Goal: Task Accomplishment & Management: Manage account settings

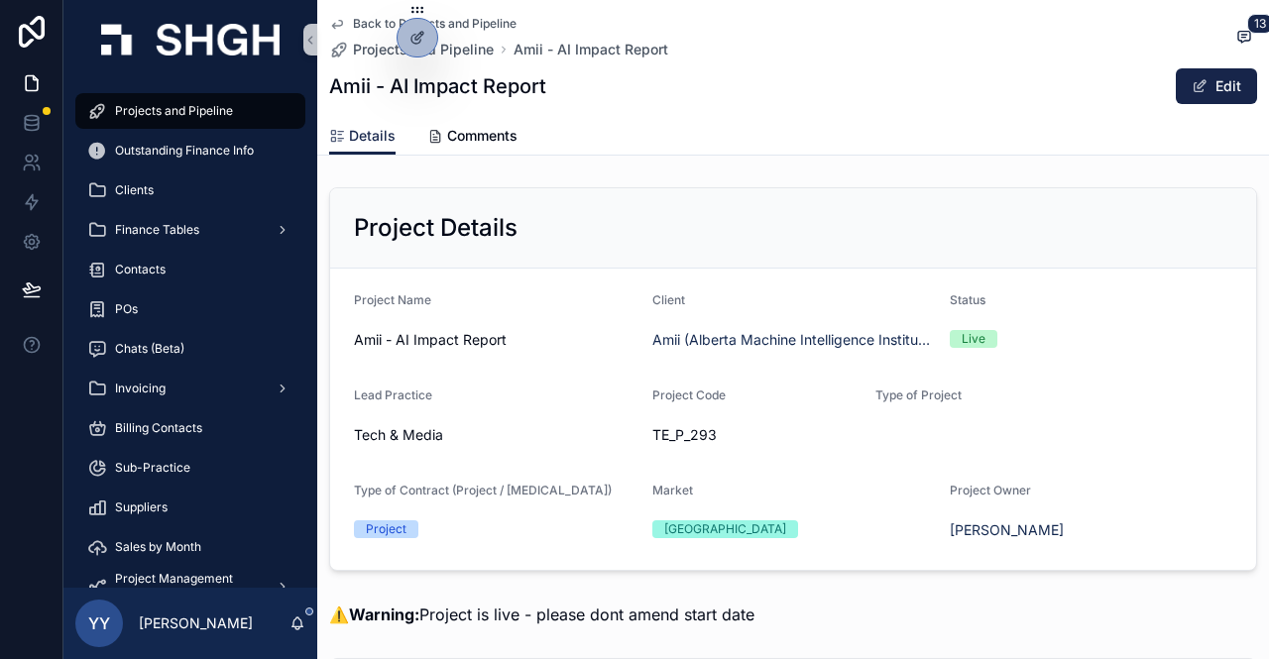
scroll to position [2239, 0]
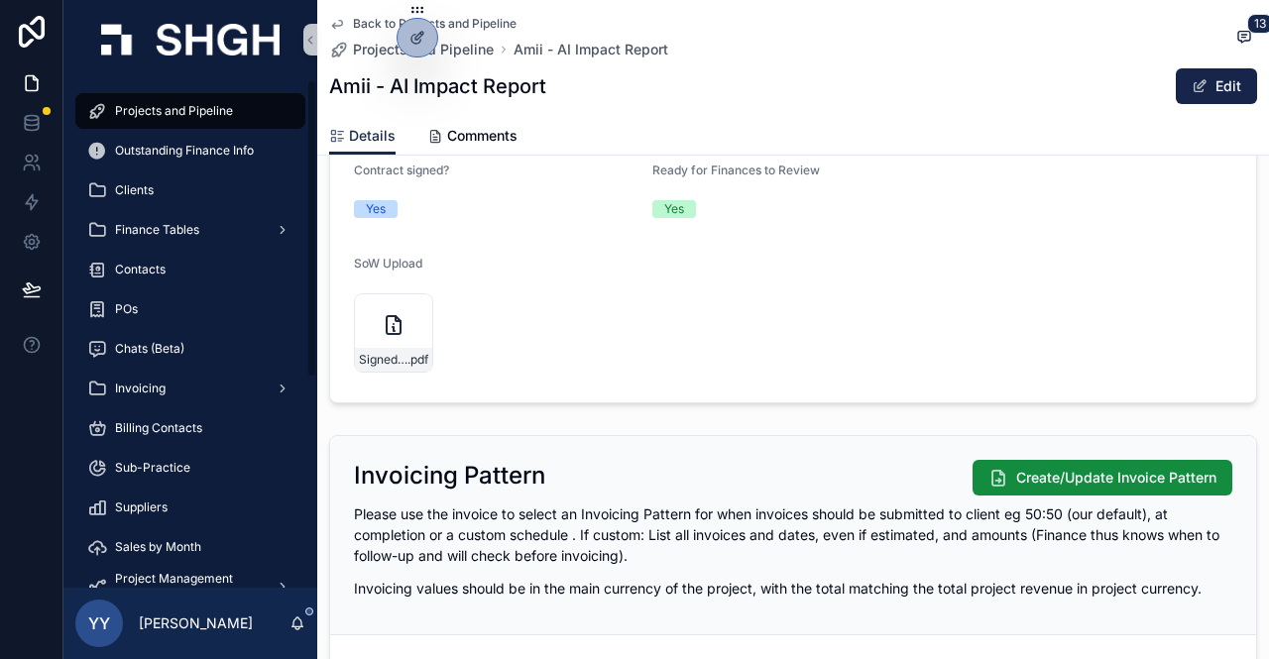
click at [176, 110] on span "Projects and Pipeline" at bounding box center [174, 111] width 118 height 16
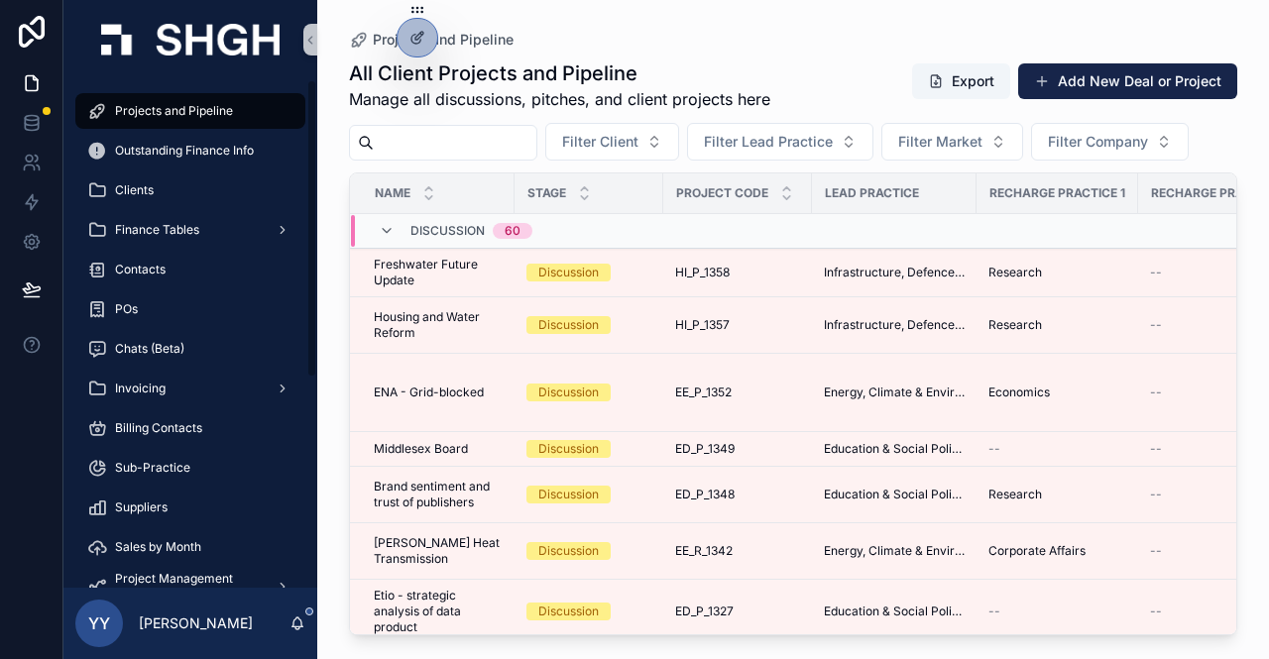
click at [446, 129] on input "scrollable content" at bounding box center [455, 143] width 163 height 28
paste input "*********"
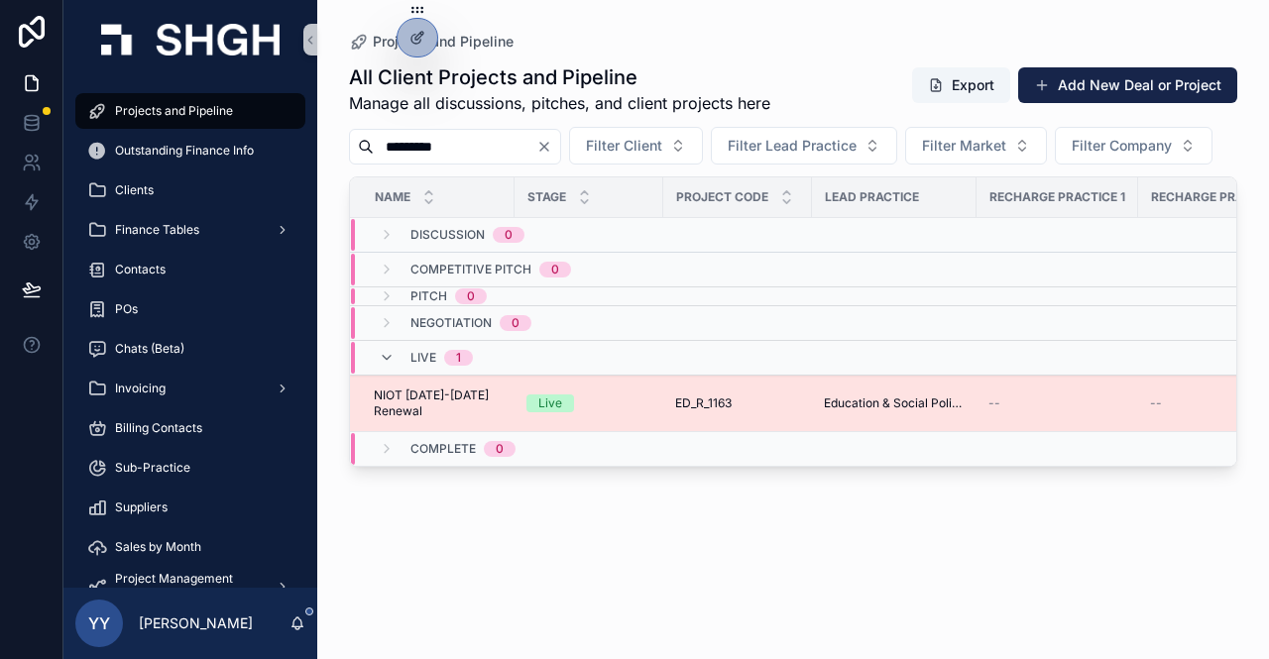
type input "*********"
click at [637, 412] on div "Live" at bounding box center [588, 404] width 125 height 18
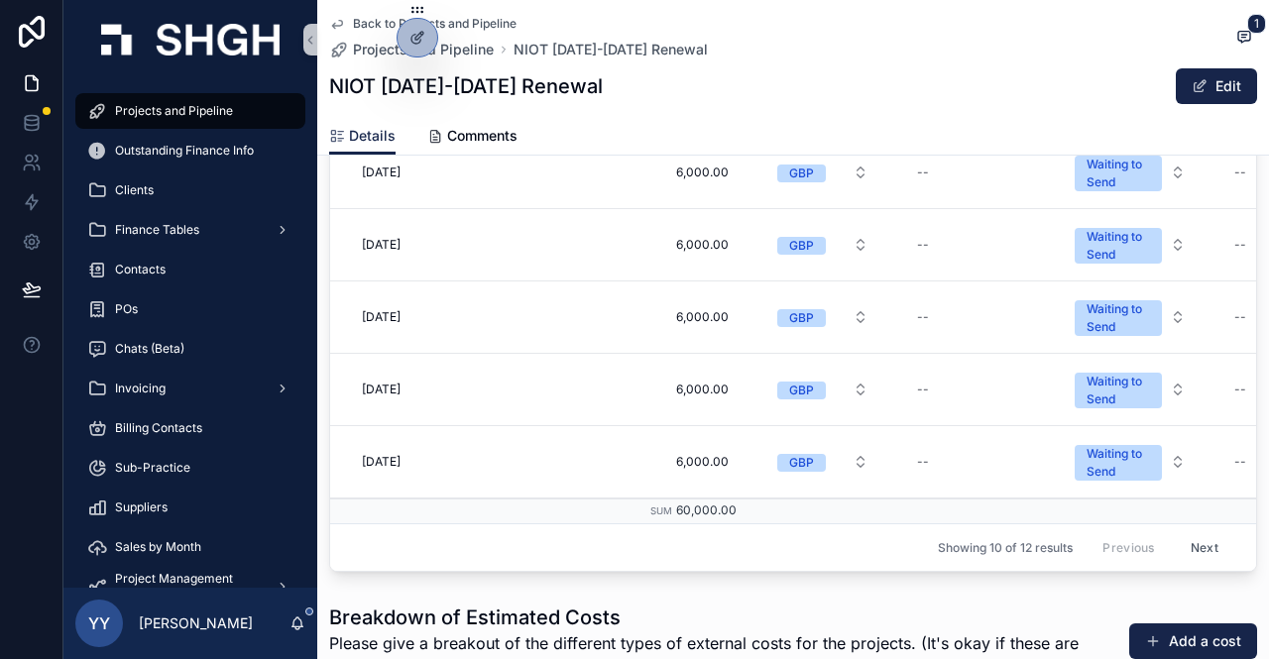
scroll to position [3470, 0]
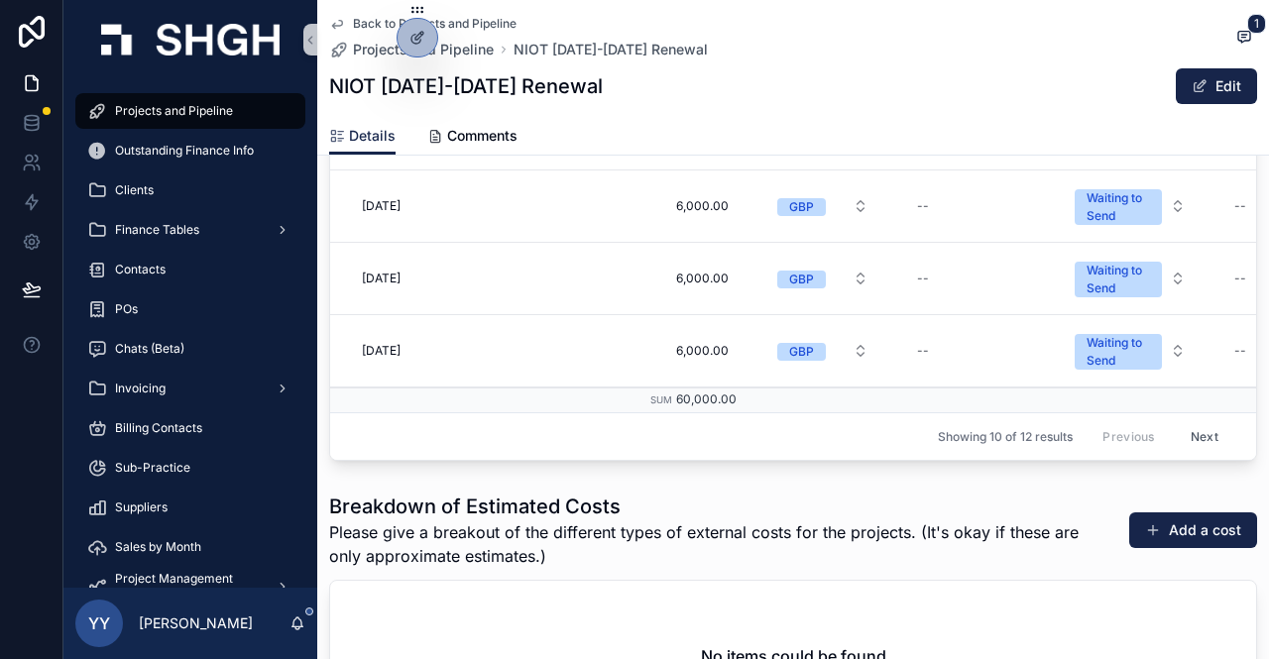
click at [1177, 426] on button "Next" at bounding box center [1205, 436] width 56 height 31
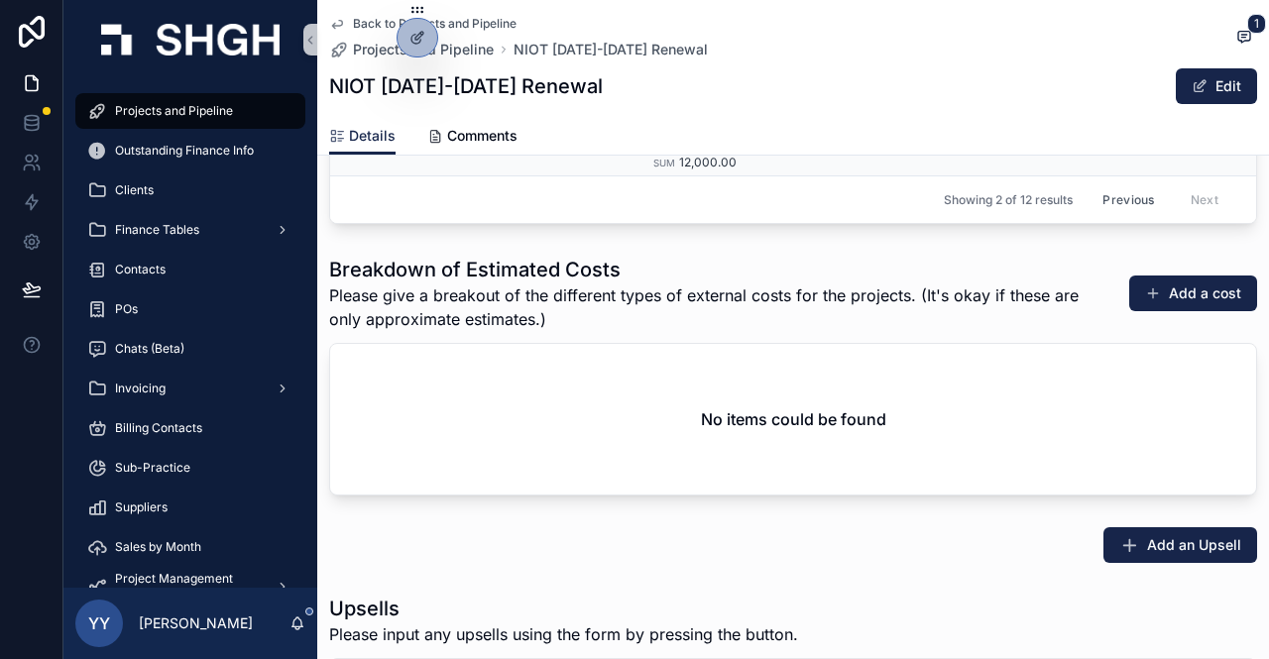
scroll to position [3172, 0]
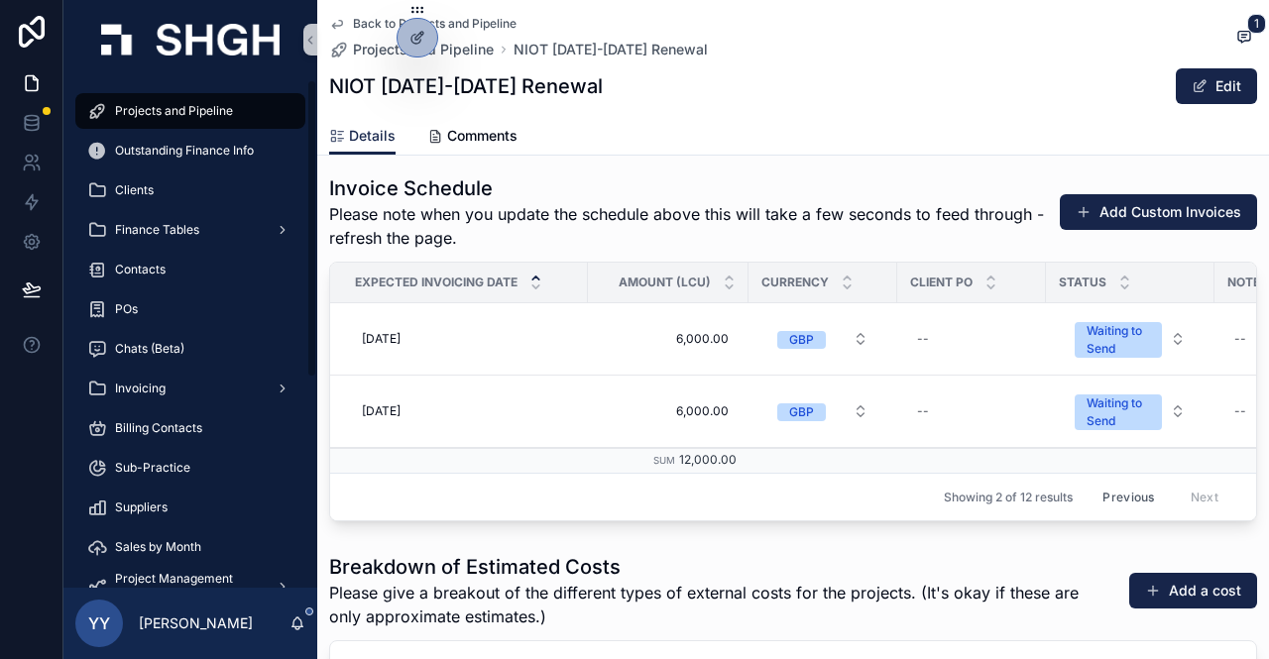
drag, startPoint x: 206, startPoint y: 119, endPoint x: 220, endPoint y: 169, distance: 51.5
click at [206, 119] on div "Projects and Pipeline" at bounding box center [190, 111] width 206 height 32
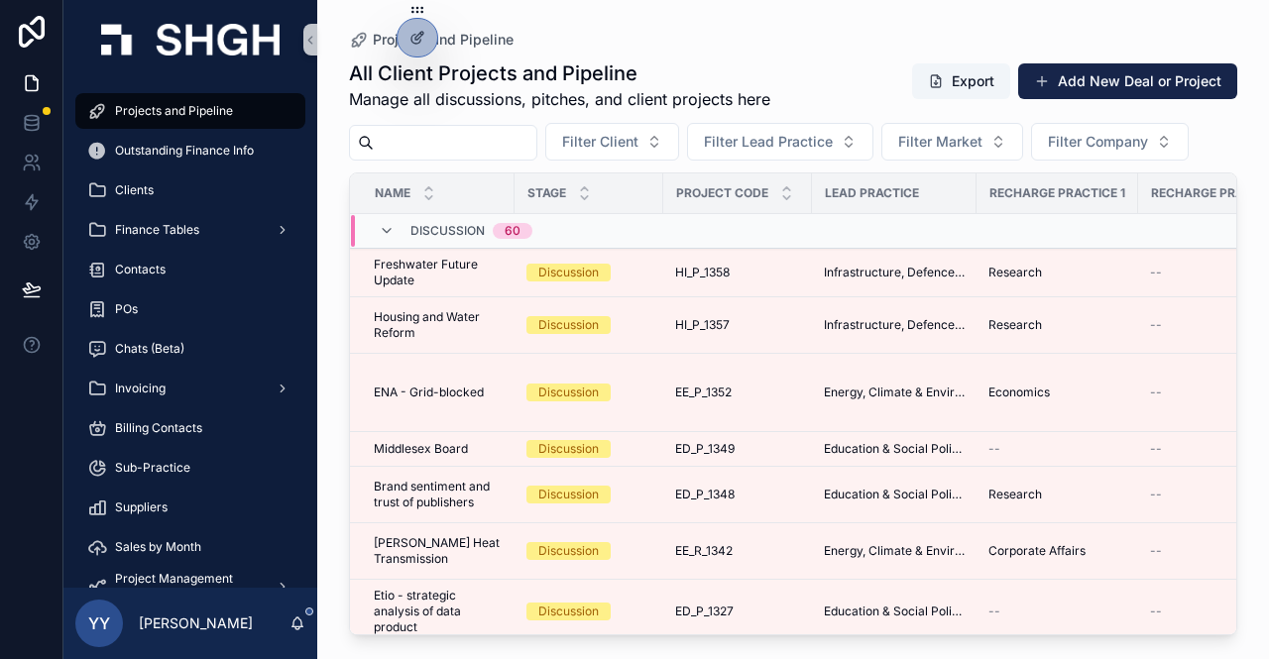
click at [401, 143] on input "scrollable content" at bounding box center [455, 143] width 163 height 28
paste input "*********"
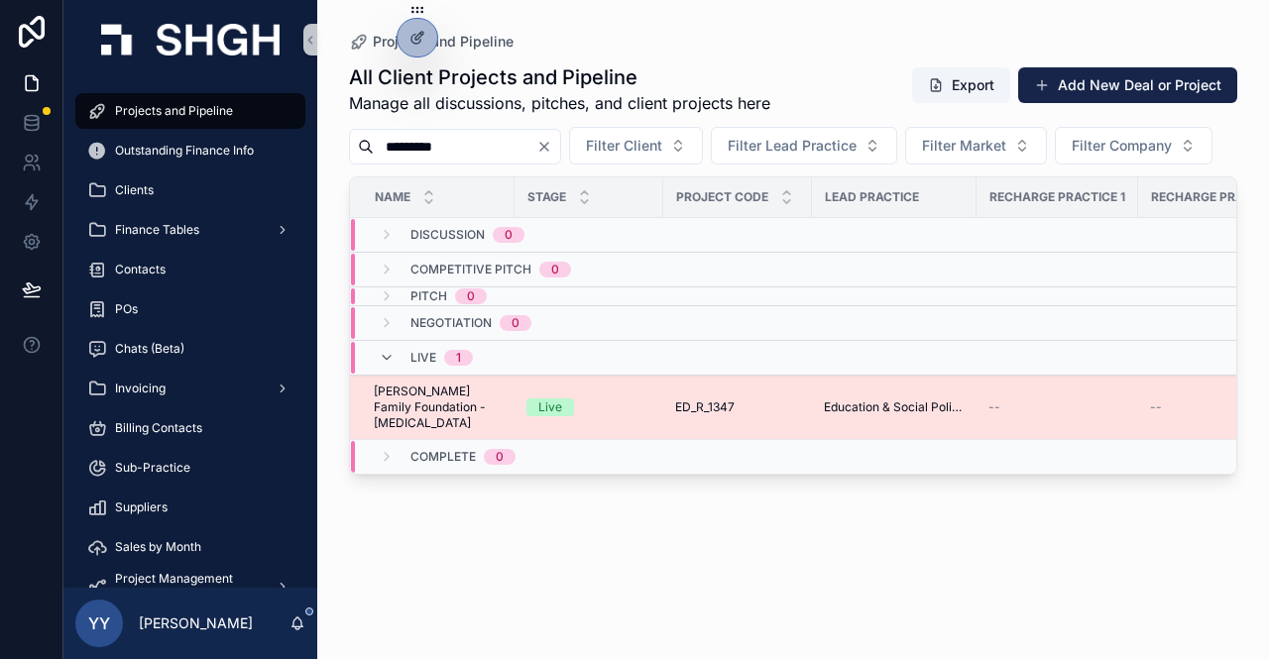
type input "*********"
click at [615, 416] on div "Live" at bounding box center [588, 408] width 125 height 18
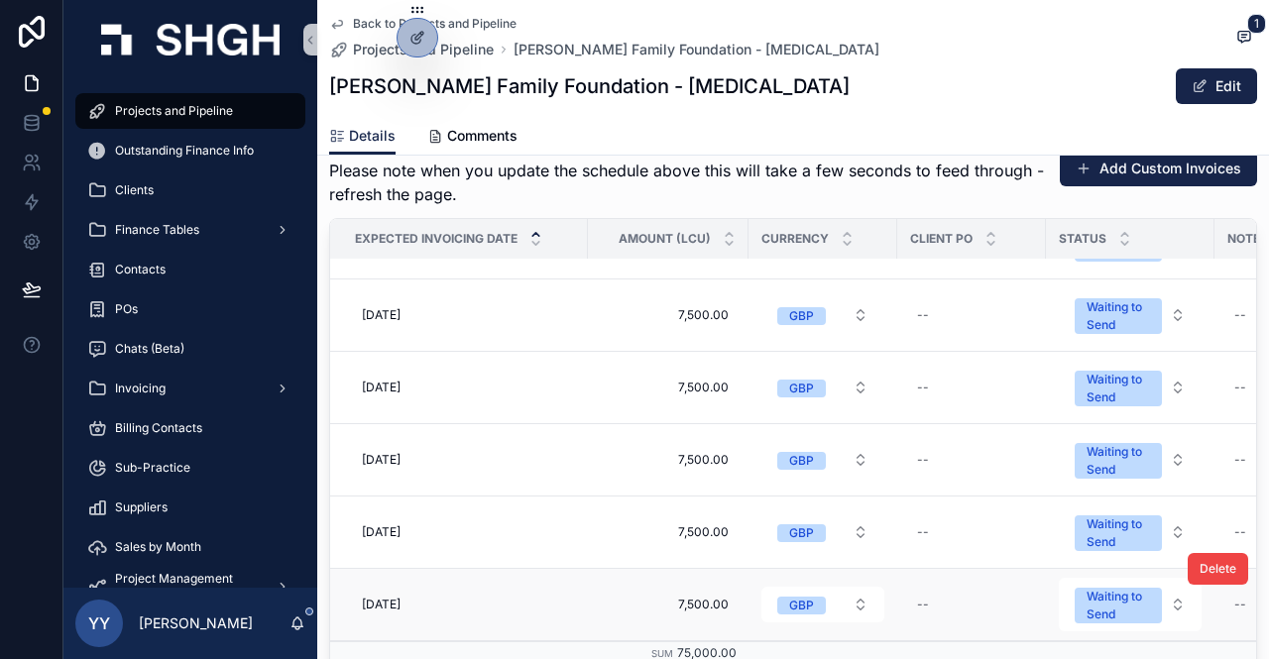
scroll to position [3260, 0]
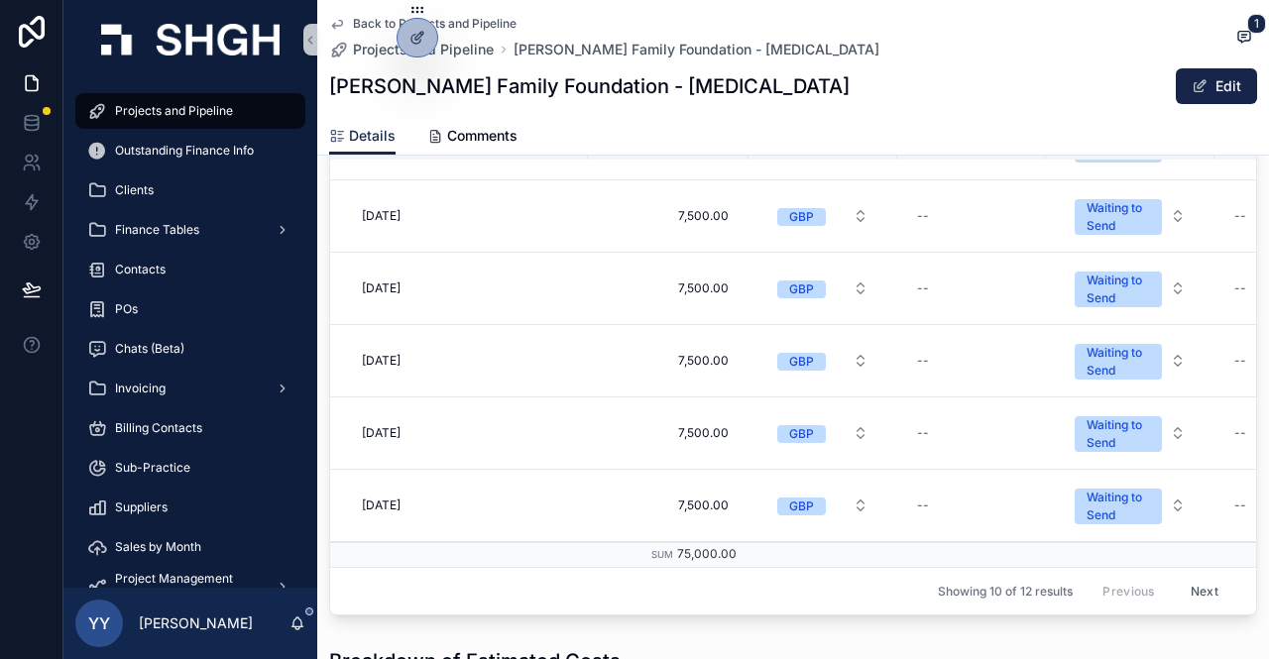
click at [1185, 576] on button "Next" at bounding box center [1205, 591] width 56 height 31
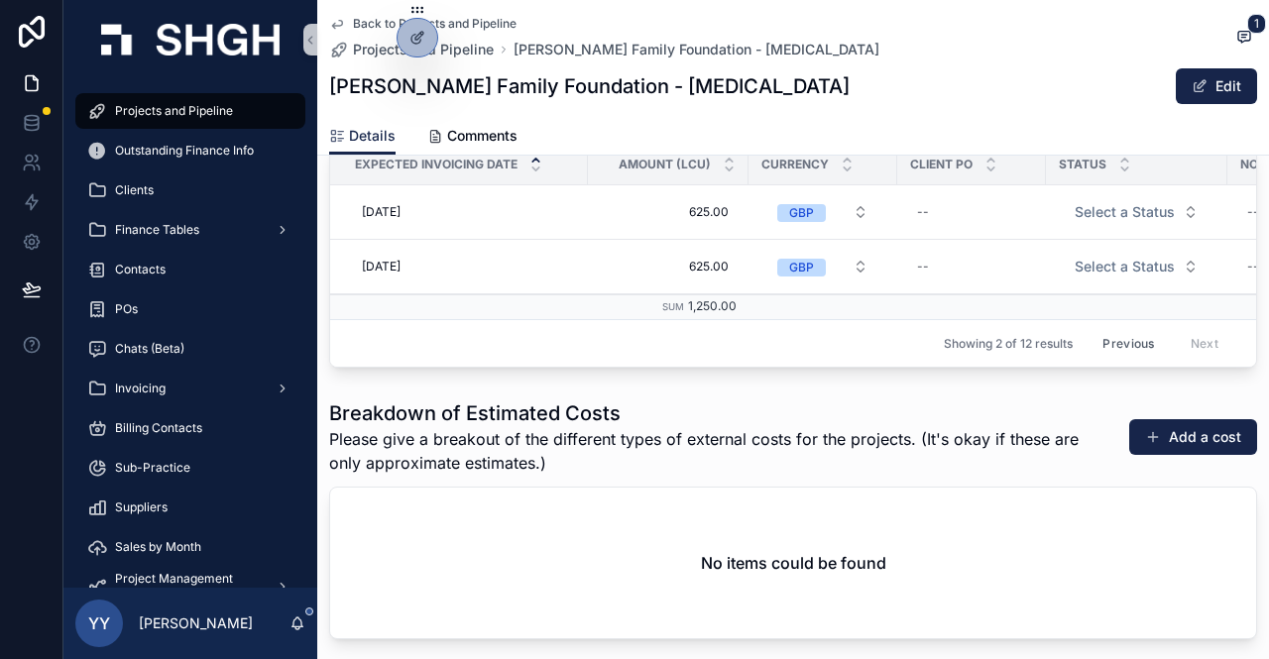
scroll to position [3037, 0]
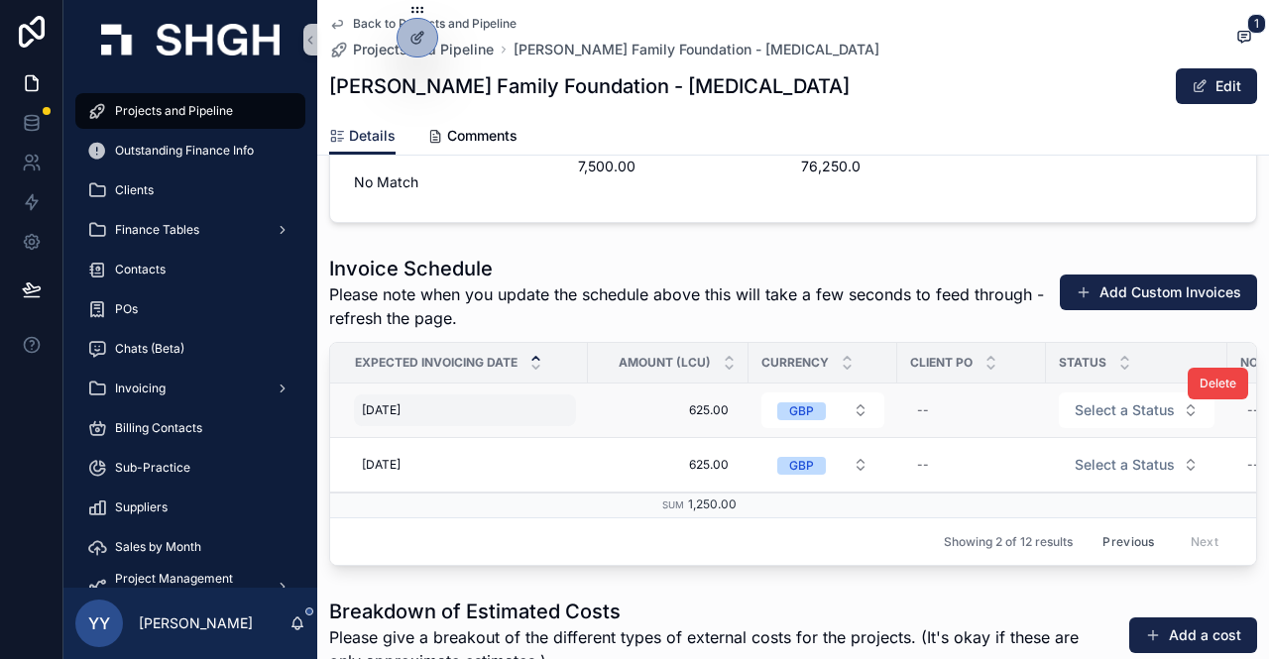
click at [414, 403] on div "[DATE] [DATE]" at bounding box center [465, 411] width 222 height 32
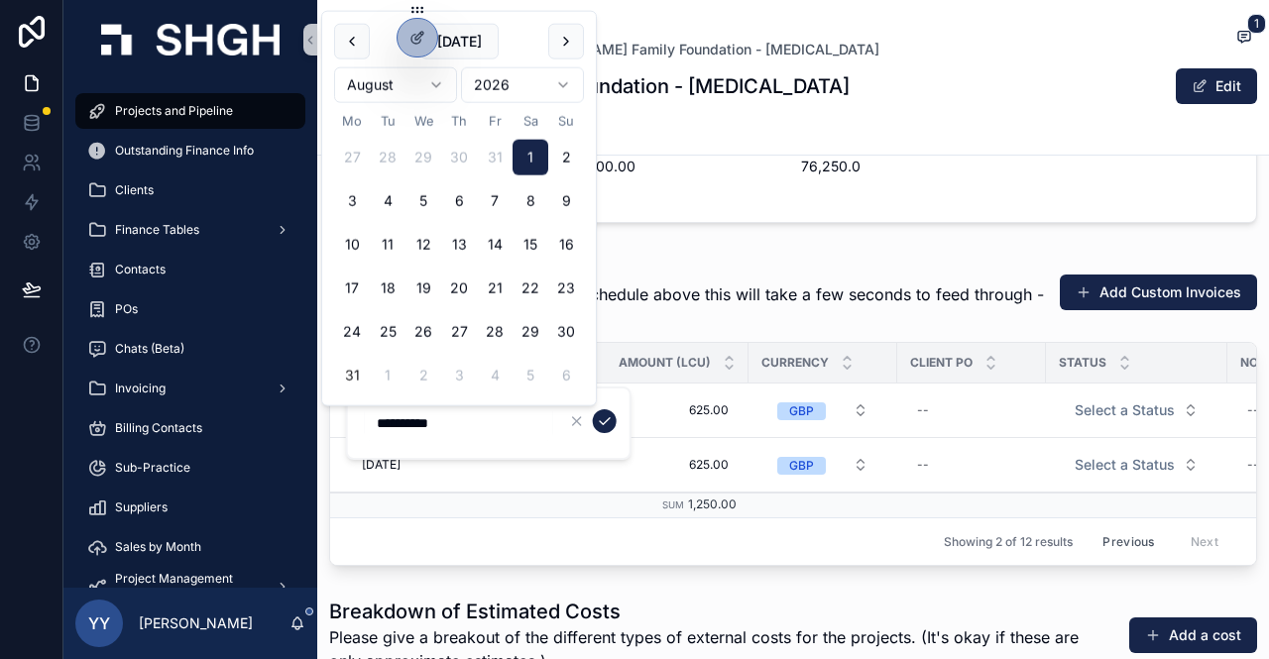
click at [360, 372] on button "31" at bounding box center [352, 376] width 36 height 36
type input "**********"
click at [607, 420] on icon "scrollable content" at bounding box center [605, 421] width 10 height 7
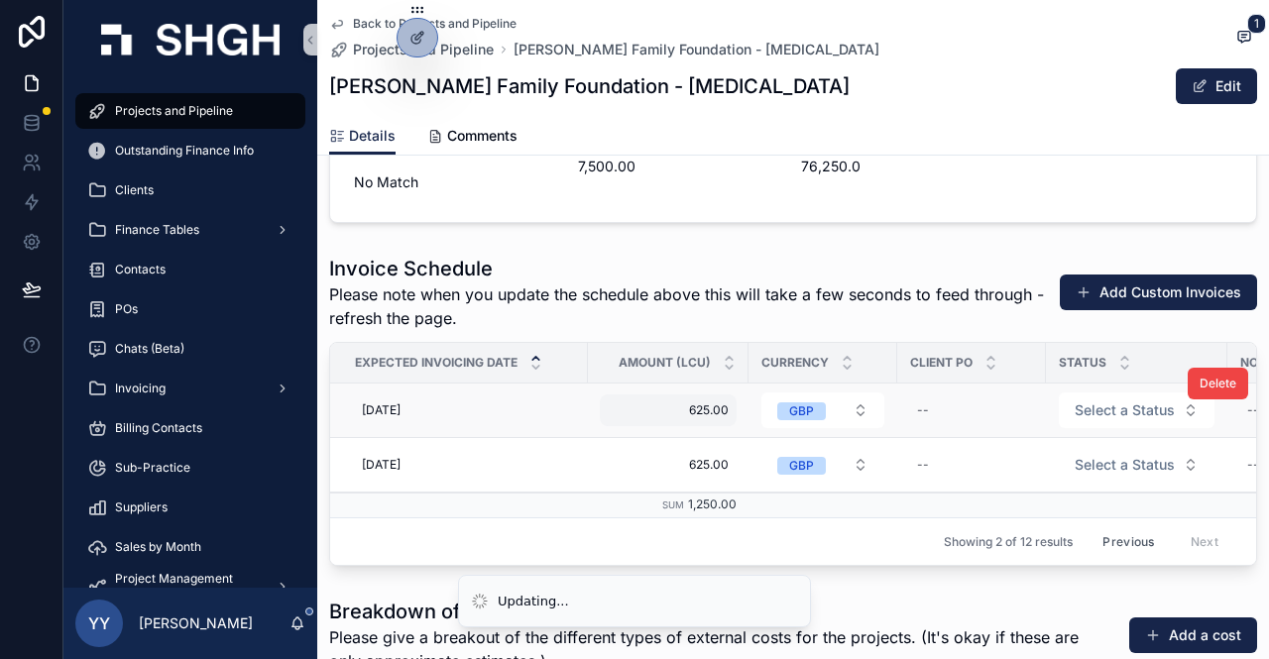
click at [714, 402] on span "625.00" at bounding box center [668, 410] width 121 height 16
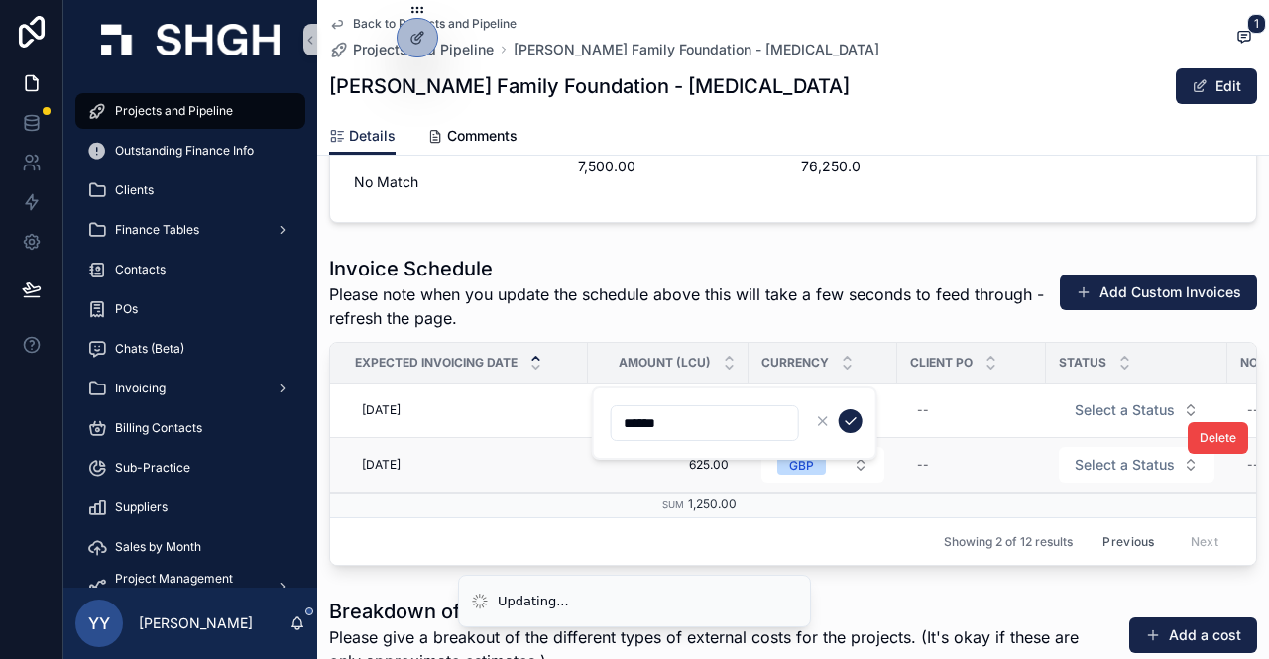
click at [574, 422] on div "Projects and Pipeline Outstanding Finance Info Clients Finance Tables Contacts …" at bounding box center [665, 329] width 1205 height 659
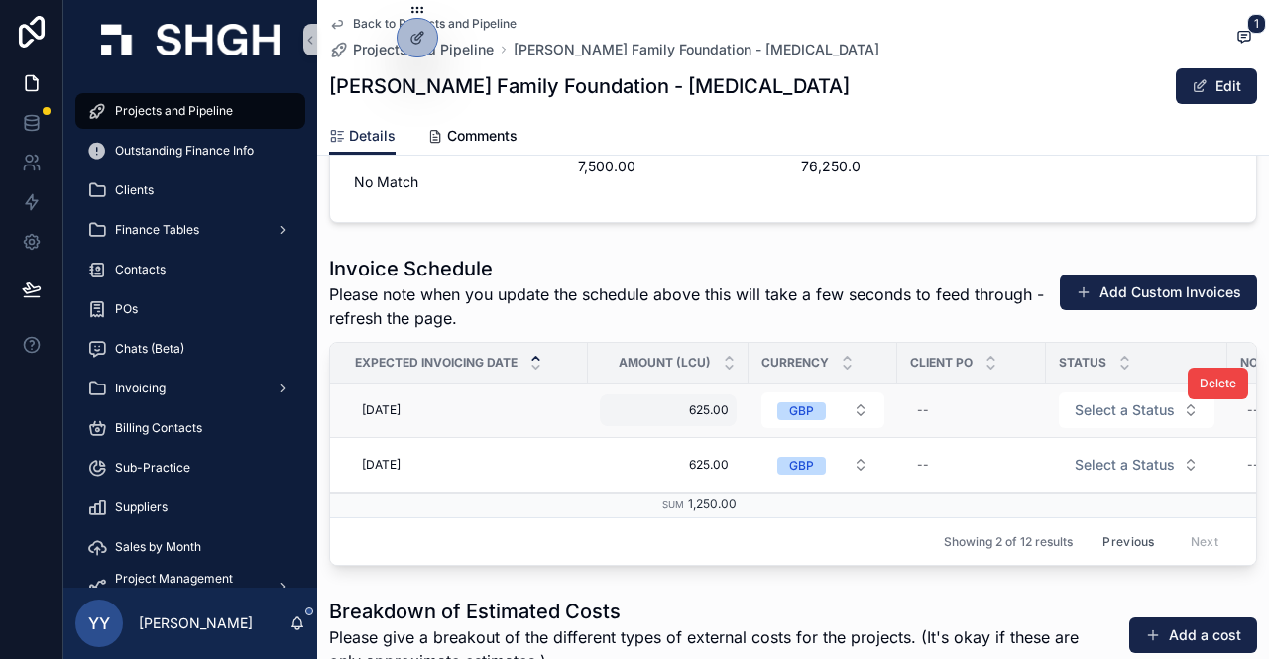
click at [658, 402] on span "625.00" at bounding box center [668, 410] width 121 height 16
drag, startPoint x: 680, startPoint y: 425, endPoint x: 613, endPoint y: 427, distance: 67.4
click at [613, 427] on input "******" at bounding box center [705, 423] width 186 height 28
type input "********"
click at [851, 425] on icon "scrollable content" at bounding box center [851, 421] width 16 height 16
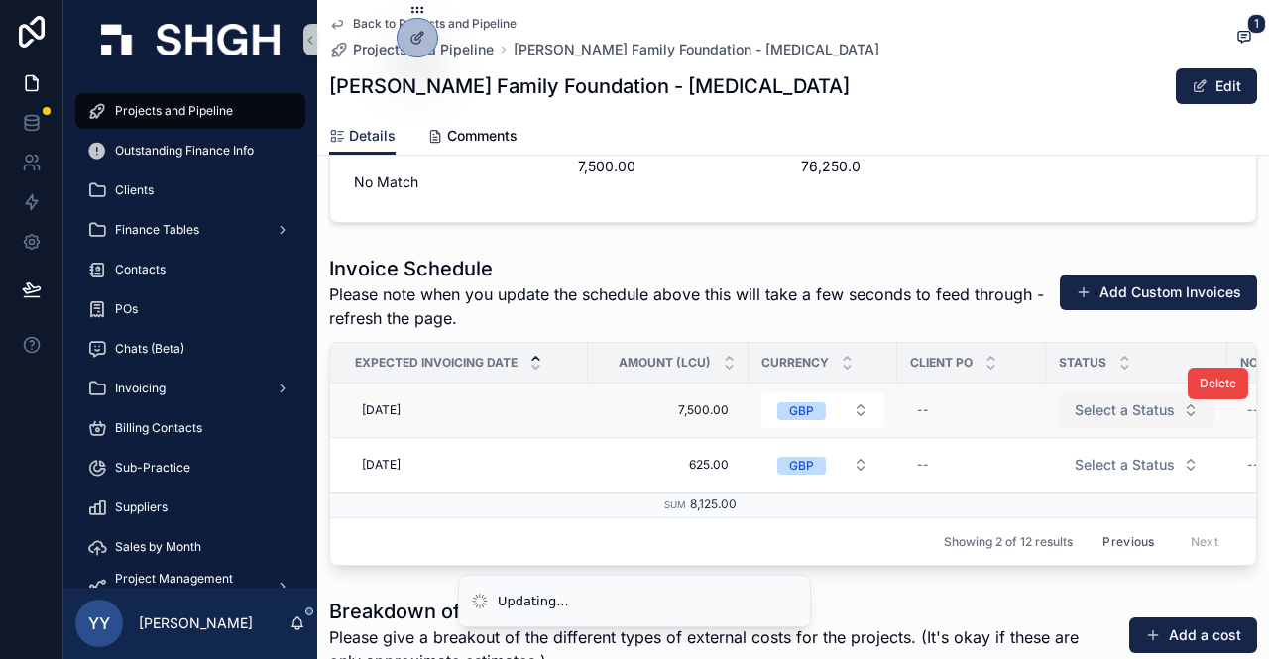
click at [1100, 401] on span "Select a Status" at bounding box center [1125, 411] width 100 height 20
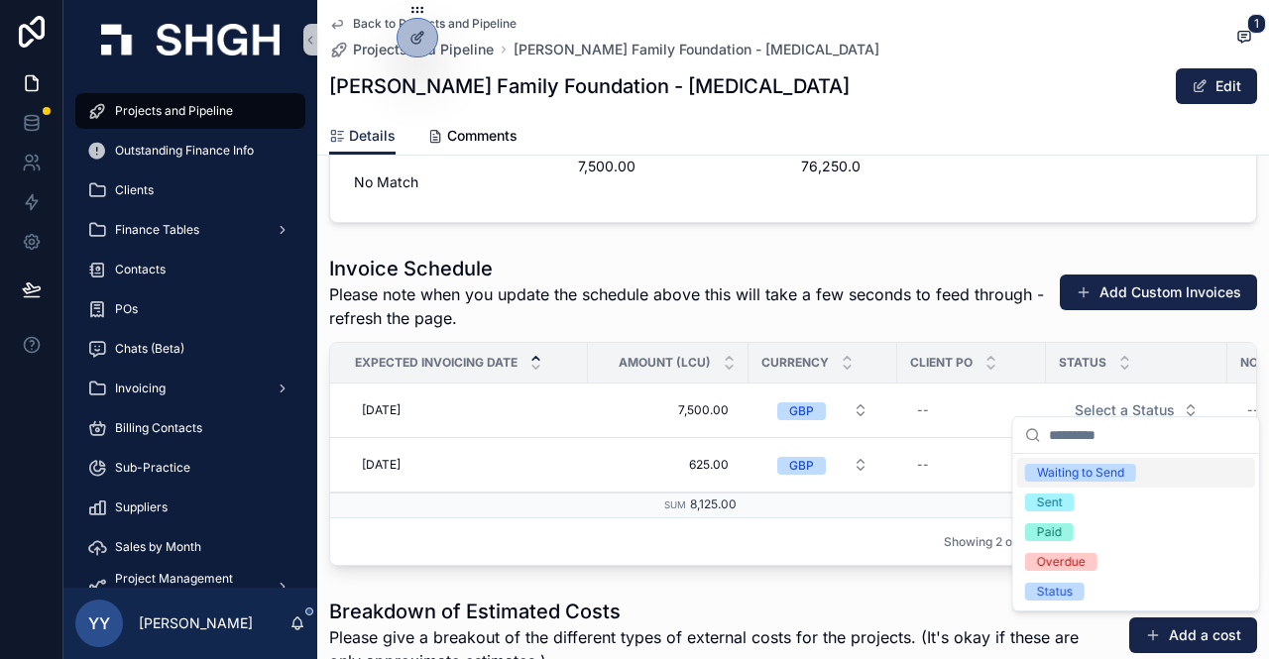
click at [1094, 476] on div "Waiting to Send" at bounding box center [1080, 473] width 87 height 18
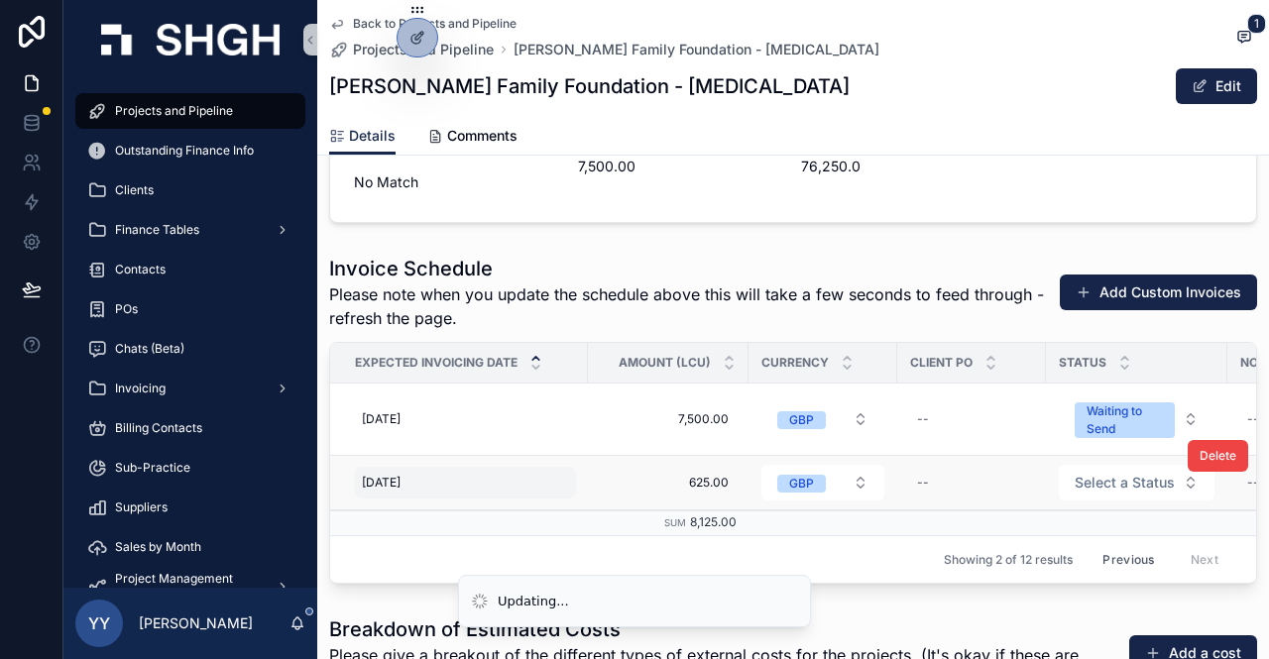
click at [401, 475] on span "[DATE]" at bounding box center [381, 483] width 39 height 16
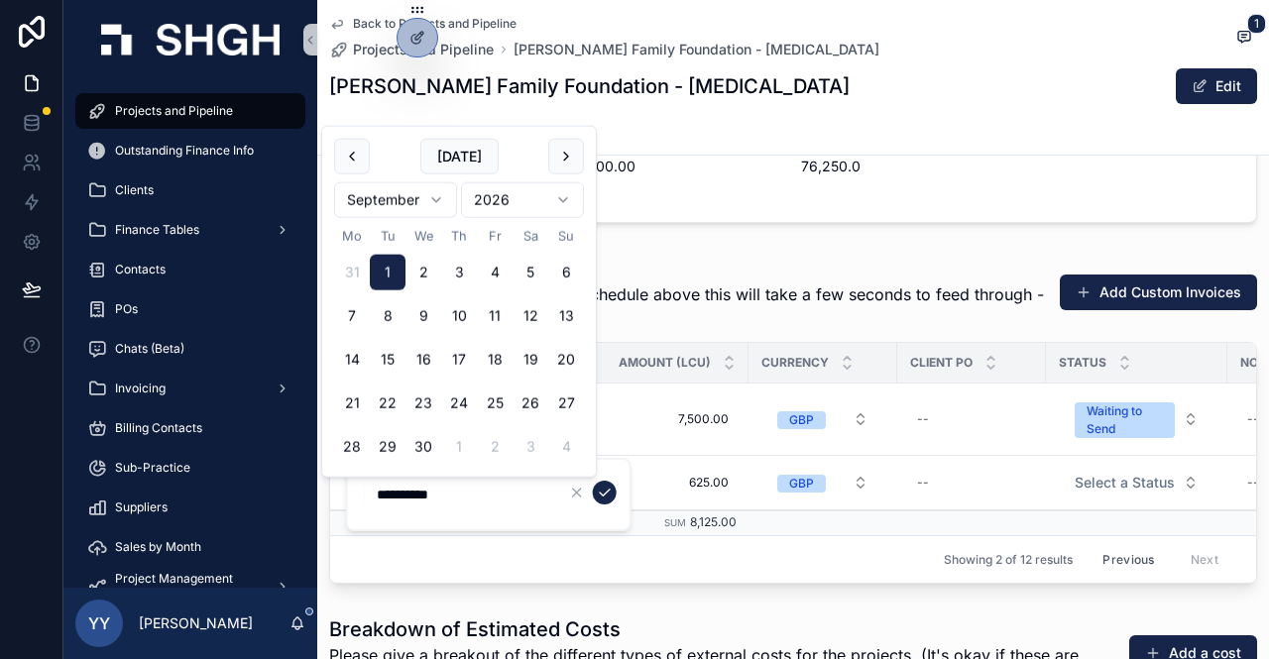
click at [433, 451] on button "30" at bounding box center [423, 447] width 36 height 36
type input "**********"
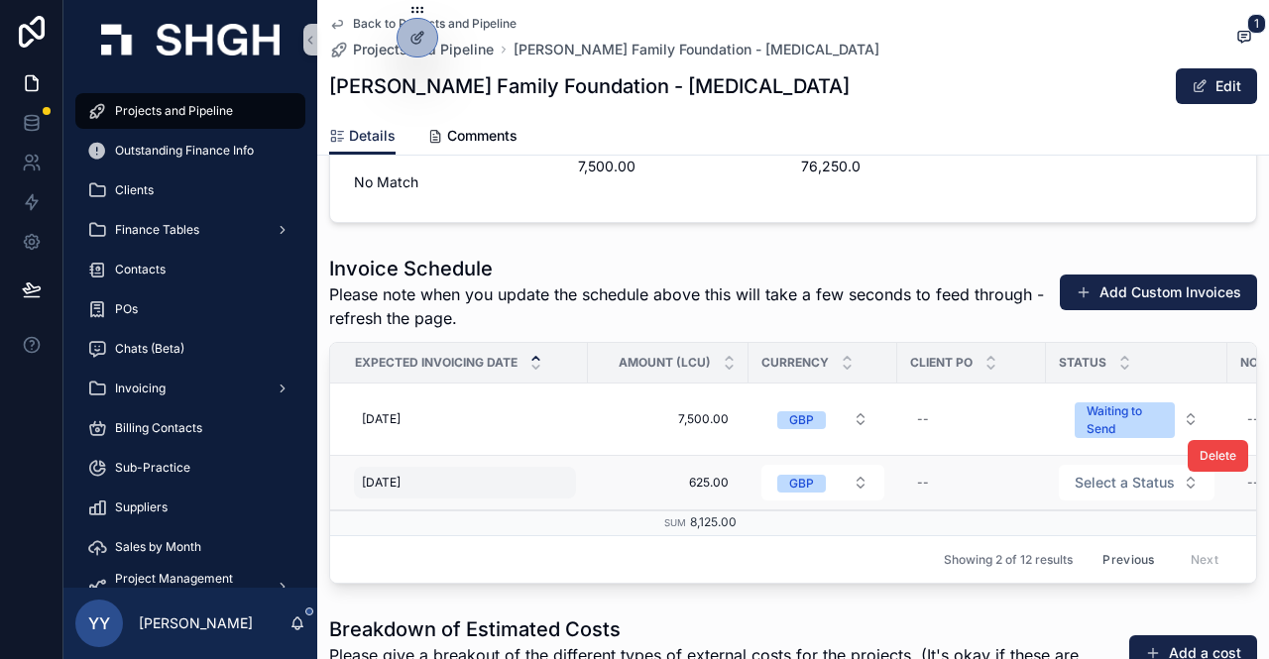
click at [473, 467] on div "[DATE] [DATE]" at bounding box center [465, 483] width 222 height 32
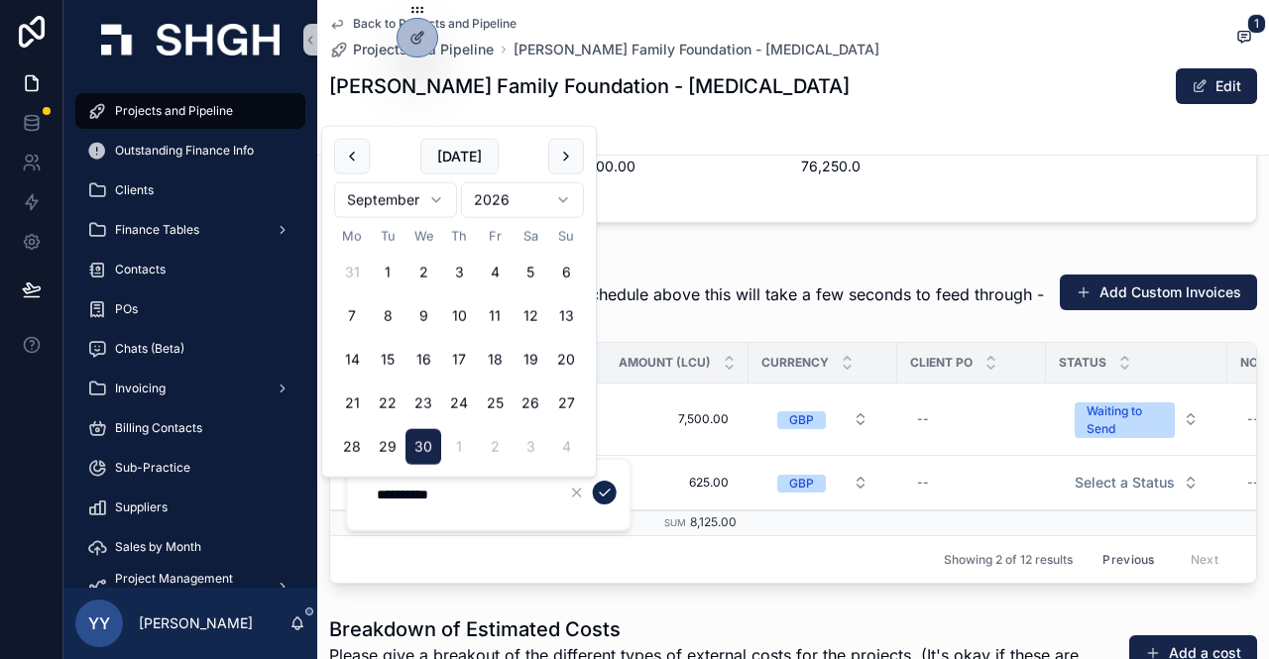
click at [601, 497] on icon "scrollable content" at bounding box center [605, 493] width 16 height 16
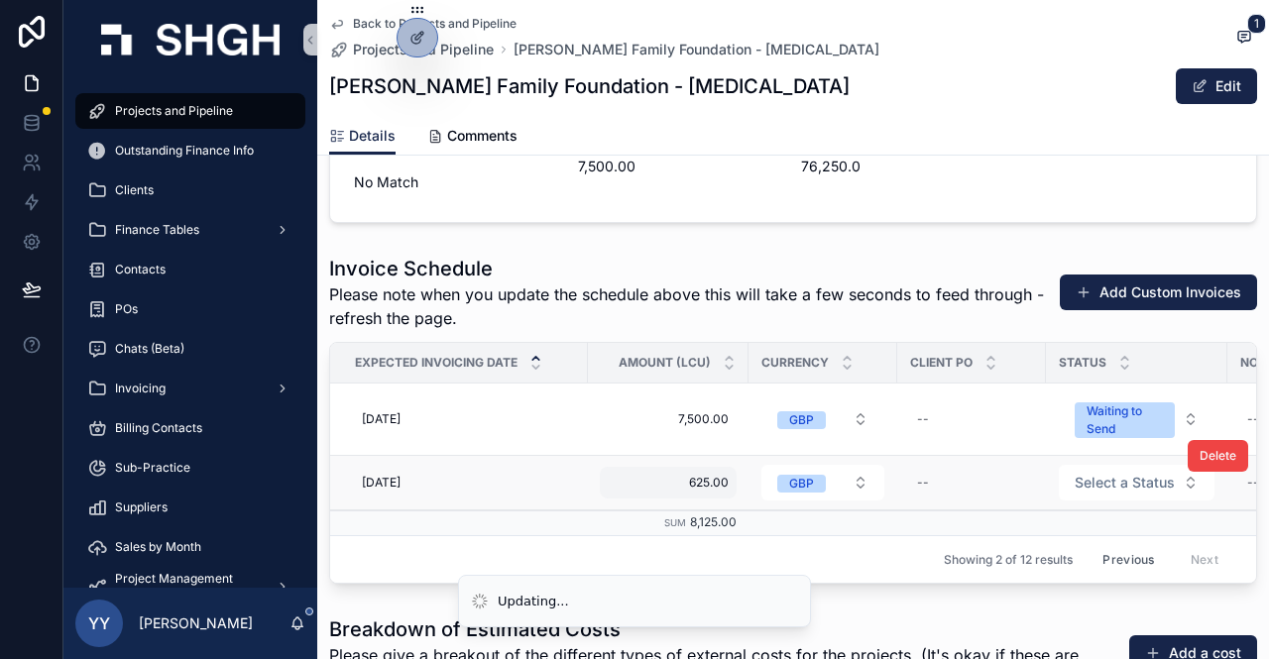
click at [694, 475] on span "625.00" at bounding box center [668, 483] width 121 height 16
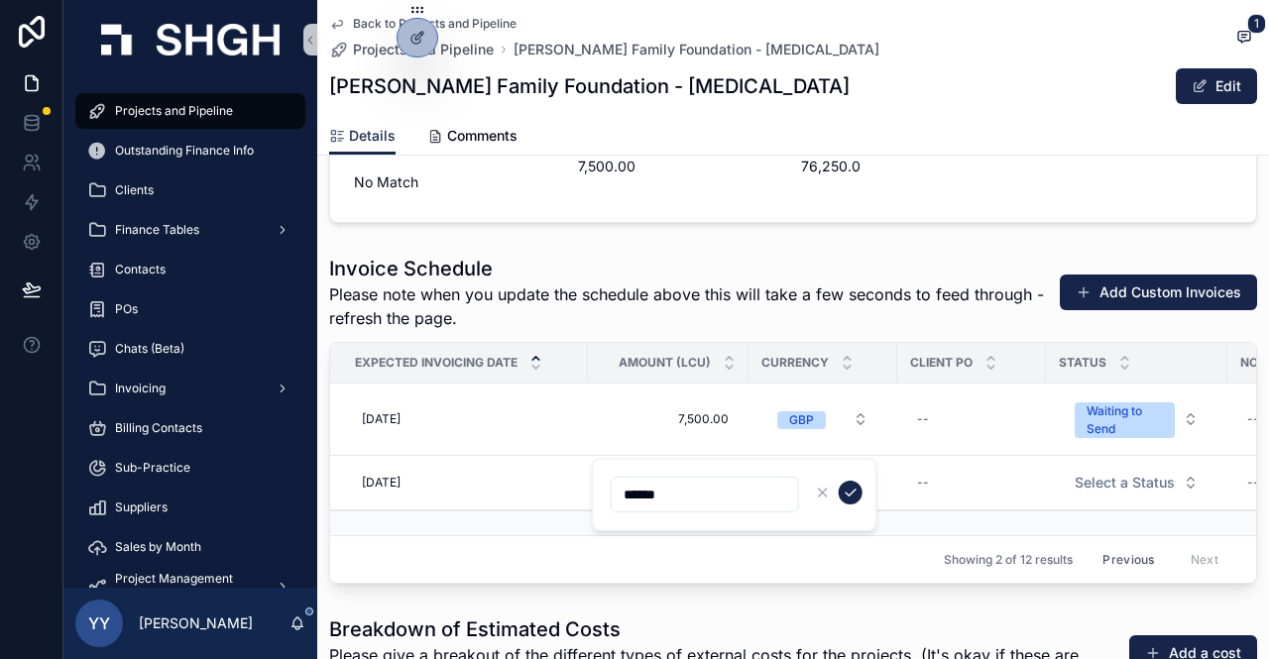
drag, startPoint x: 684, startPoint y: 491, endPoint x: 619, endPoint y: 493, distance: 65.5
click at [624, 493] on input "******" at bounding box center [705, 495] width 186 height 28
type input "********"
click at [851, 495] on icon "scrollable content" at bounding box center [851, 493] width 16 height 16
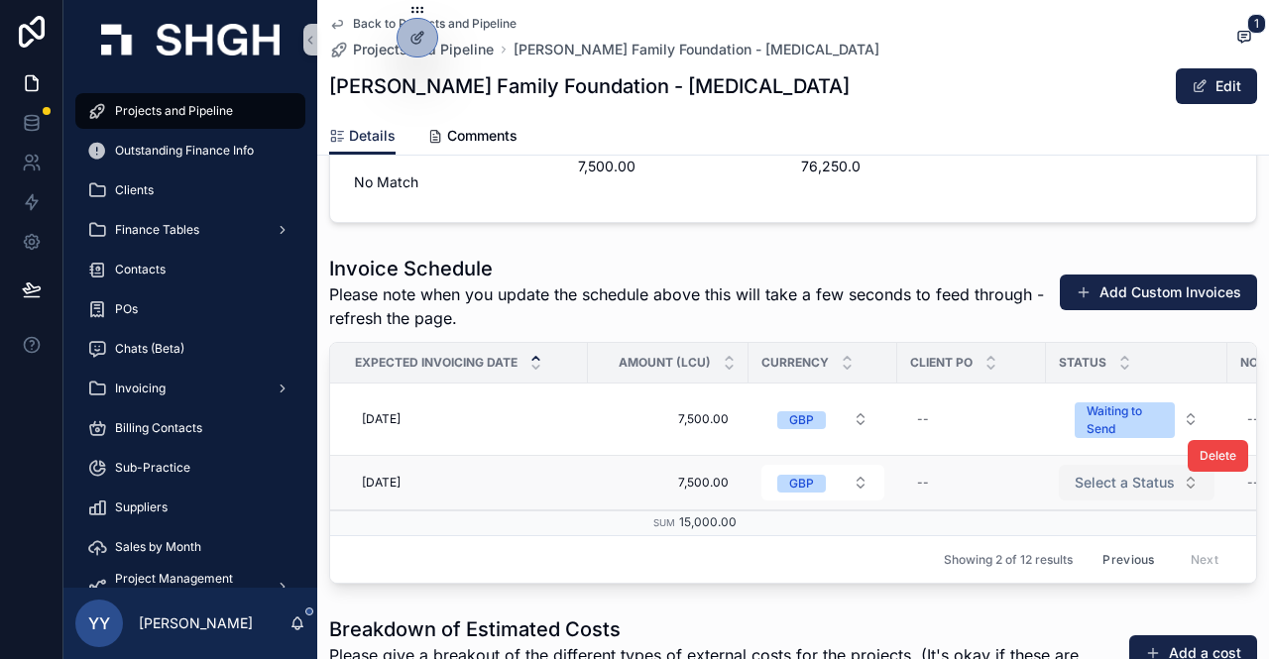
click at [1105, 473] on span "Select a Status" at bounding box center [1125, 483] width 100 height 20
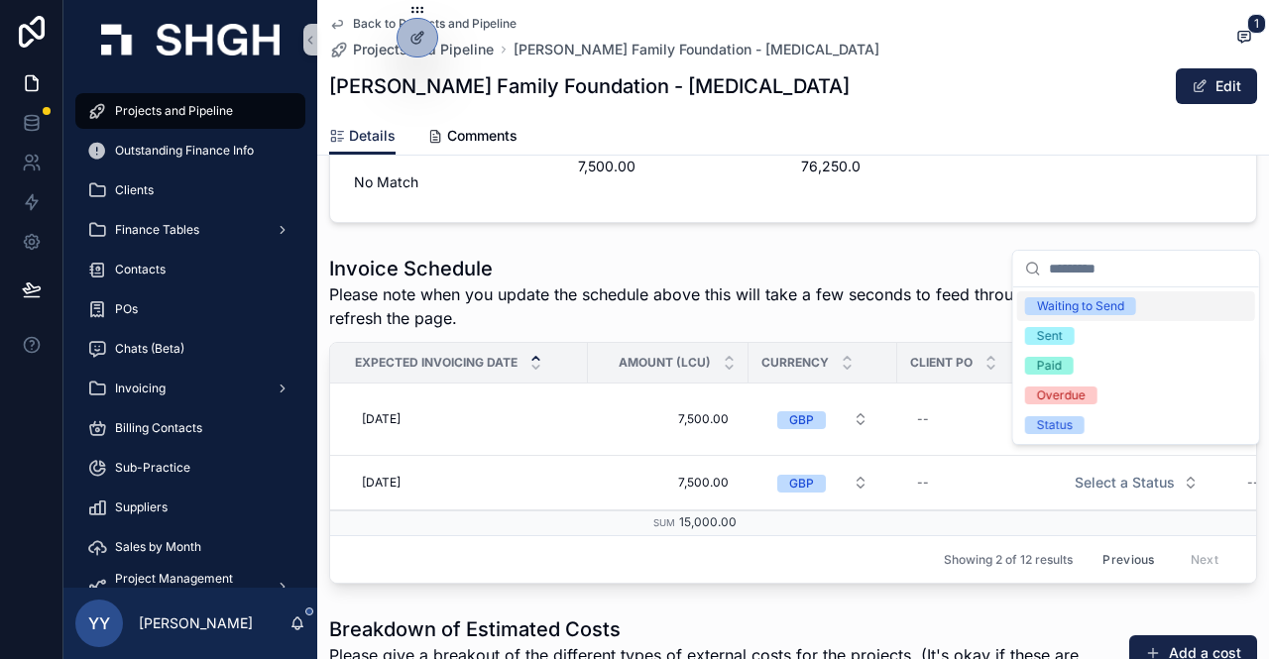
click at [1100, 309] on div "Waiting to Send" at bounding box center [1080, 306] width 87 height 18
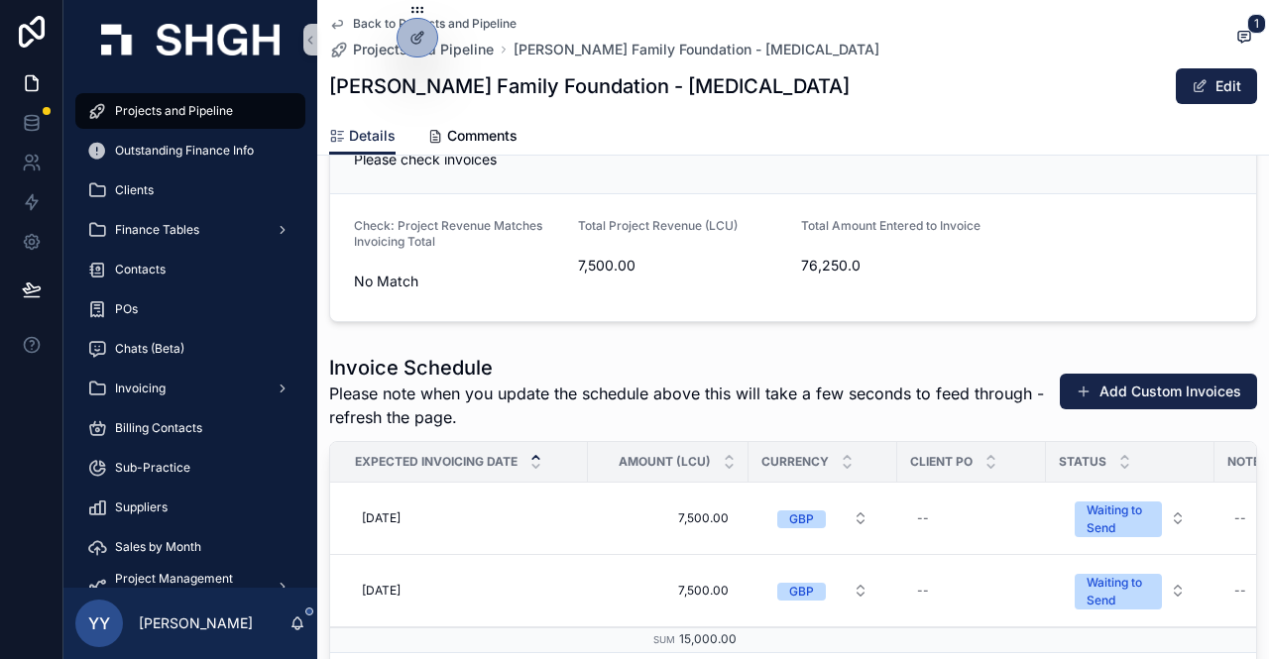
scroll to position [3334, 0]
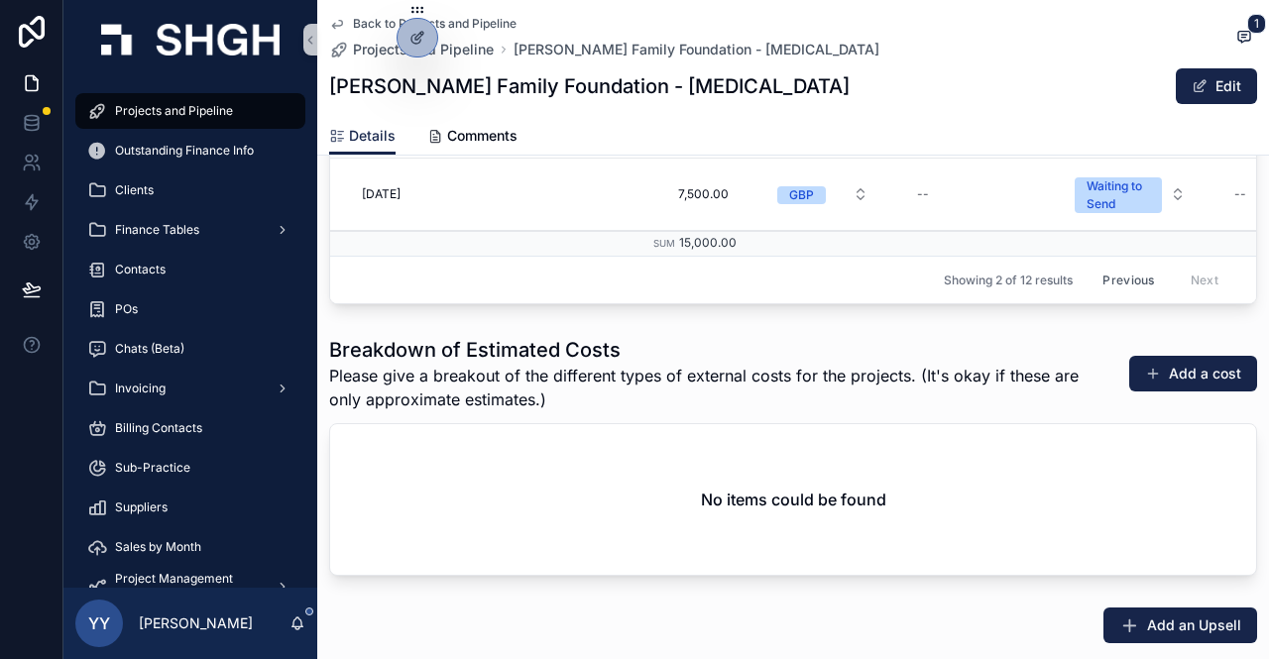
click at [812, 403] on span "Please give a breakout of the different types of external costs for the project…" at bounding box center [718, 388] width 779 height 48
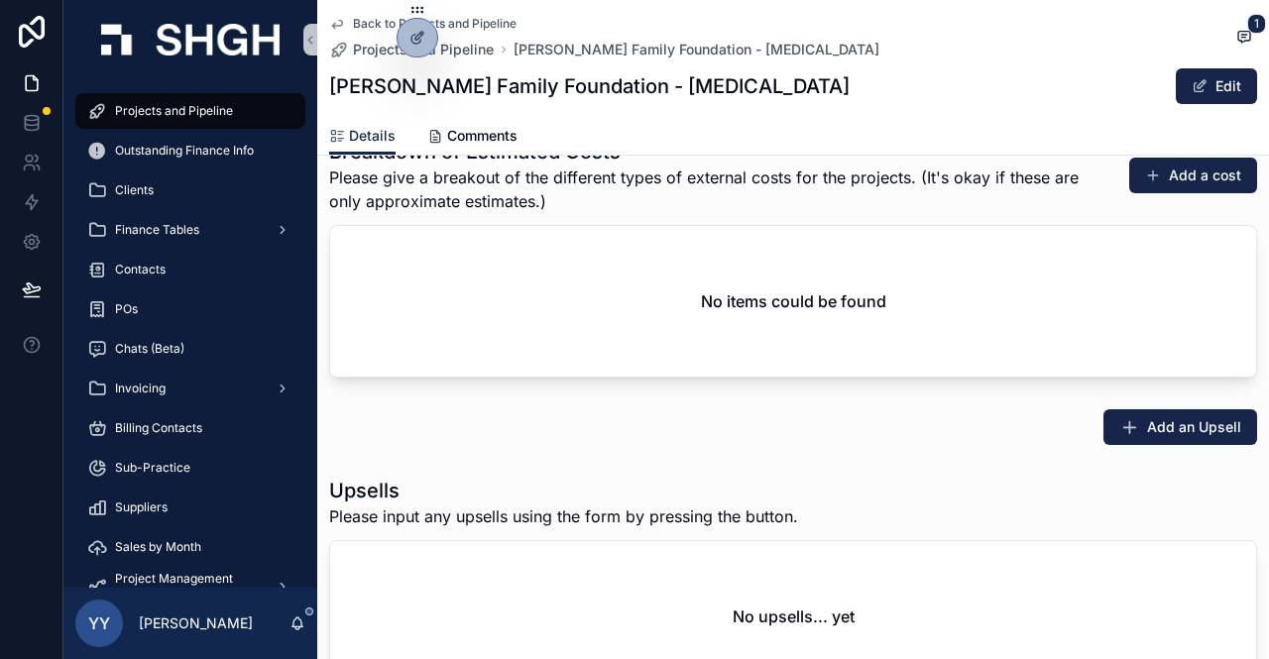
scroll to position [3136, 0]
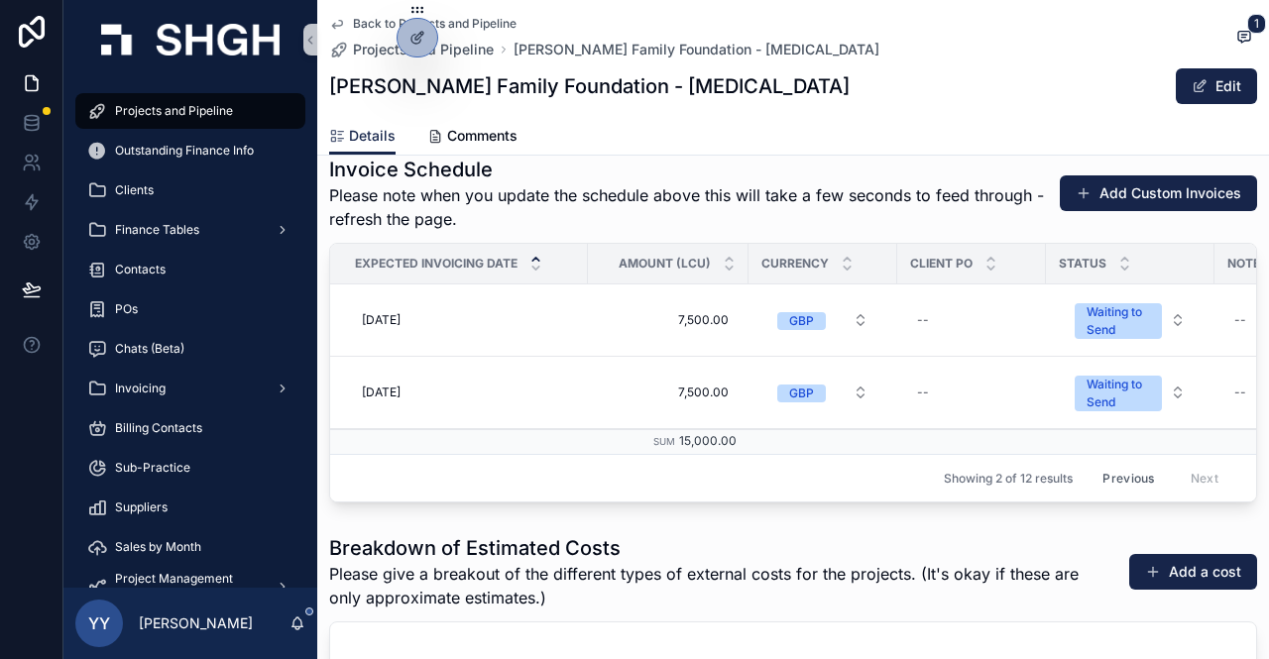
click at [1116, 464] on button "Previous" at bounding box center [1128, 478] width 79 height 31
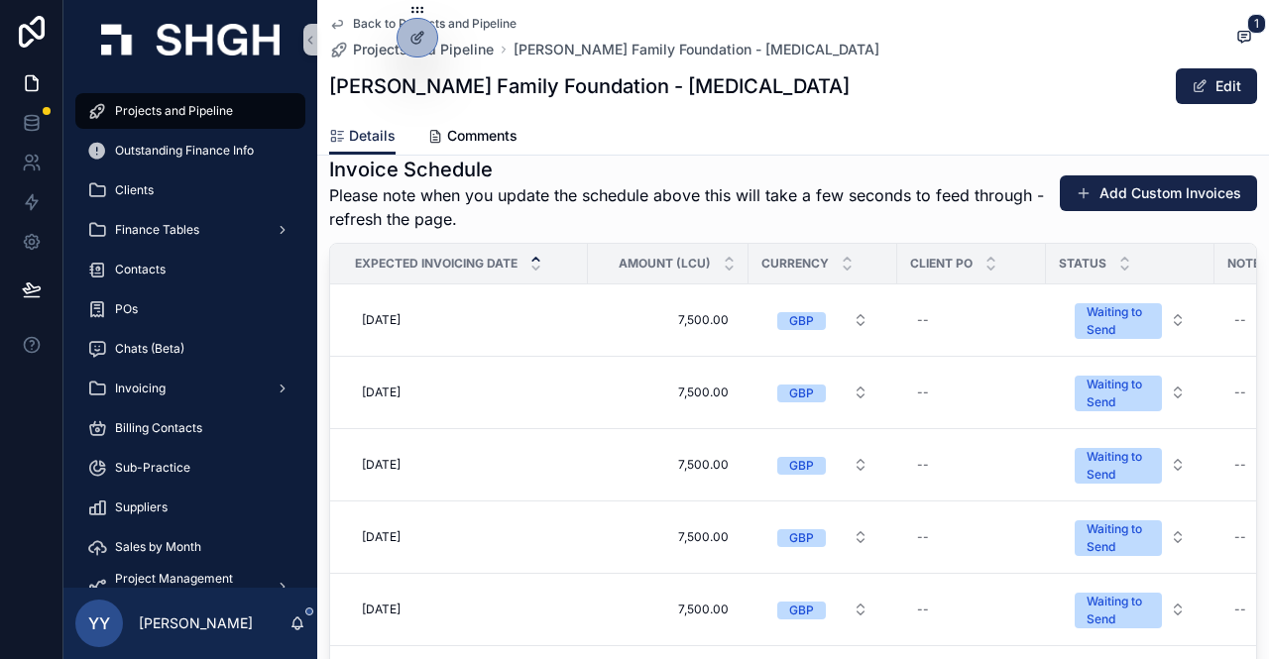
scroll to position [2838, 0]
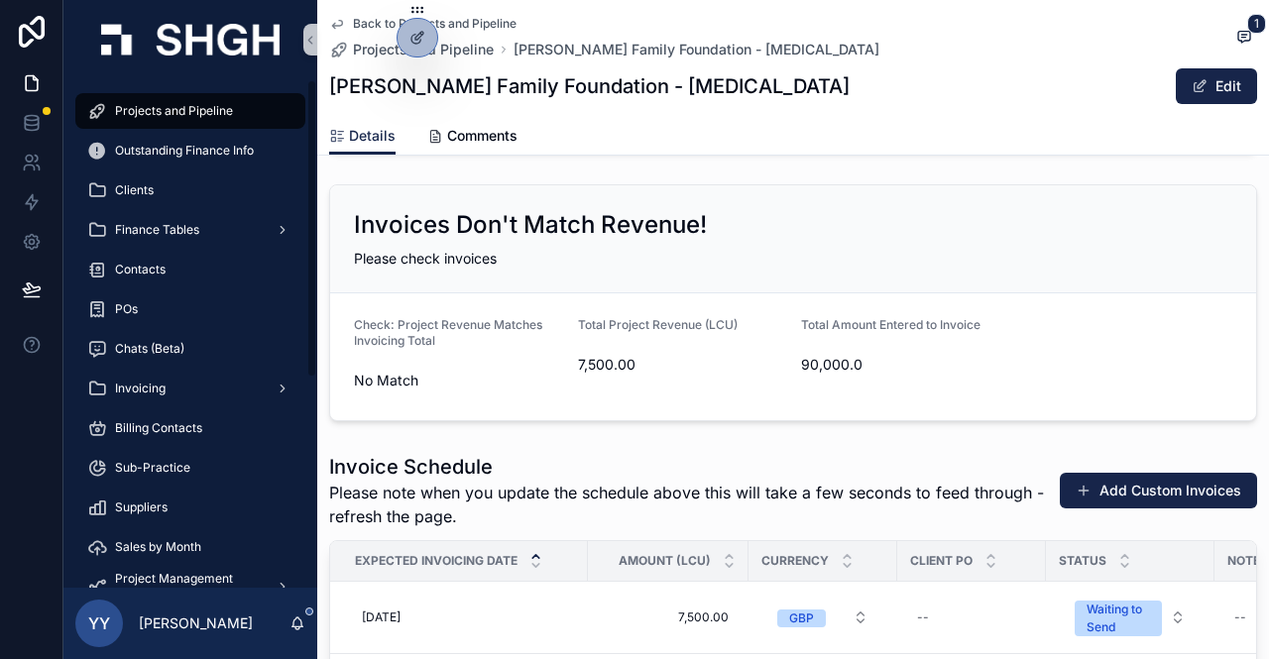
click at [184, 105] on span "Projects and Pipeline" at bounding box center [174, 111] width 118 height 16
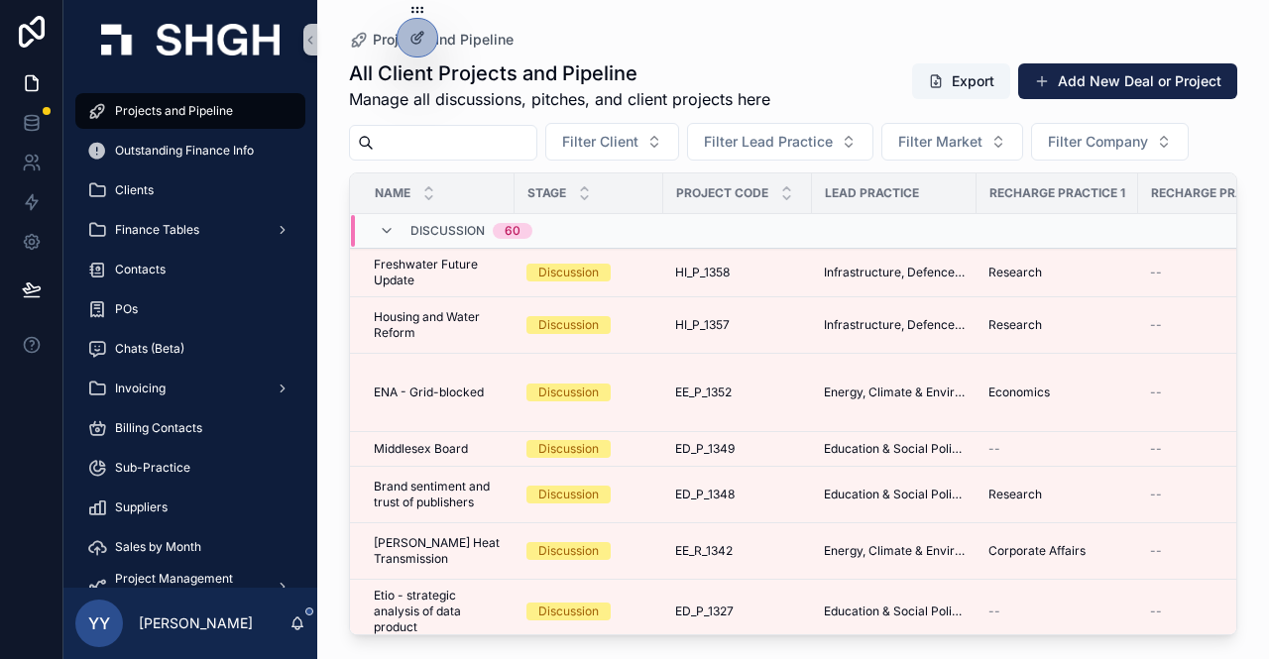
click at [409, 140] on input "scrollable content" at bounding box center [455, 143] width 163 height 28
paste input "********"
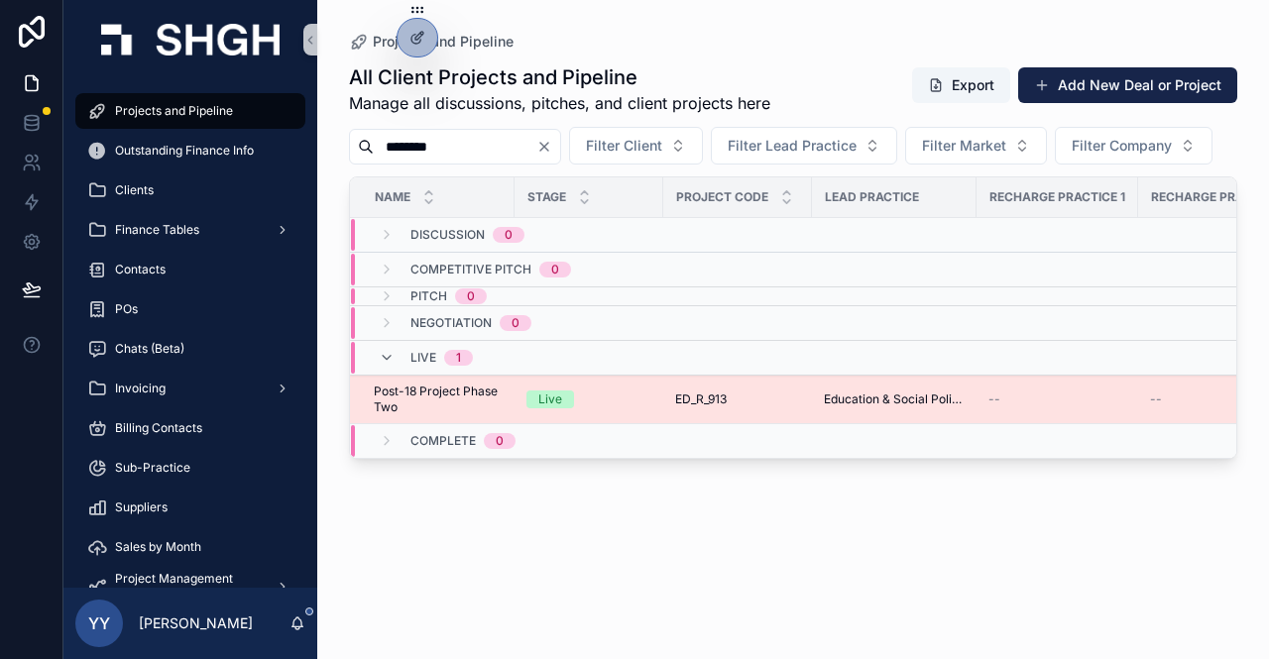
type input "********"
click at [625, 408] on div "Live" at bounding box center [588, 400] width 125 height 18
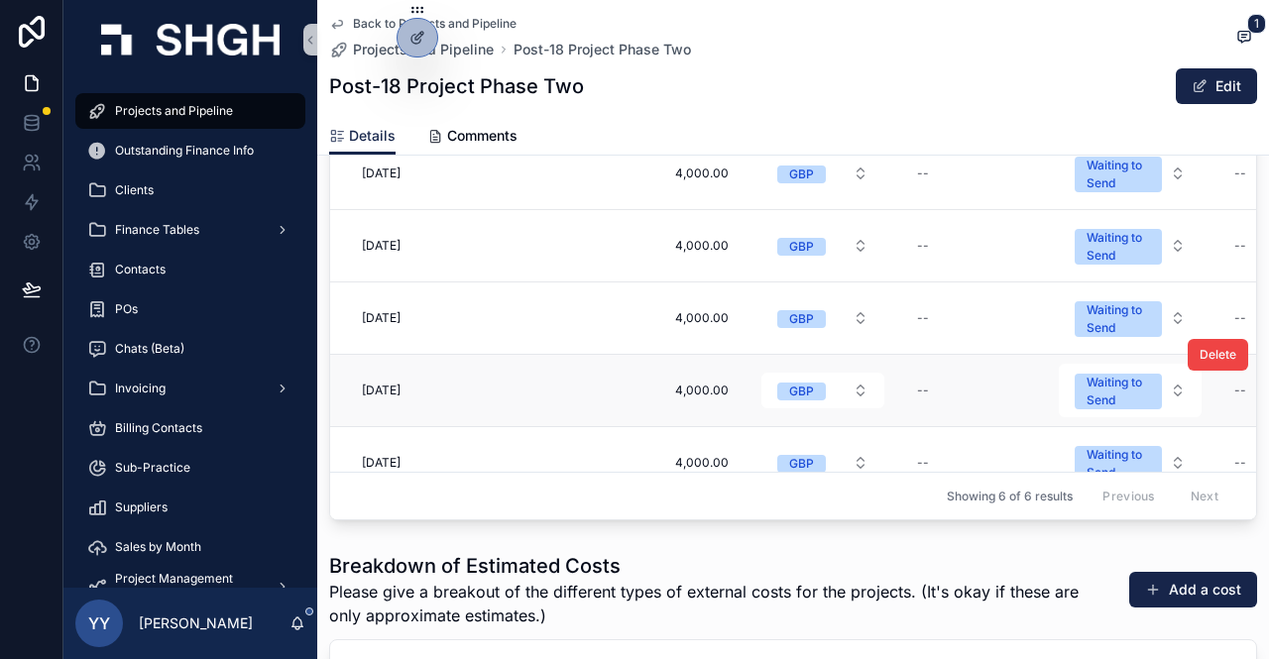
scroll to position [3073, 0]
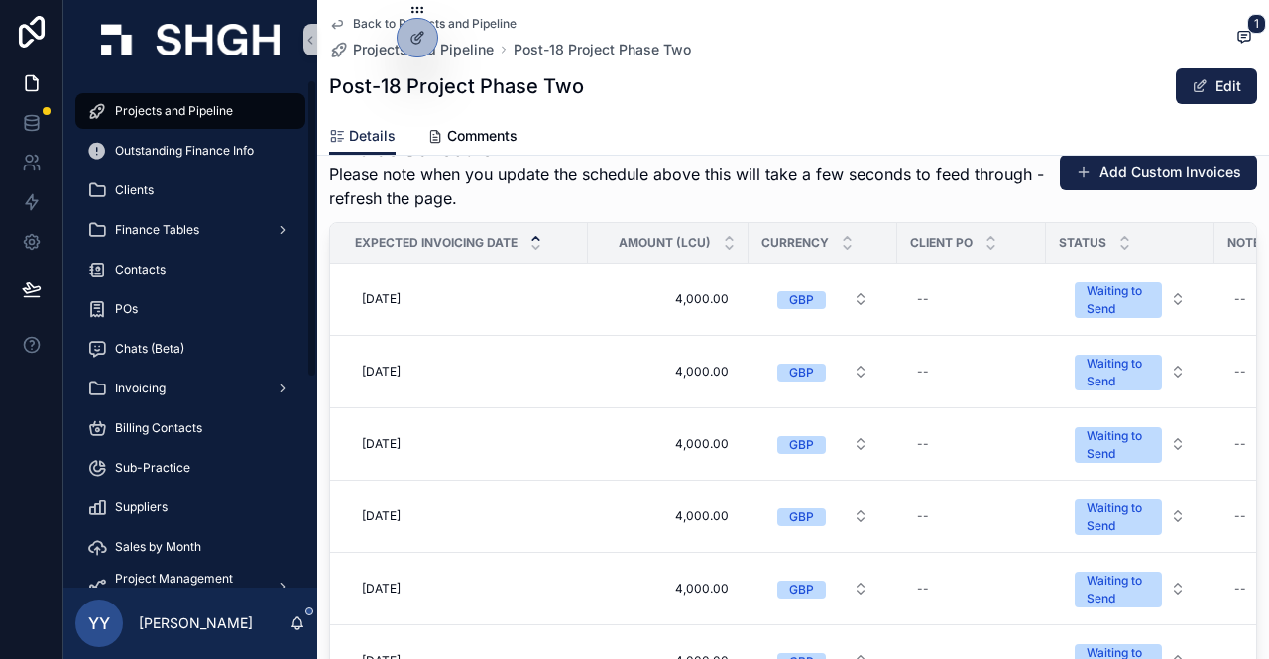
click at [184, 106] on span "Projects and Pipeline" at bounding box center [174, 111] width 118 height 16
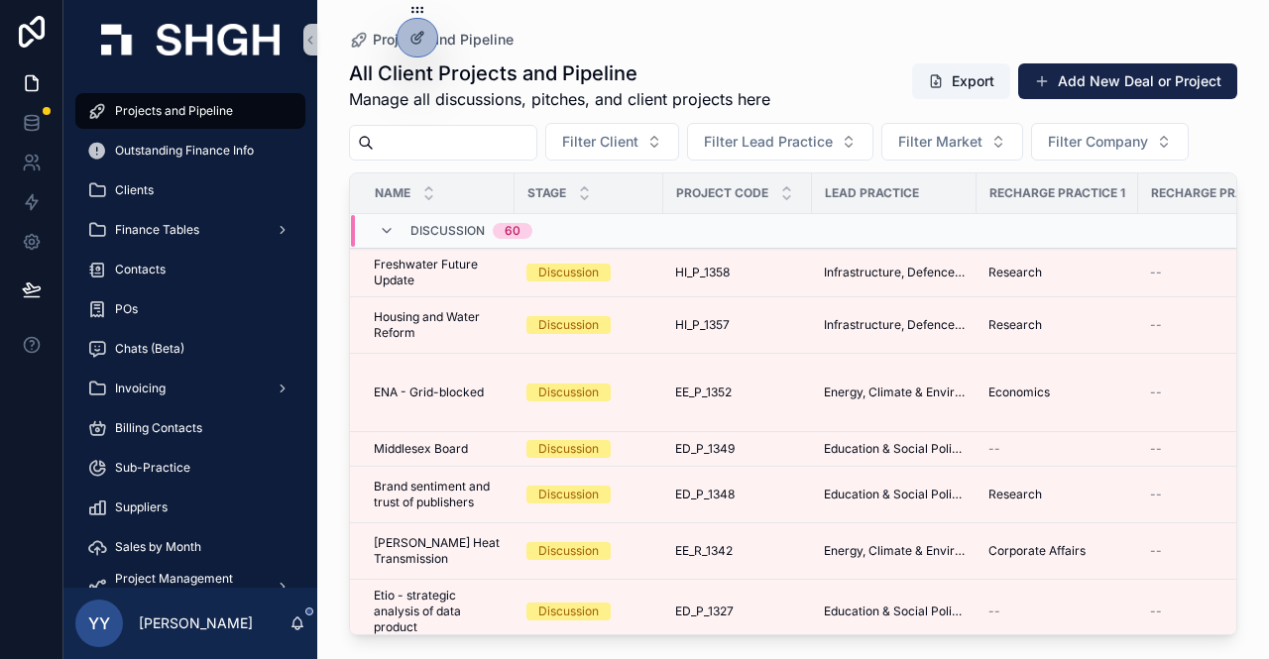
click at [426, 140] on input "scrollable content" at bounding box center [455, 143] width 163 height 28
paste input "******"
type input "******"
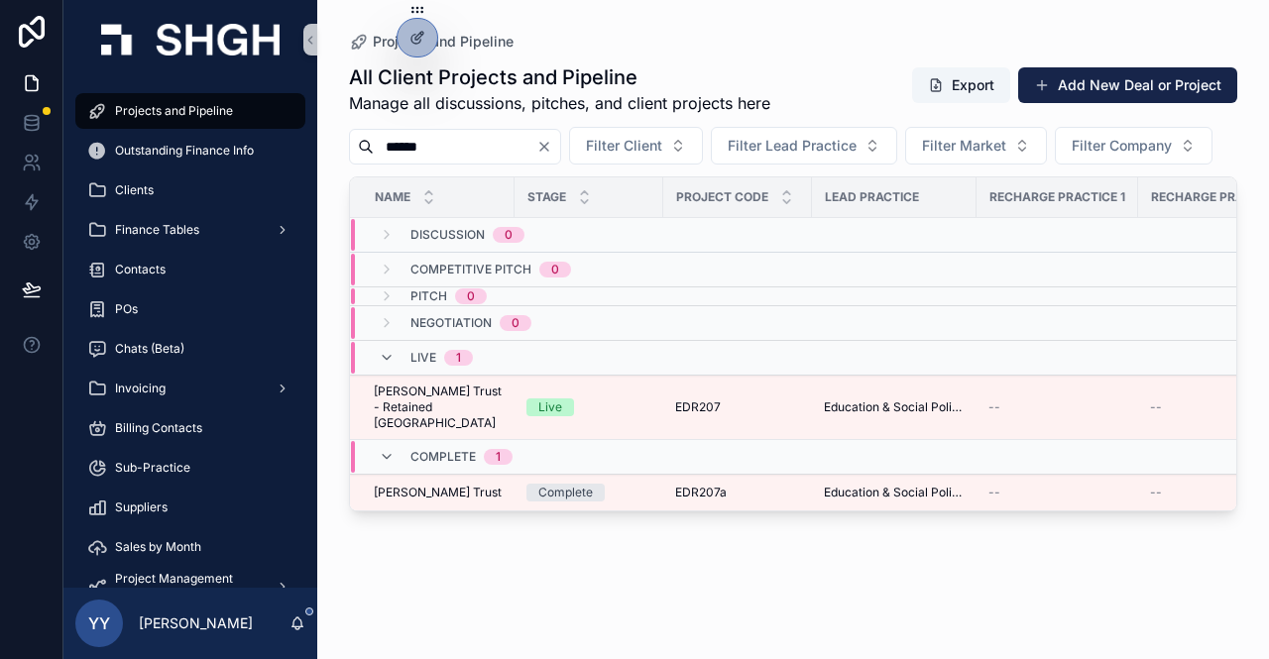
click at [547, 416] on div "Live" at bounding box center [550, 408] width 24 height 18
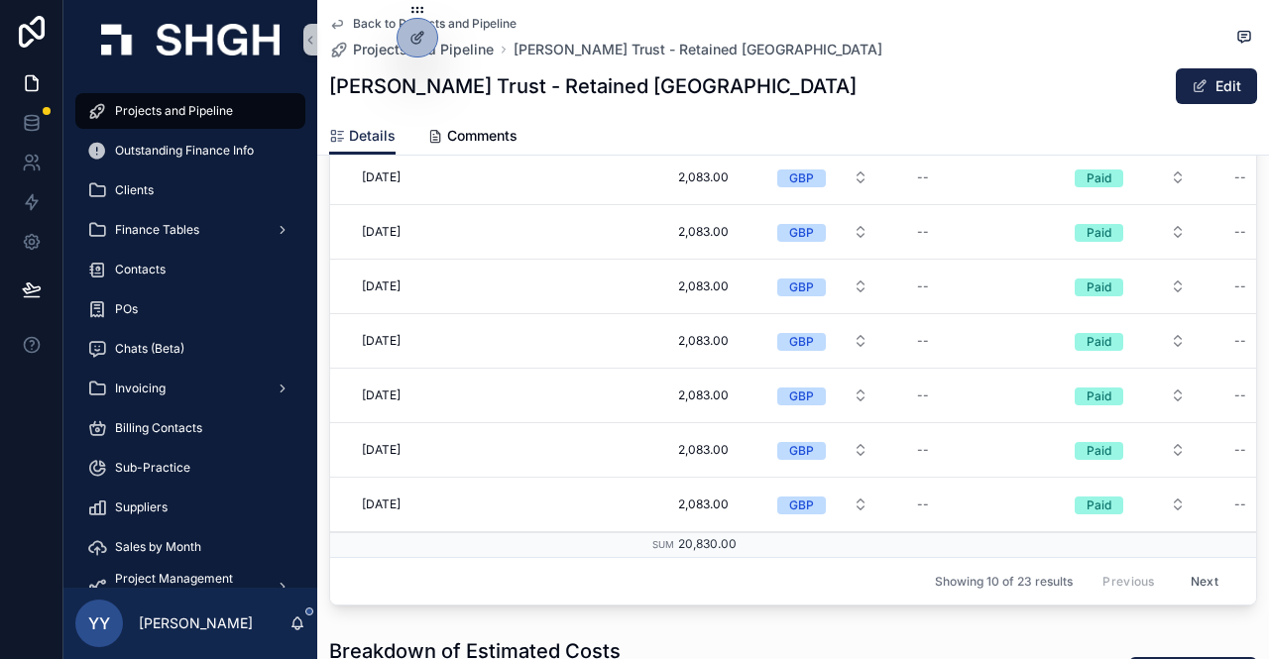
scroll to position [3371, 0]
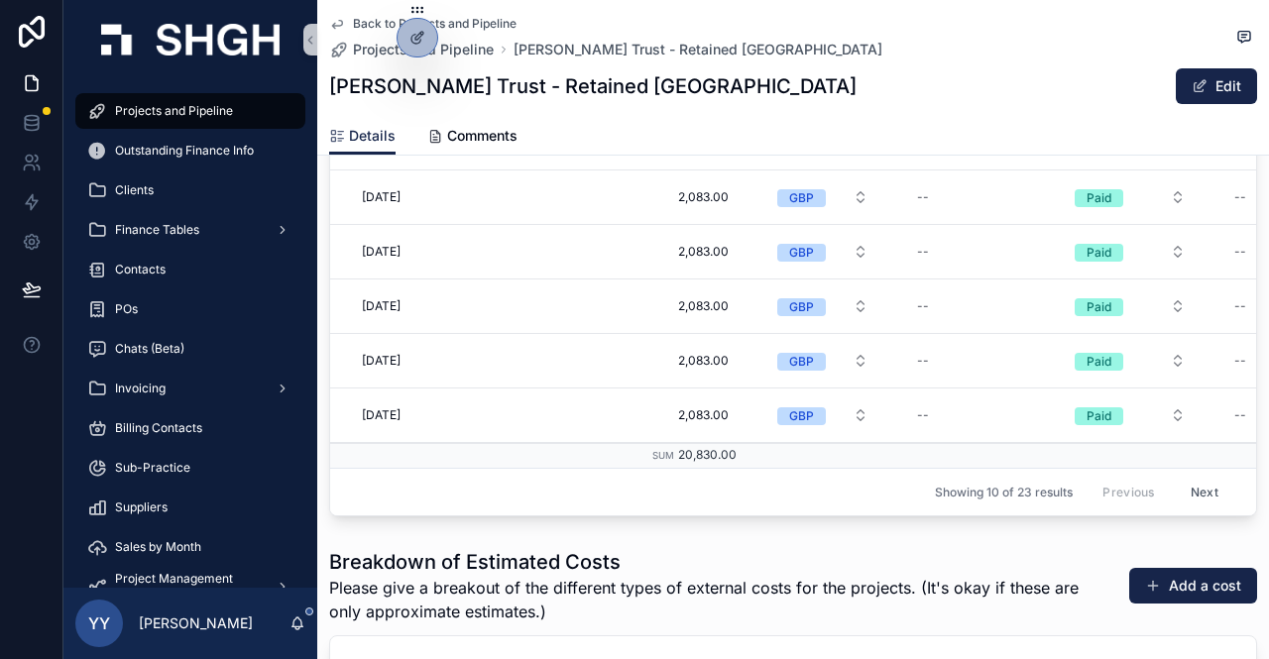
click at [1177, 477] on button "Next" at bounding box center [1205, 492] width 56 height 31
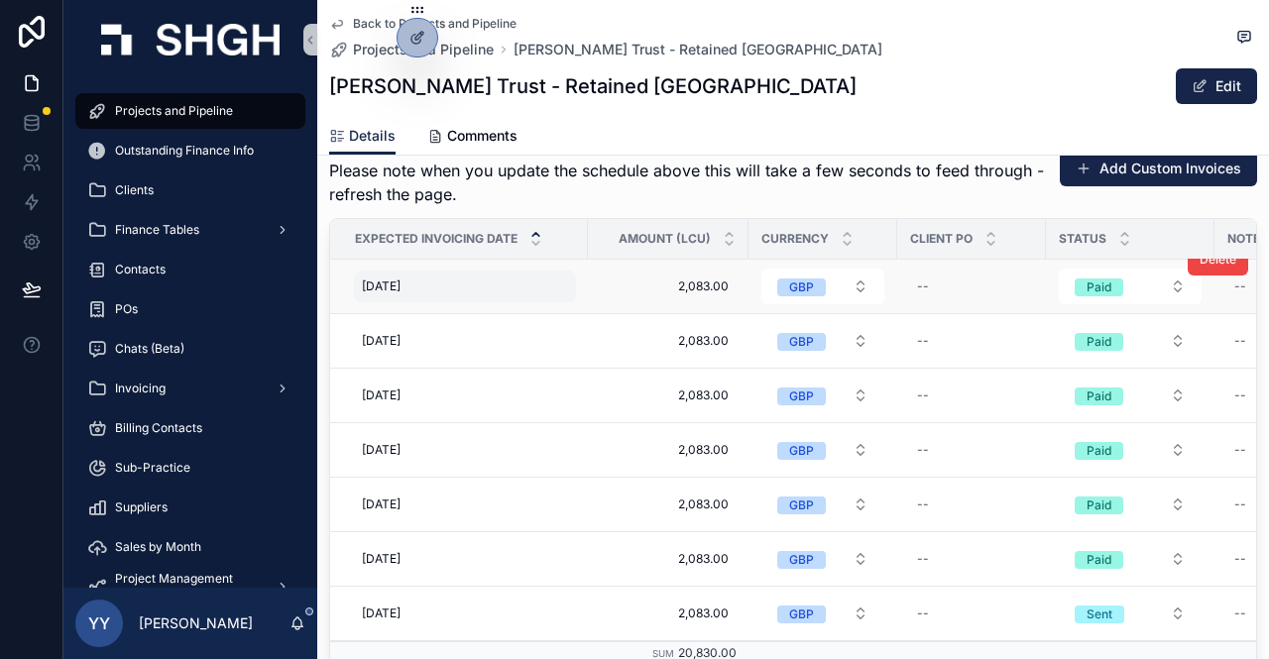
scroll to position [3271, 0]
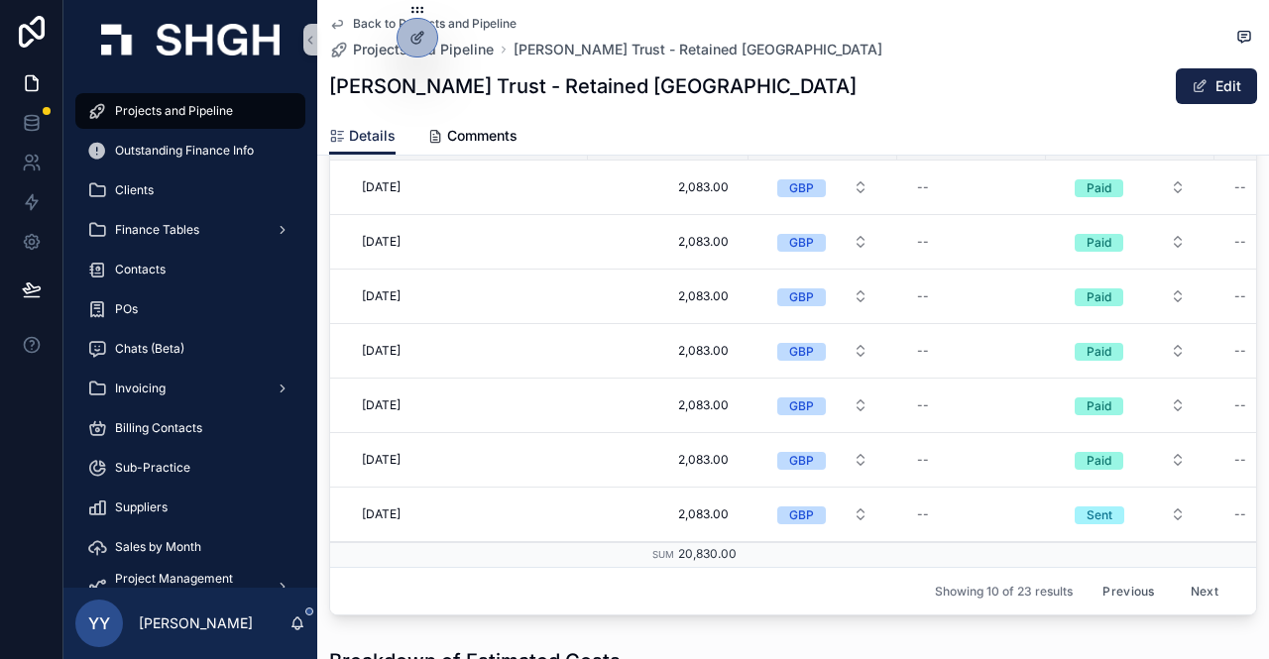
click at [1177, 576] on button "Next" at bounding box center [1205, 591] width 56 height 31
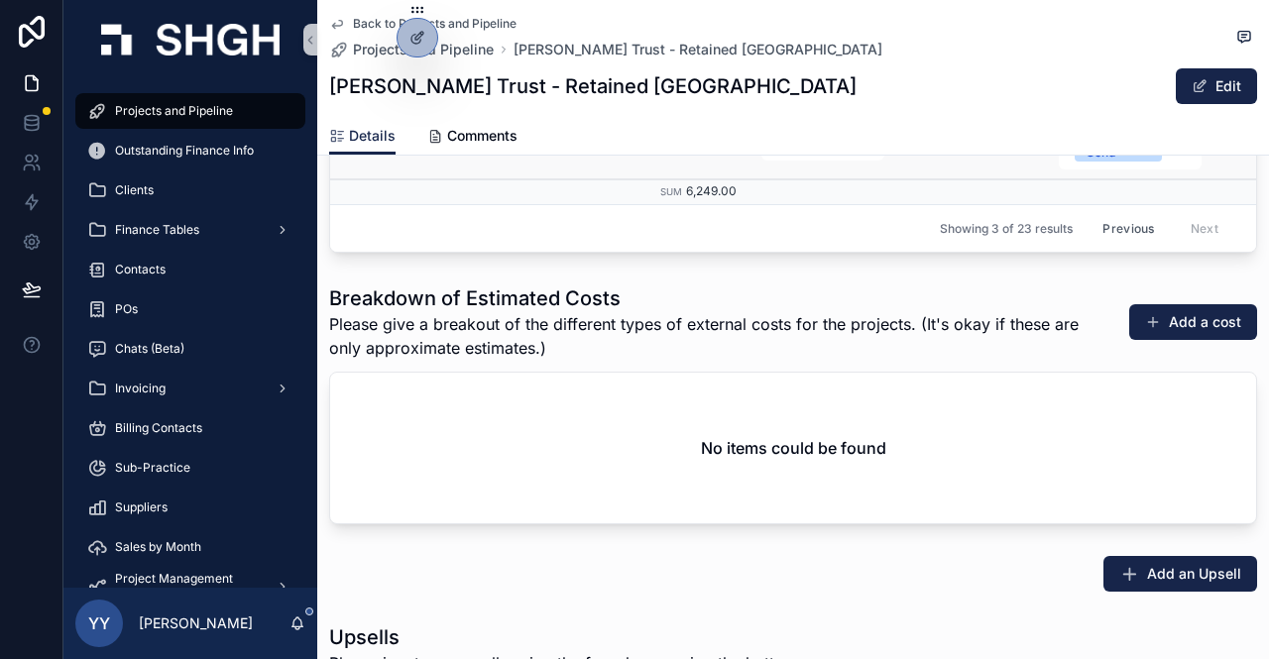
scroll to position [3271, 0]
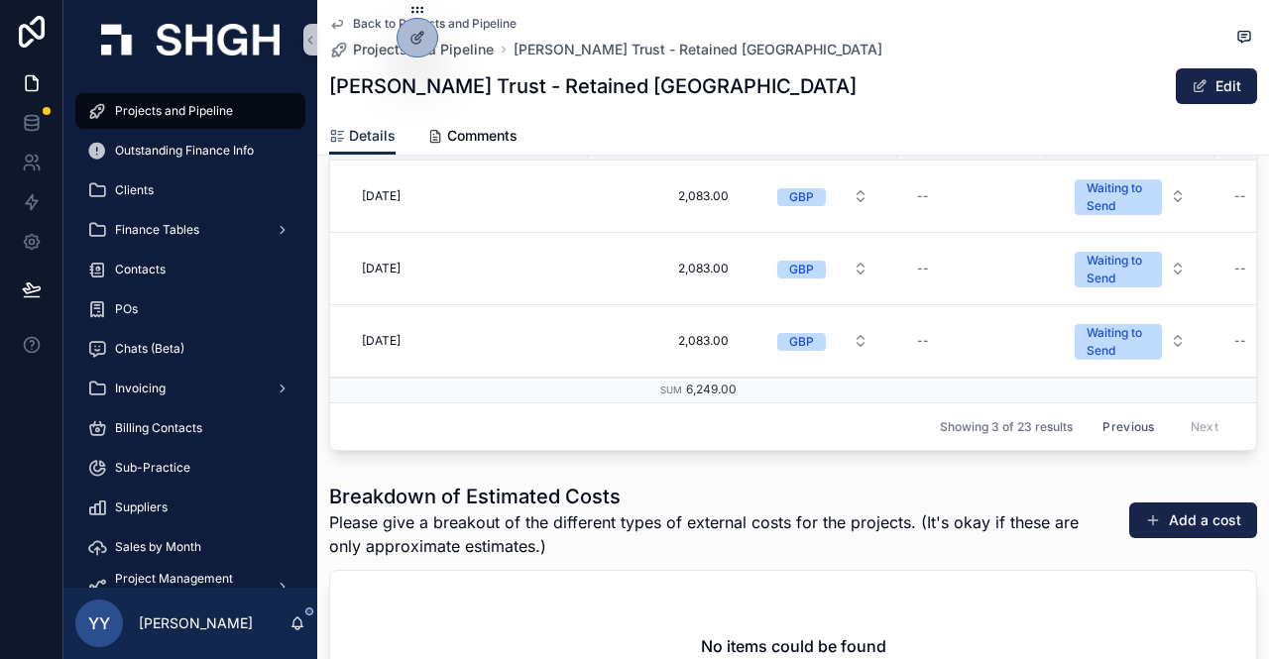
click at [1104, 411] on button "Previous" at bounding box center [1128, 426] width 79 height 31
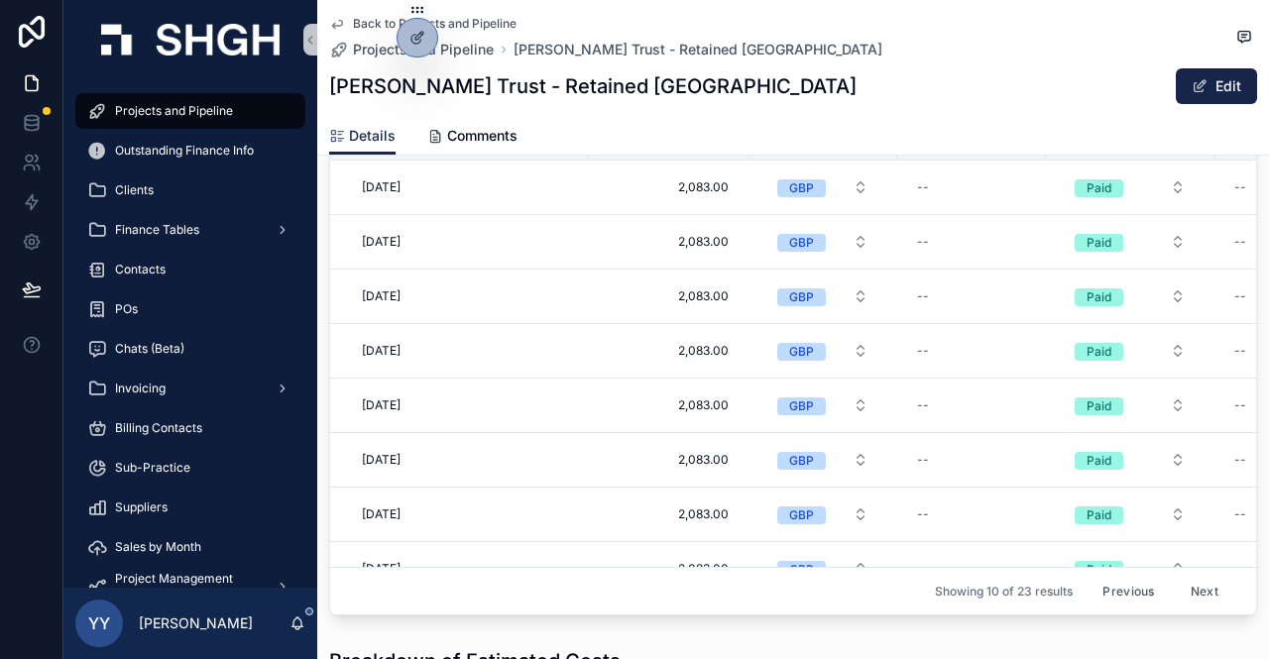
click at [1090, 576] on button "Previous" at bounding box center [1128, 591] width 79 height 31
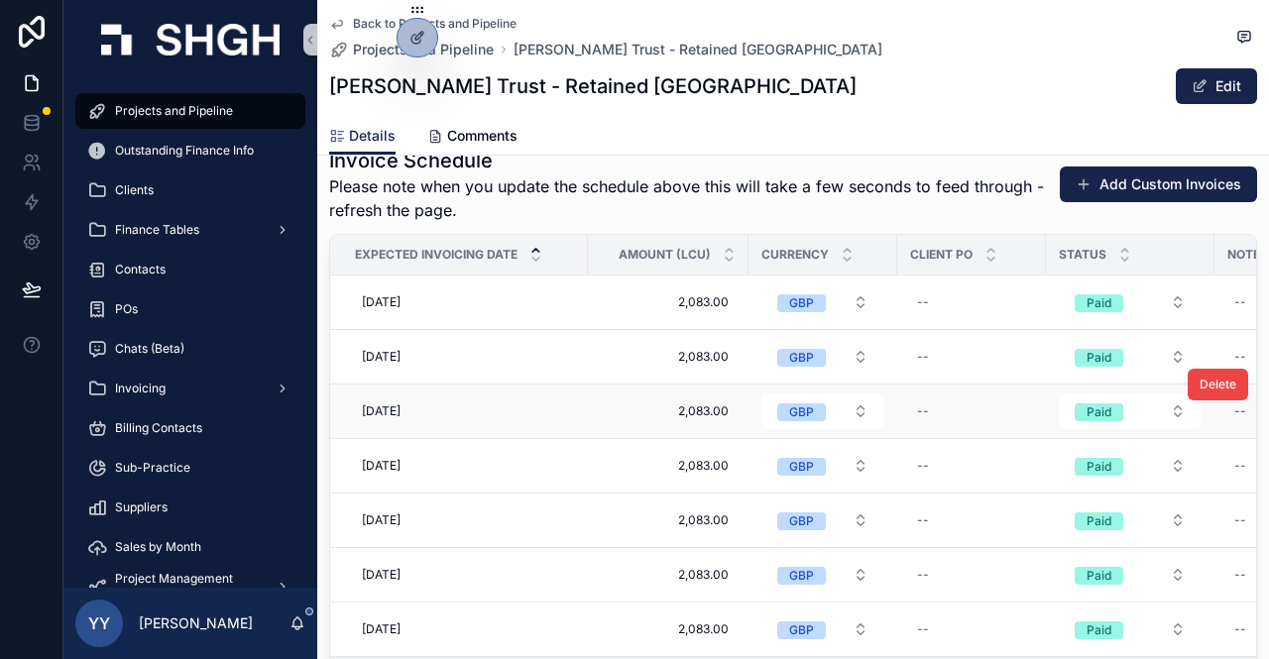
scroll to position [3271, 0]
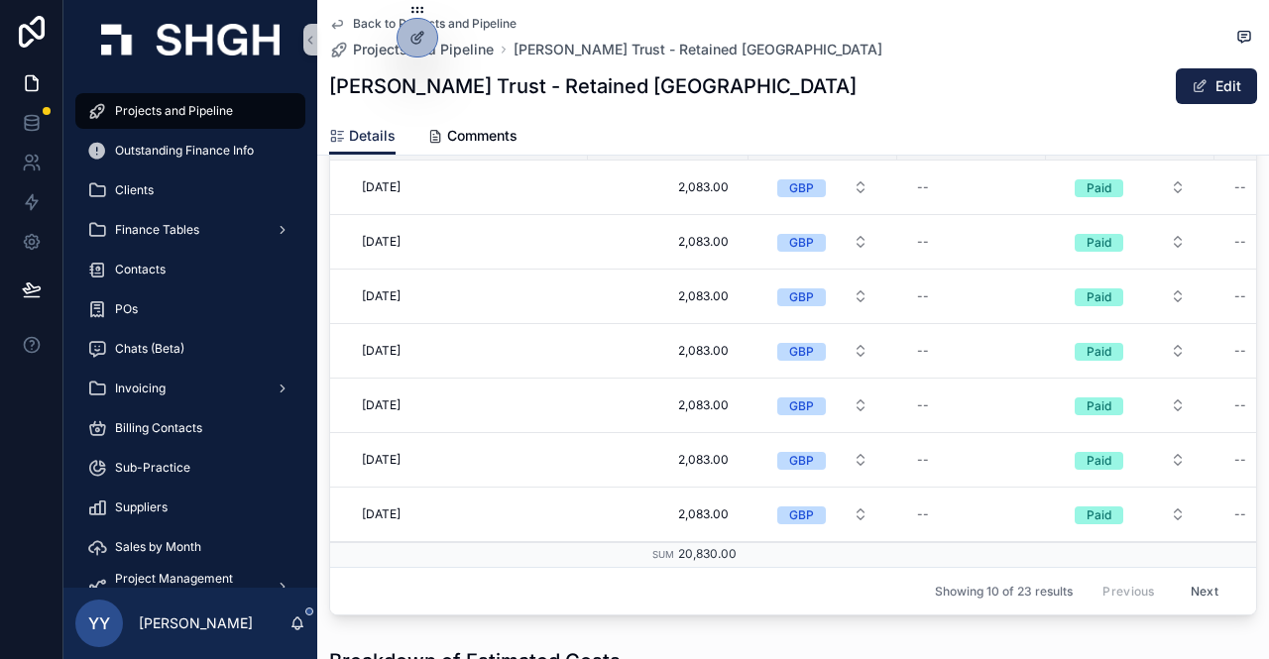
click at [1182, 576] on button "Next" at bounding box center [1205, 591] width 56 height 31
click at [1177, 576] on button "Next" at bounding box center [1205, 591] width 56 height 31
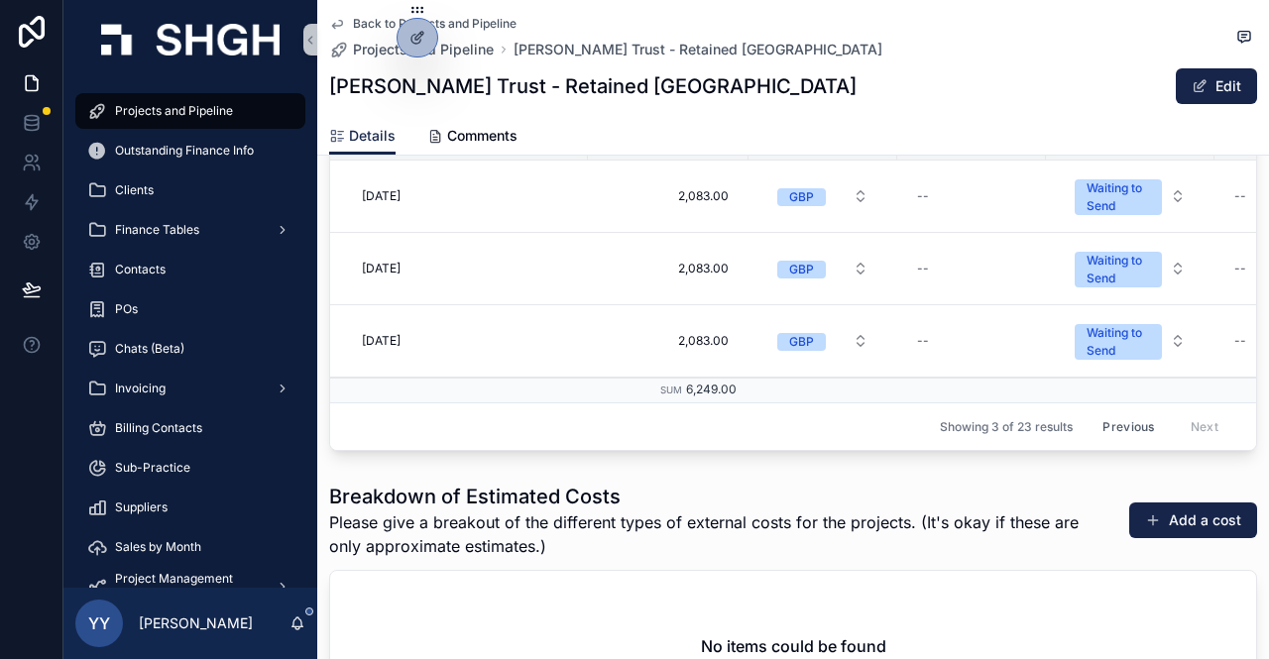
click at [1134, 414] on button "Previous" at bounding box center [1128, 426] width 79 height 31
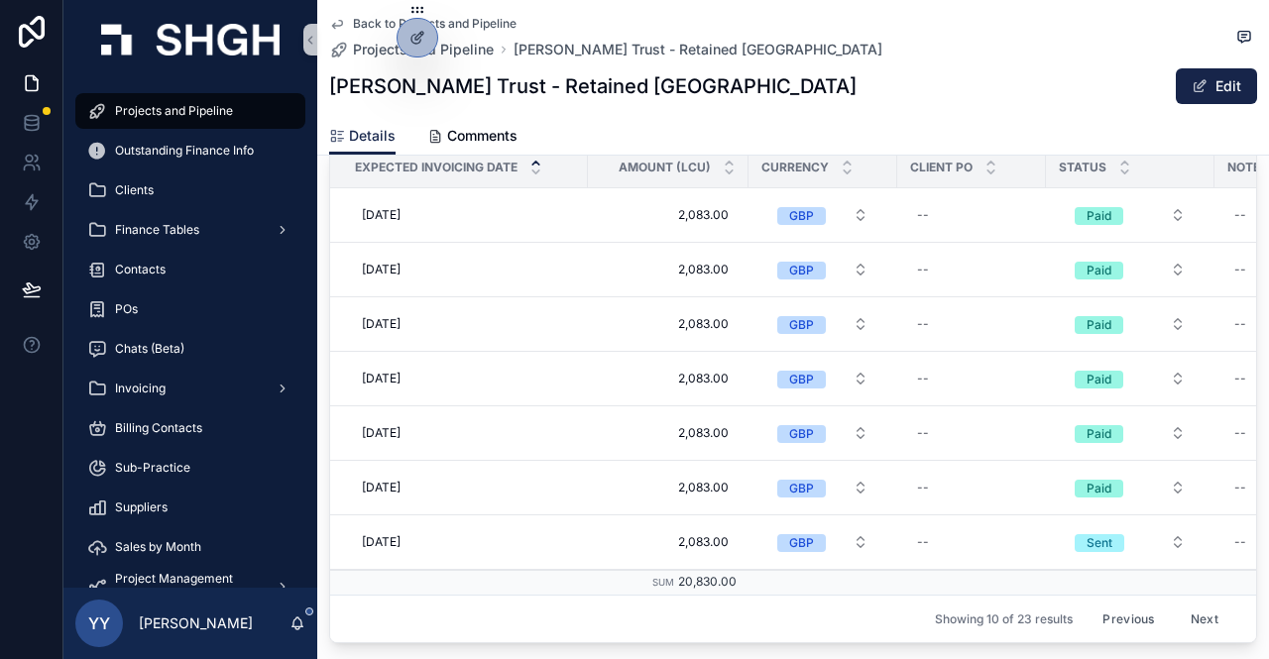
scroll to position [3271, 0]
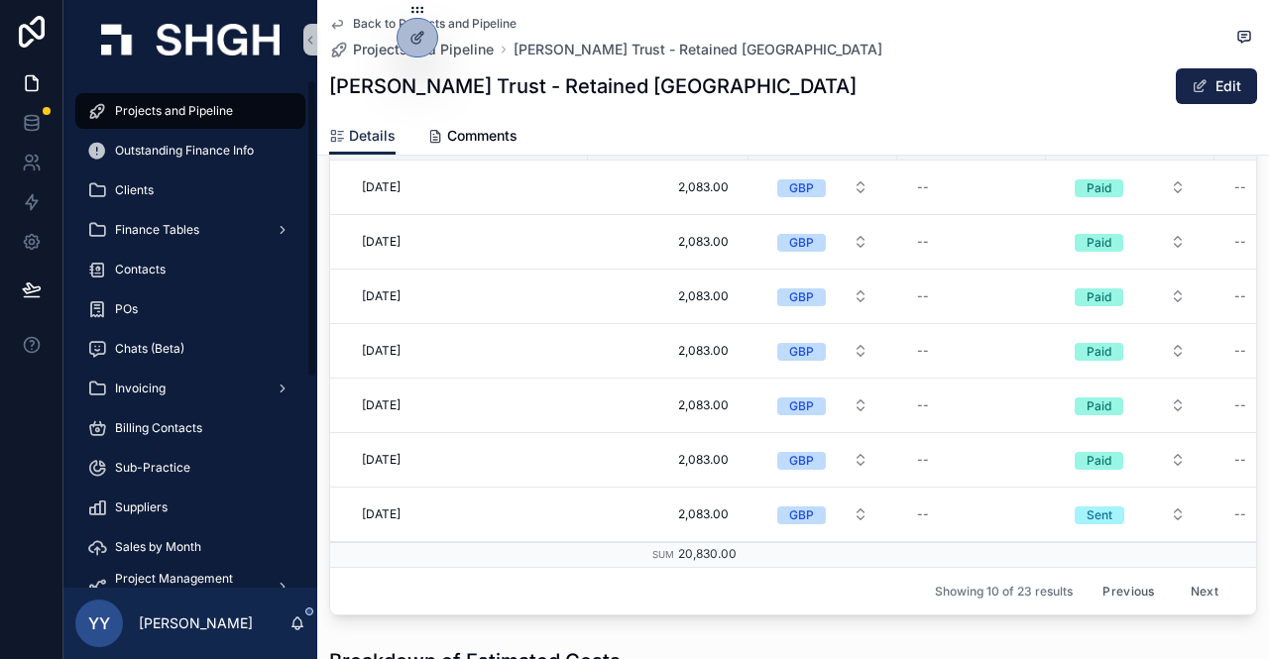
click at [149, 104] on span "Projects and Pipeline" at bounding box center [174, 111] width 118 height 16
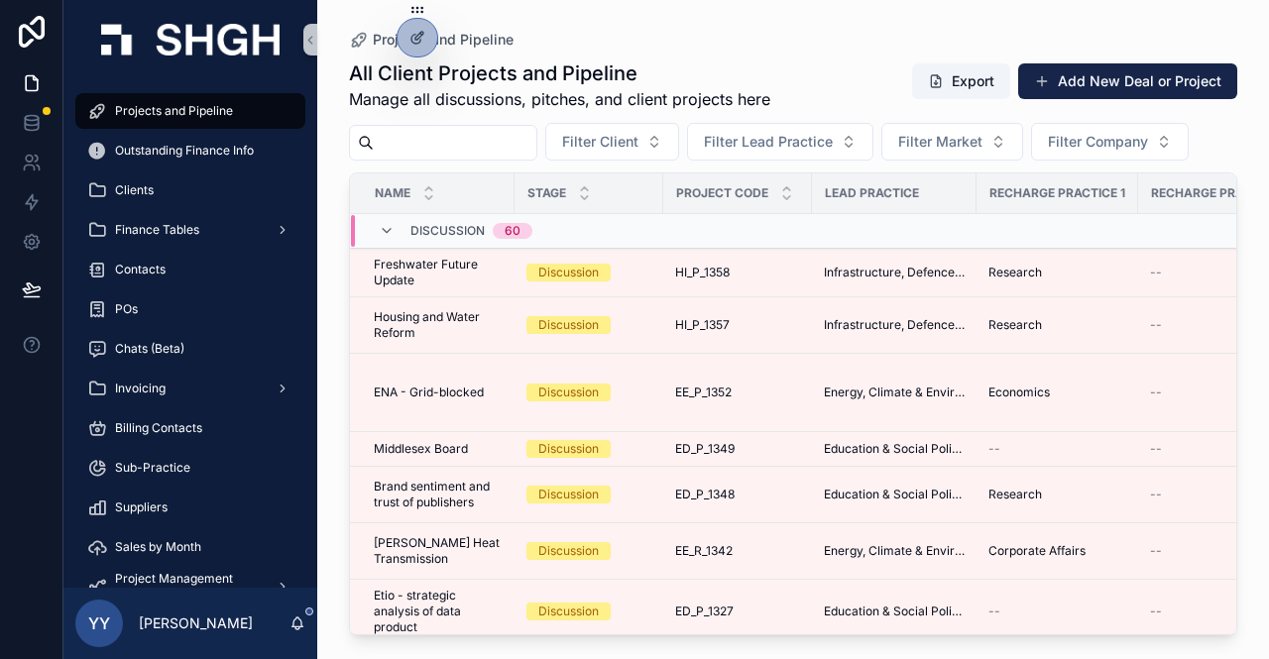
click at [397, 129] on input "scrollable content" at bounding box center [455, 143] width 163 height 28
type input "******"
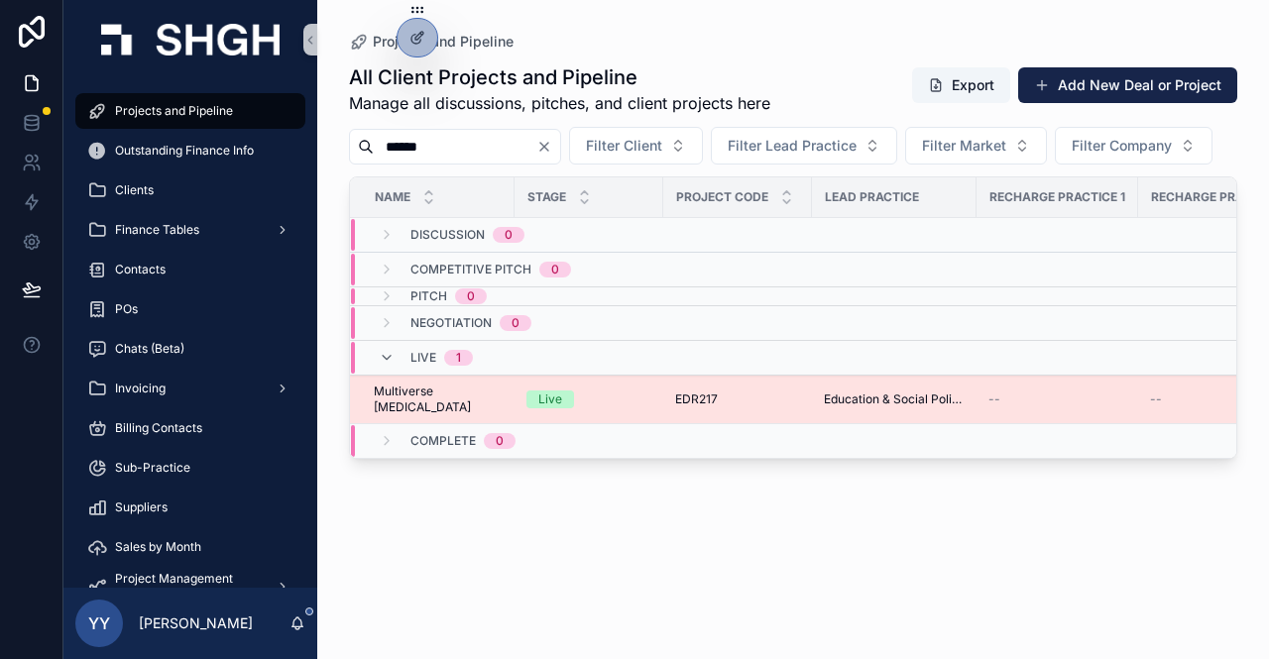
click at [594, 408] on div "Live" at bounding box center [588, 400] width 125 height 18
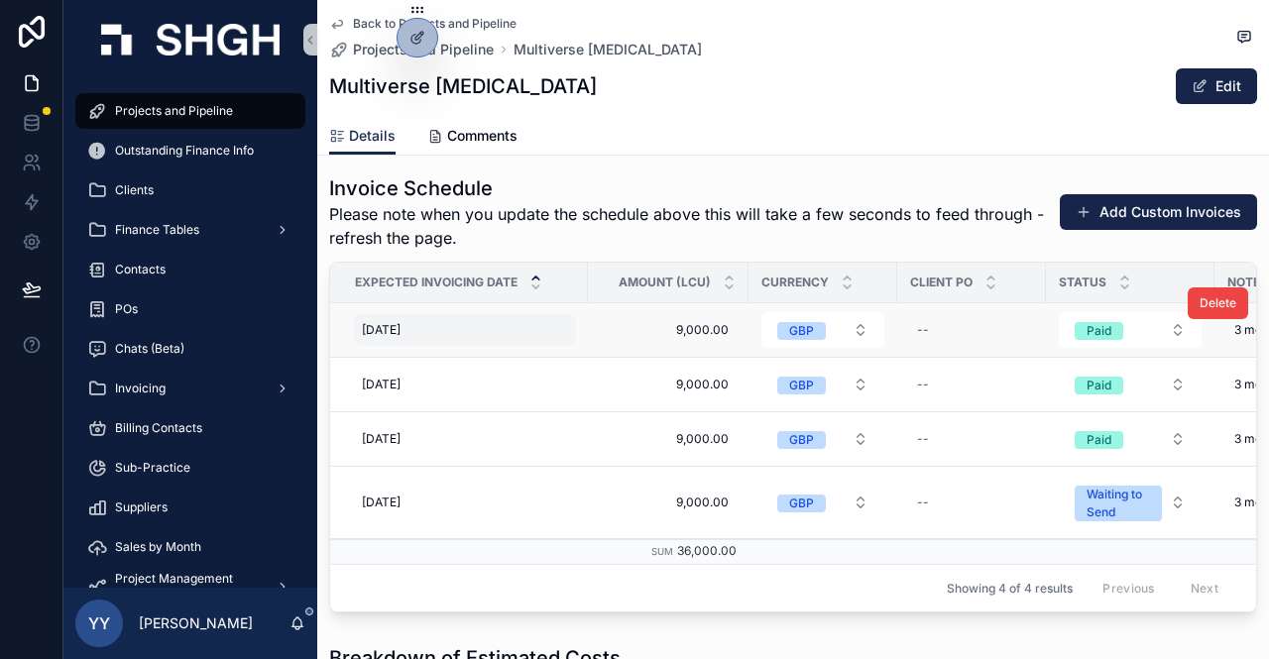
click at [400, 336] on span "[DATE]" at bounding box center [381, 330] width 39 height 16
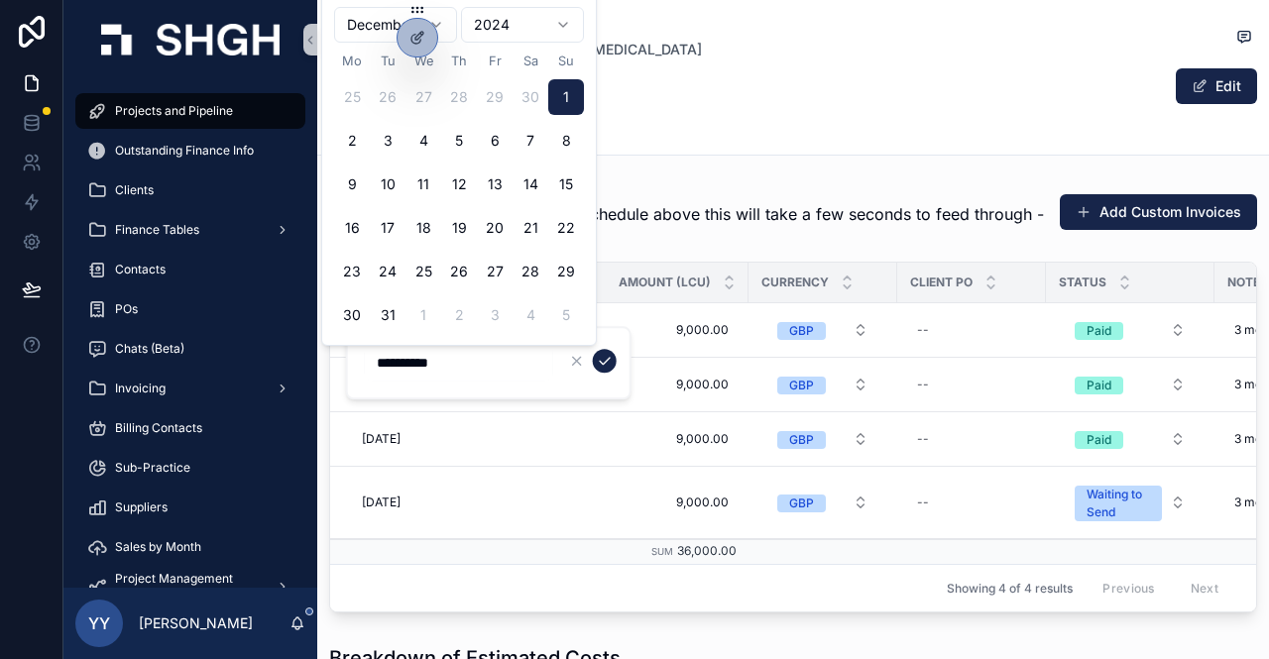
drag, startPoint x: 466, startPoint y: 362, endPoint x: 359, endPoint y: 368, distance: 107.2
click at [359, 368] on div "**********" at bounding box center [489, 362] width 286 height 73
type input "**********"
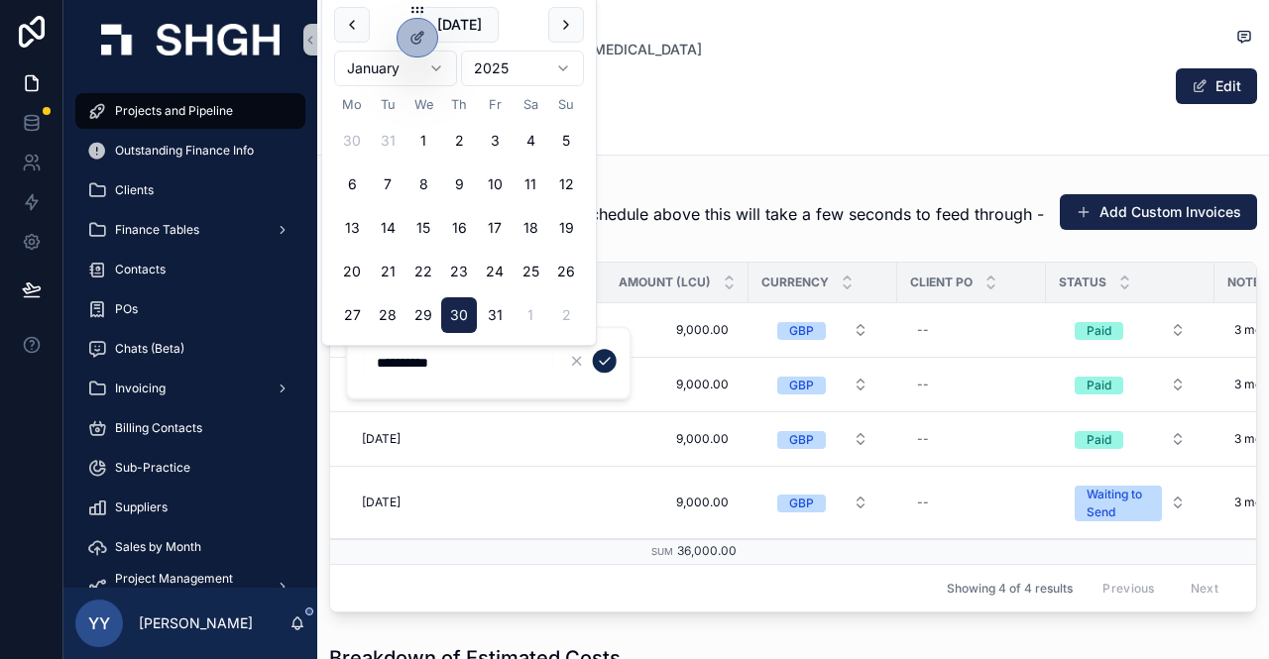
click at [595, 358] on button "scrollable content" at bounding box center [605, 361] width 24 height 24
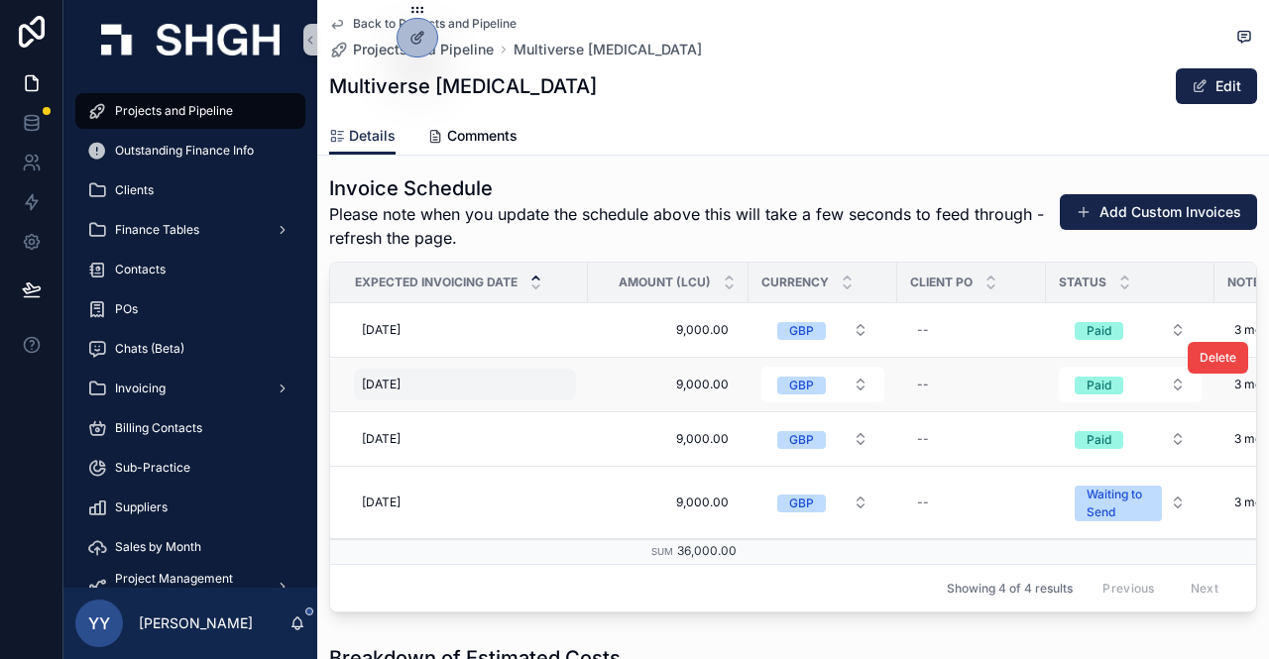
click at [431, 394] on div "[DATE] [DATE]" at bounding box center [465, 385] width 222 height 32
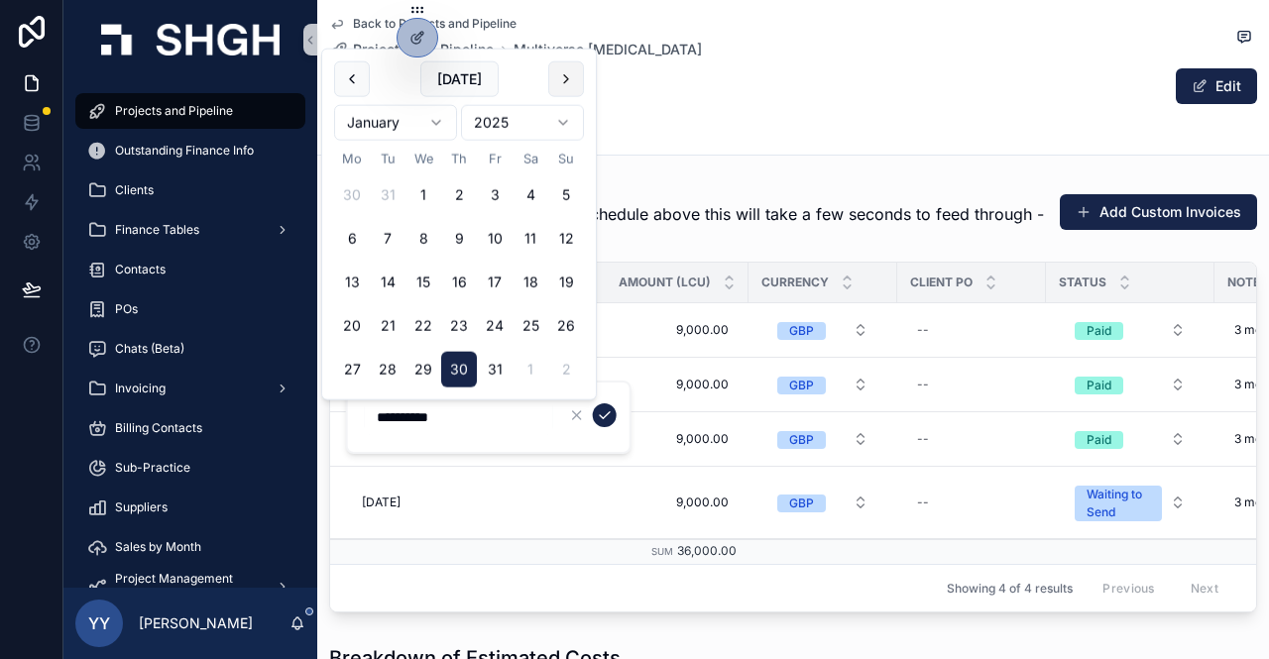
click at [566, 80] on button "scrollable content" at bounding box center [566, 79] width 36 height 36
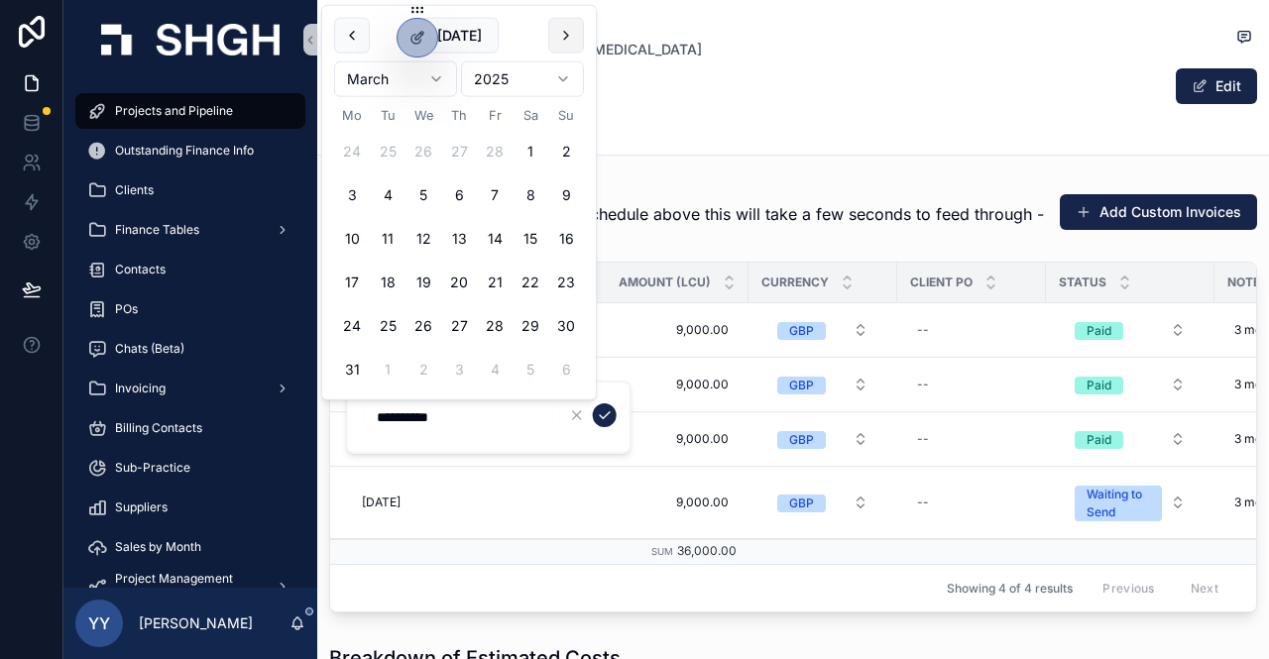
click at [565, 37] on button "scrollable content" at bounding box center [566, 36] width 36 height 36
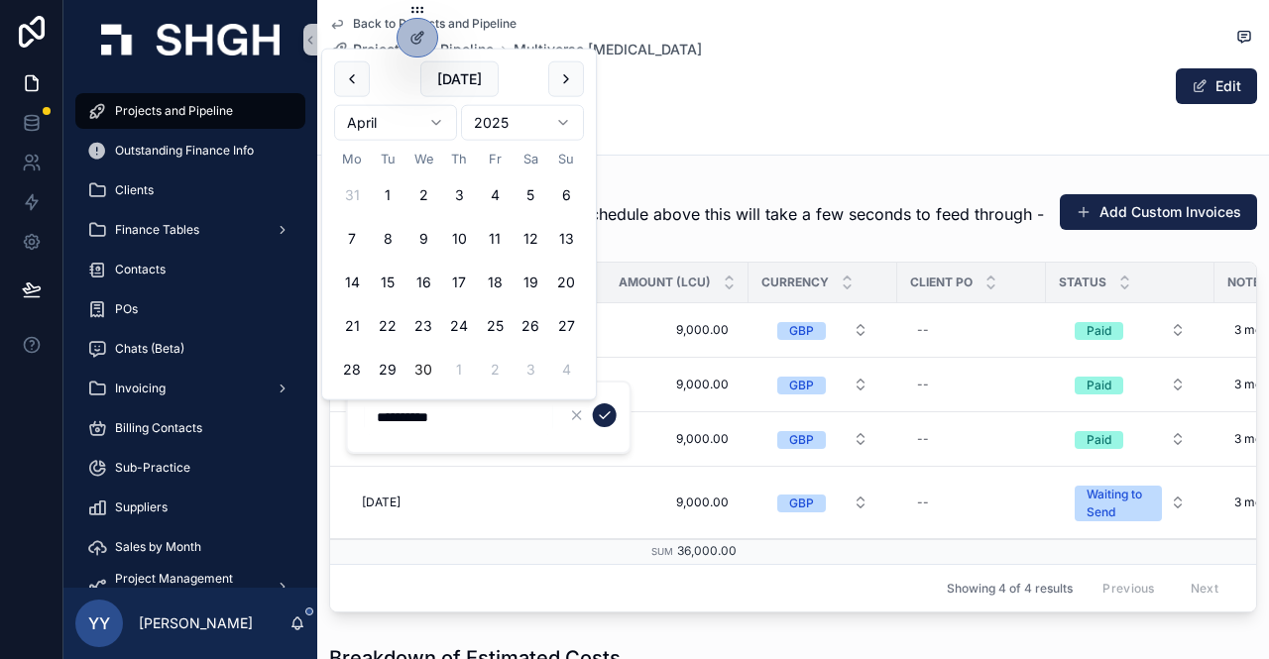
click at [428, 370] on button "30" at bounding box center [423, 370] width 36 height 36
type input "**********"
click at [601, 412] on icon "scrollable content" at bounding box center [605, 415] width 16 height 16
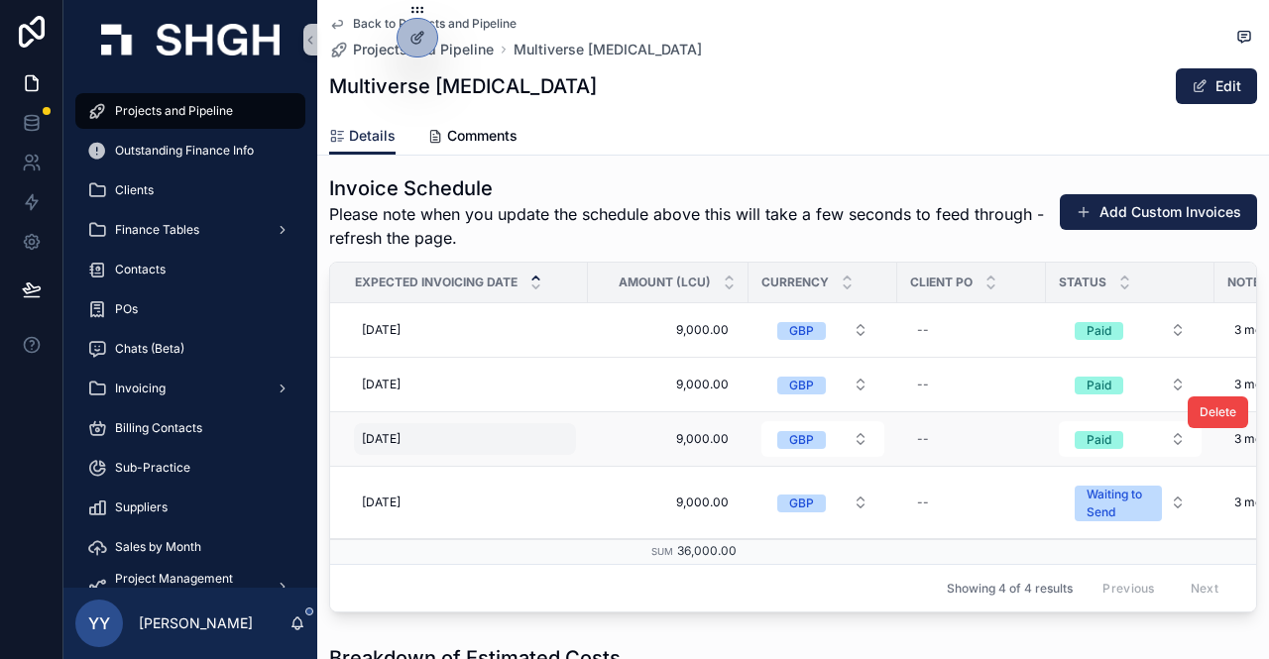
click at [401, 443] on span "[DATE]" at bounding box center [381, 439] width 39 height 16
click at [401, 445] on span "[DATE]" at bounding box center [381, 439] width 39 height 16
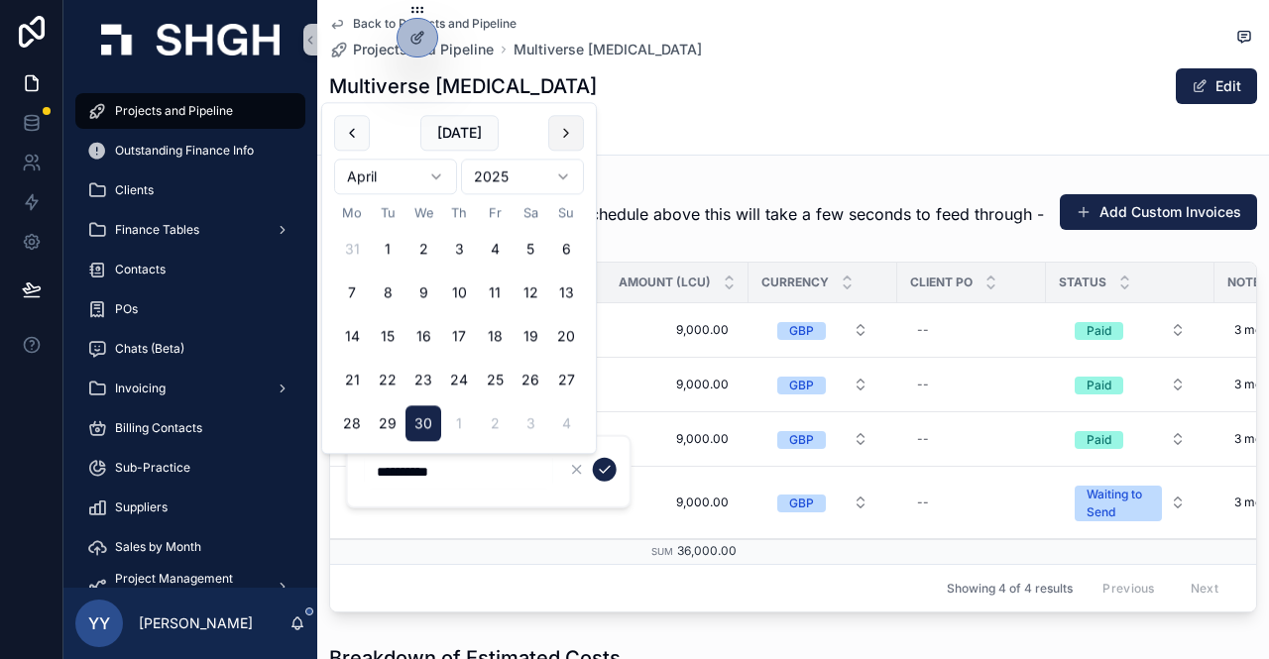
click at [569, 132] on button "scrollable content" at bounding box center [566, 133] width 36 height 36
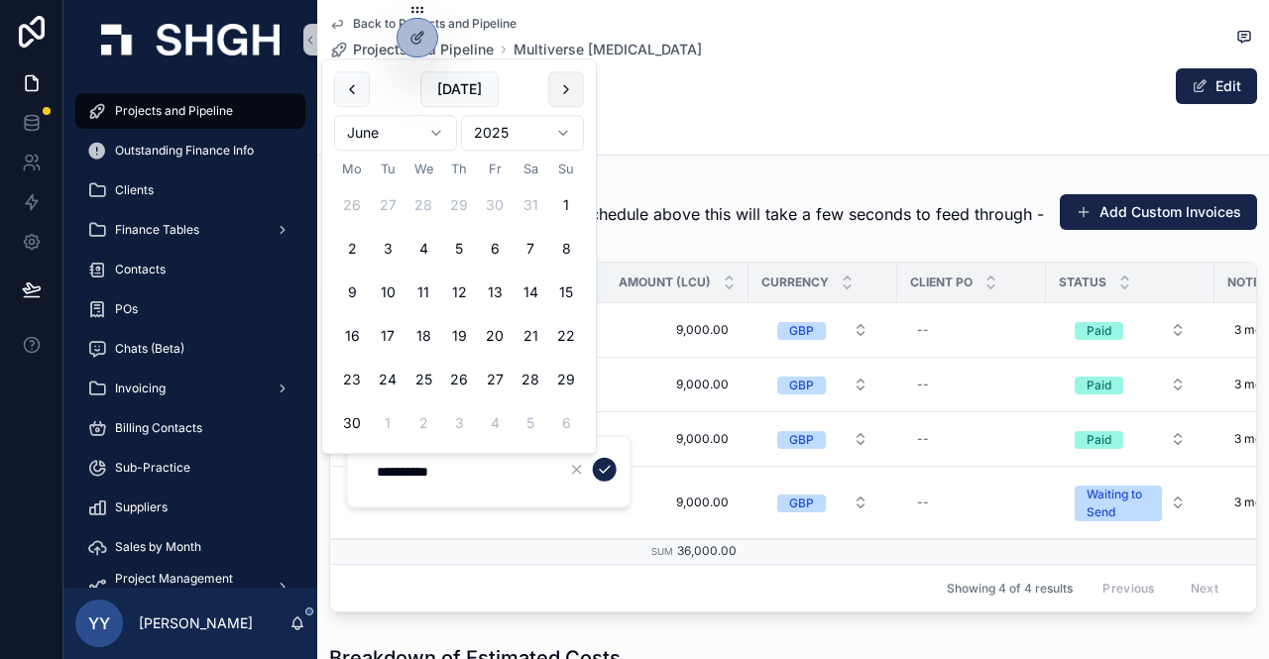
click at [570, 97] on button "scrollable content" at bounding box center [566, 89] width 36 height 36
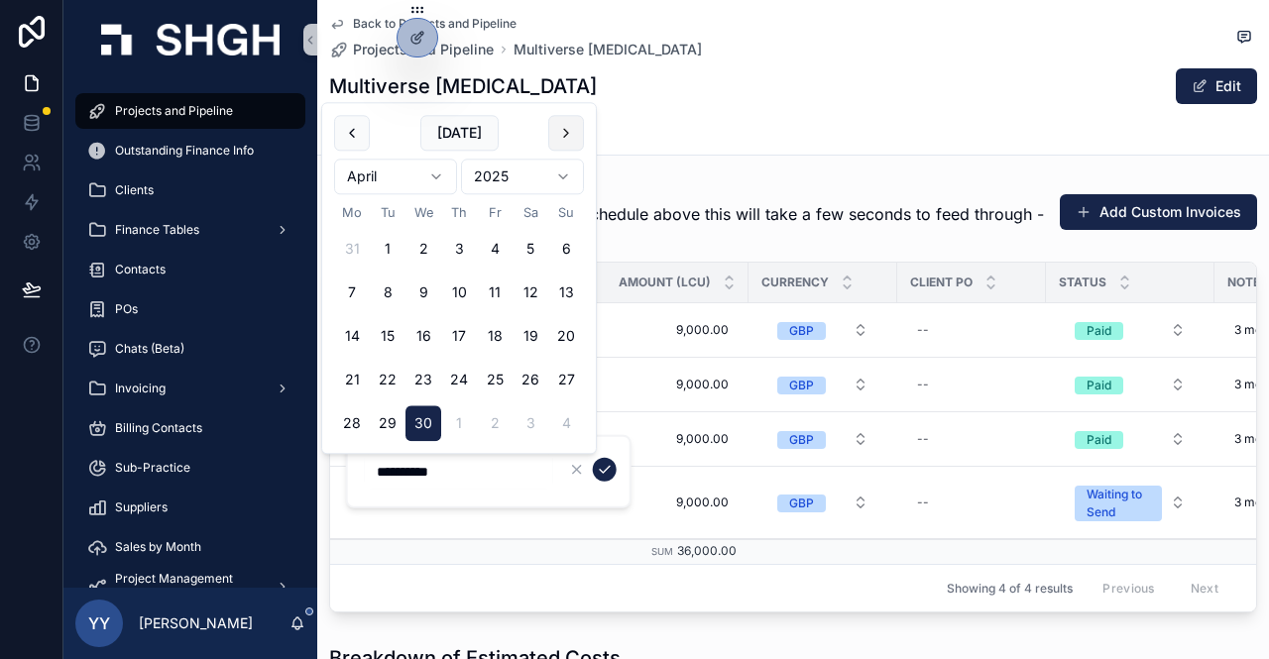
click at [559, 122] on button "scrollable content" at bounding box center [566, 133] width 36 height 36
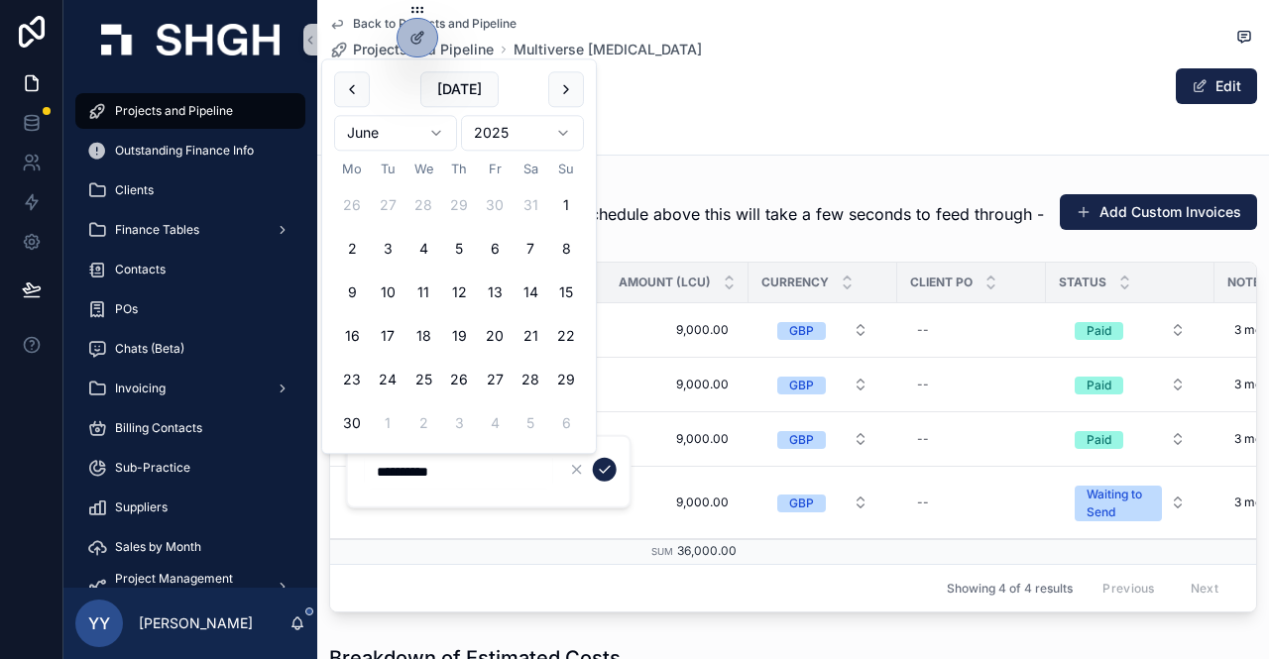
click at [559, 122] on html "Projects and Pipeline Outstanding Finance Info Clients Finance Tables Contacts …" at bounding box center [634, 329] width 1269 height 659
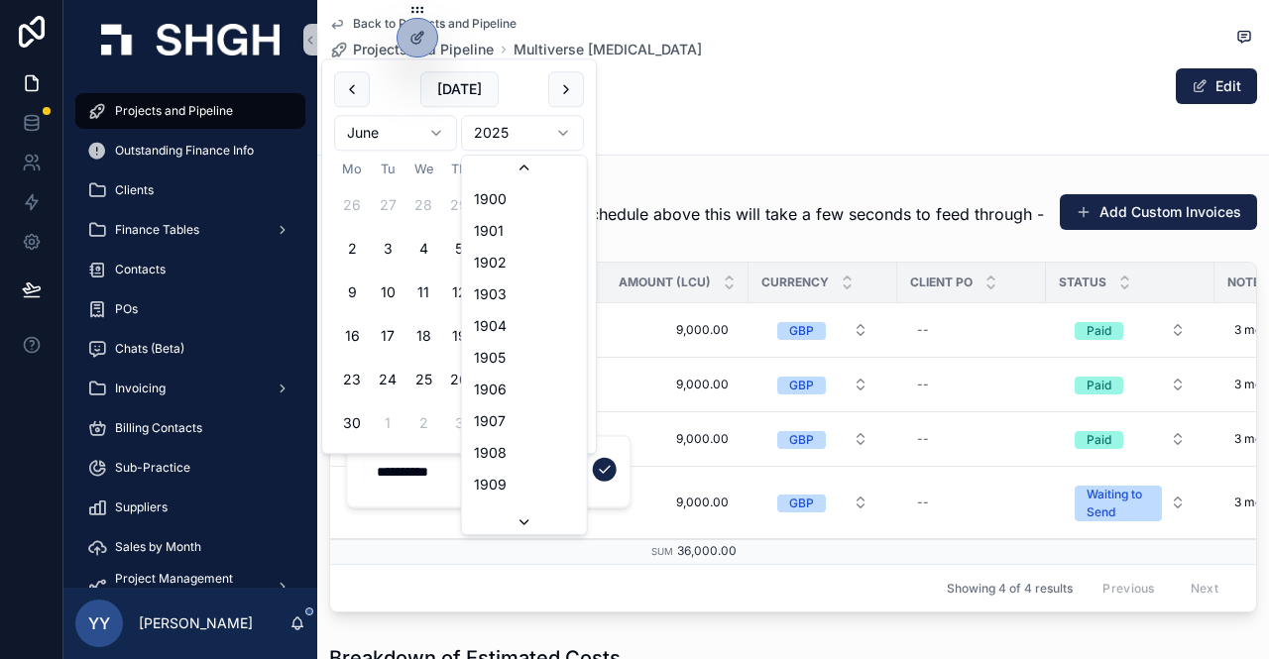
scroll to position [3669, 0]
click at [569, 94] on html "Projects and Pipeline Outstanding Finance Info Clients Finance Tables Contacts …" at bounding box center [634, 329] width 1269 height 659
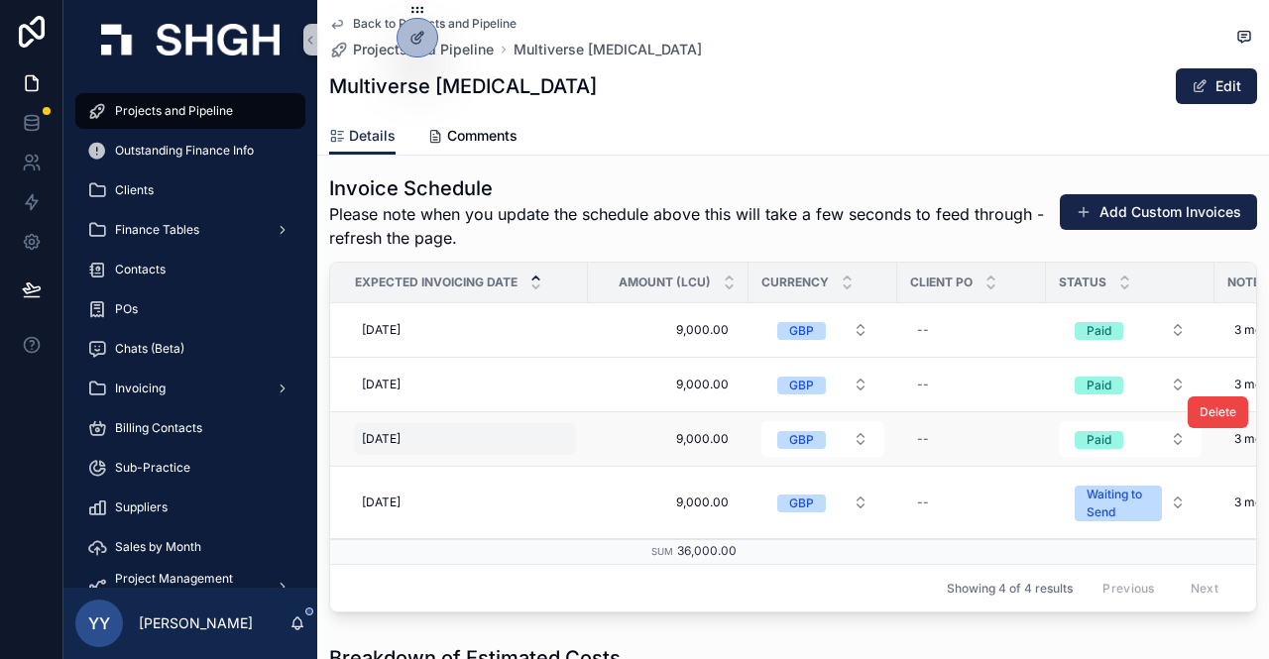
click at [420, 450] on div "[DATE] [DATE]" at bounding box center [465, 439] width 222 height 32
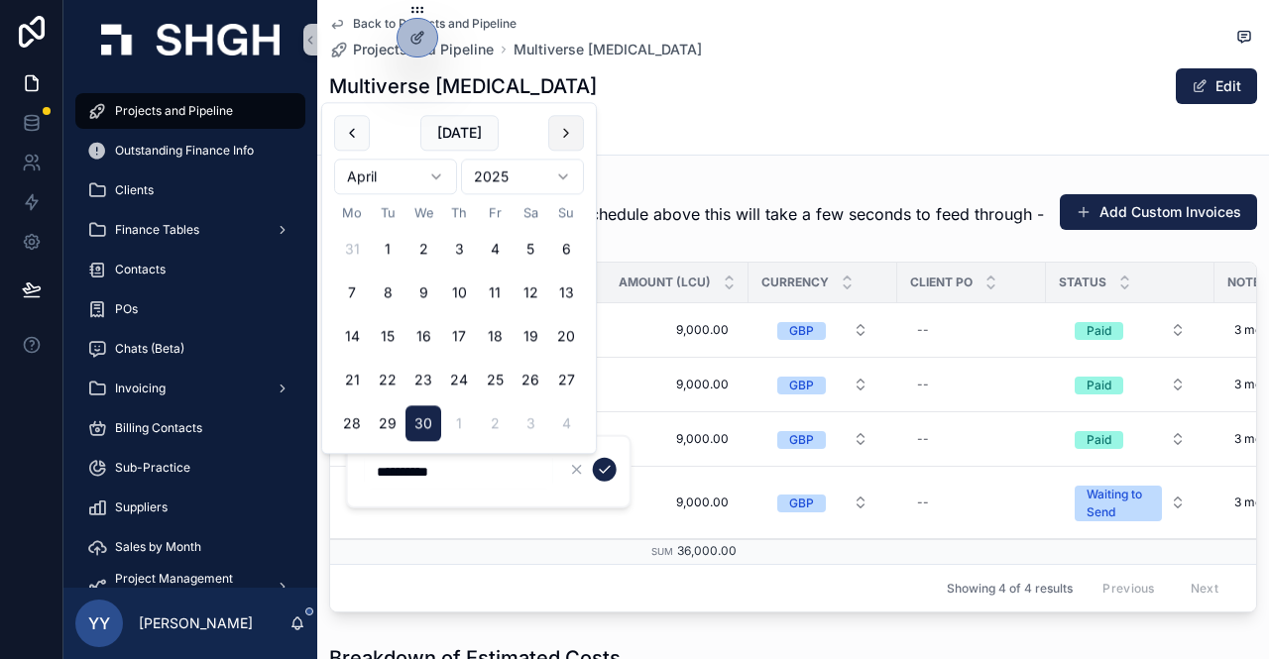
click at [564, 129] on button "scrollable content" at bounding box center [566, 133] width 36 height 36
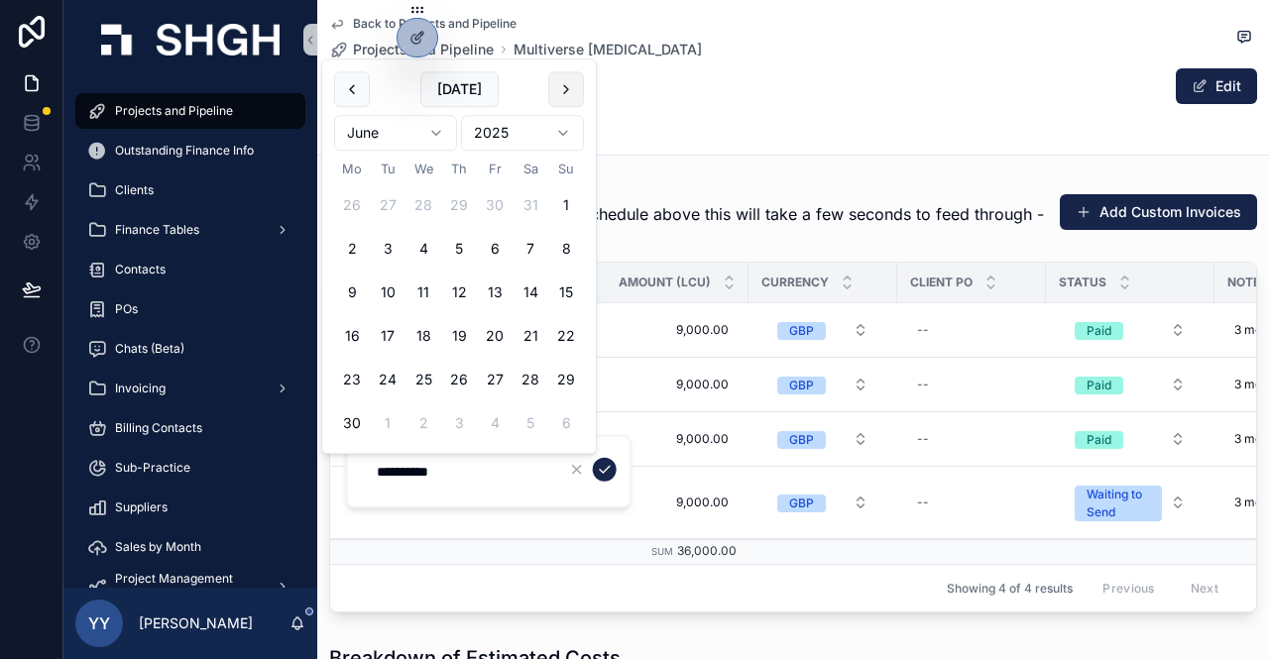
click at [565, 74] on button "scrollable content" at bounding box center [566, 89] width 36 height 36
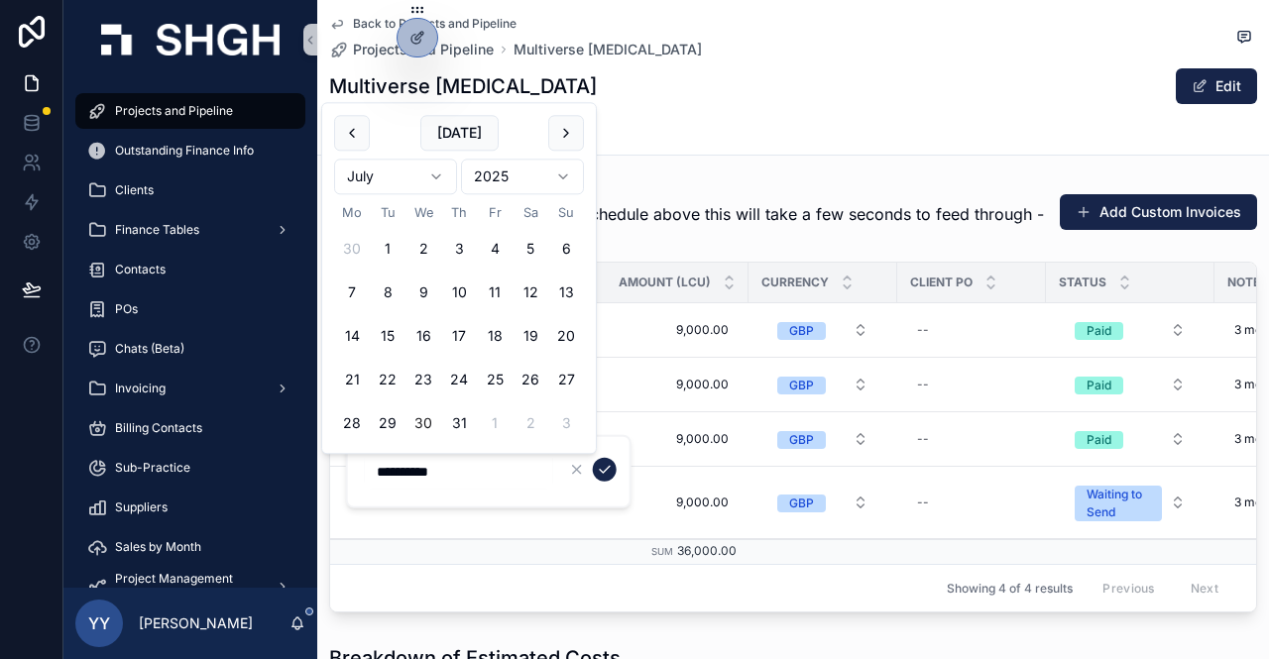
click at [430, 427] on button "30" at bounding box center [423, 424] width 36 height 36
type input "**********"
click at [610, 468] on icon "scrollable content" at bounding box center [605, 470] width 16 height 16
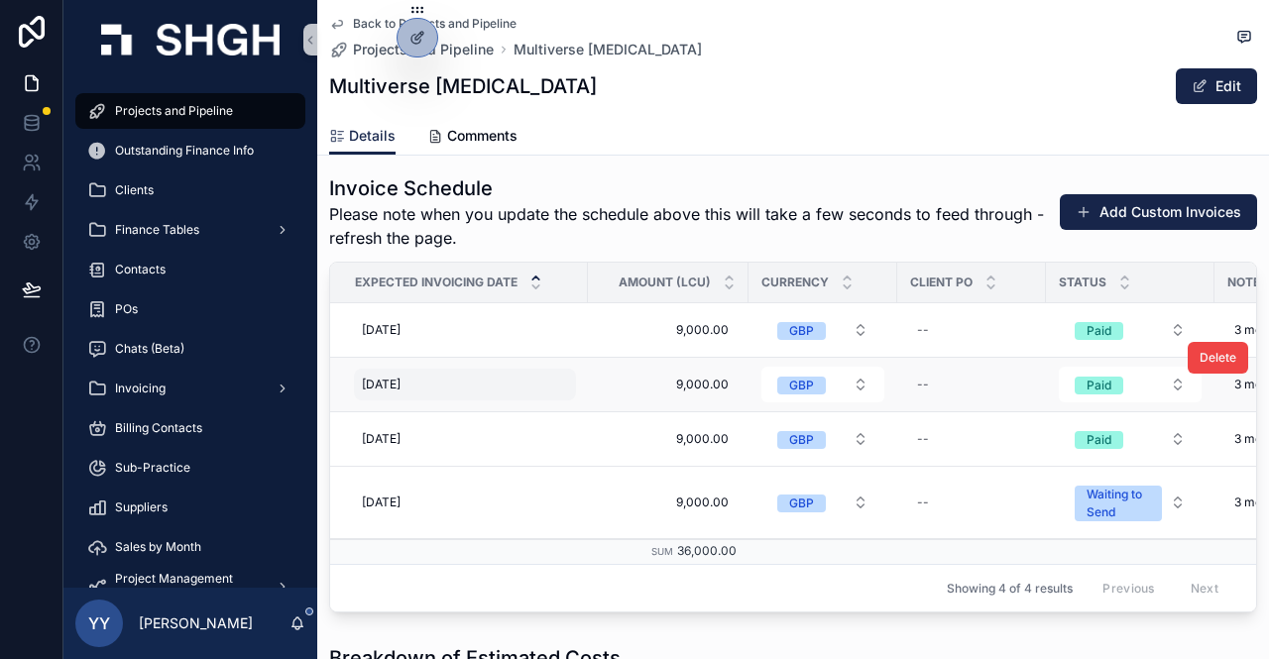
click at [426, 397] on div "[DATE] [DATE]" at bounding box center [465, 385] width 222 height 32
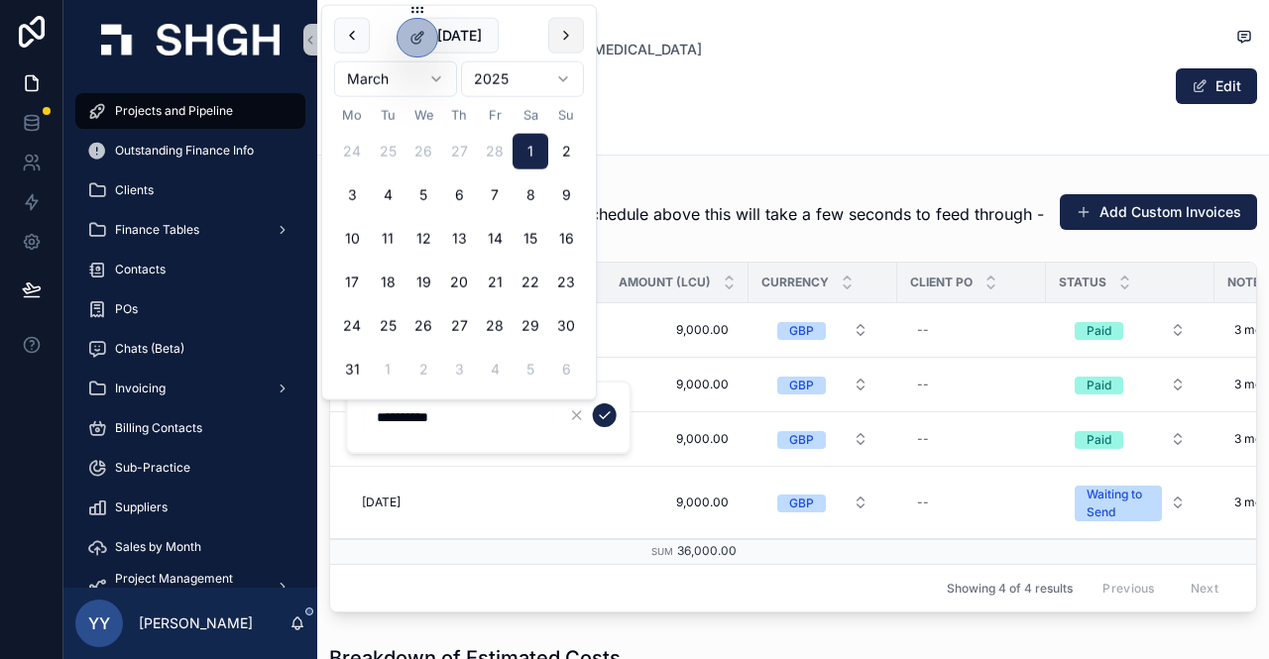
click at [571, 42] on button "scrollable content" at bounding box center [566, 36] width 36 height 36
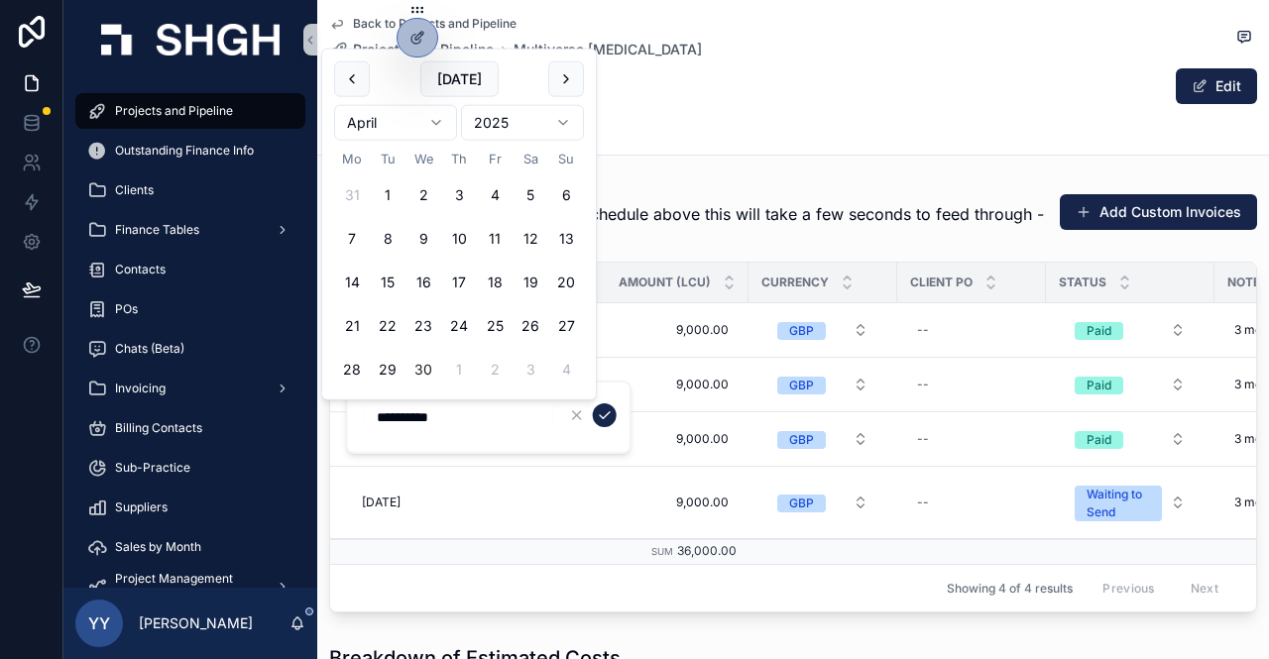
click at [422, 366] on button "30" at bounding box center [423, 370] width 36 height 36
type input "**********"
click at [609, 413] on icon "scrollable content" at bounding box center [605, 415] width 16 height 16
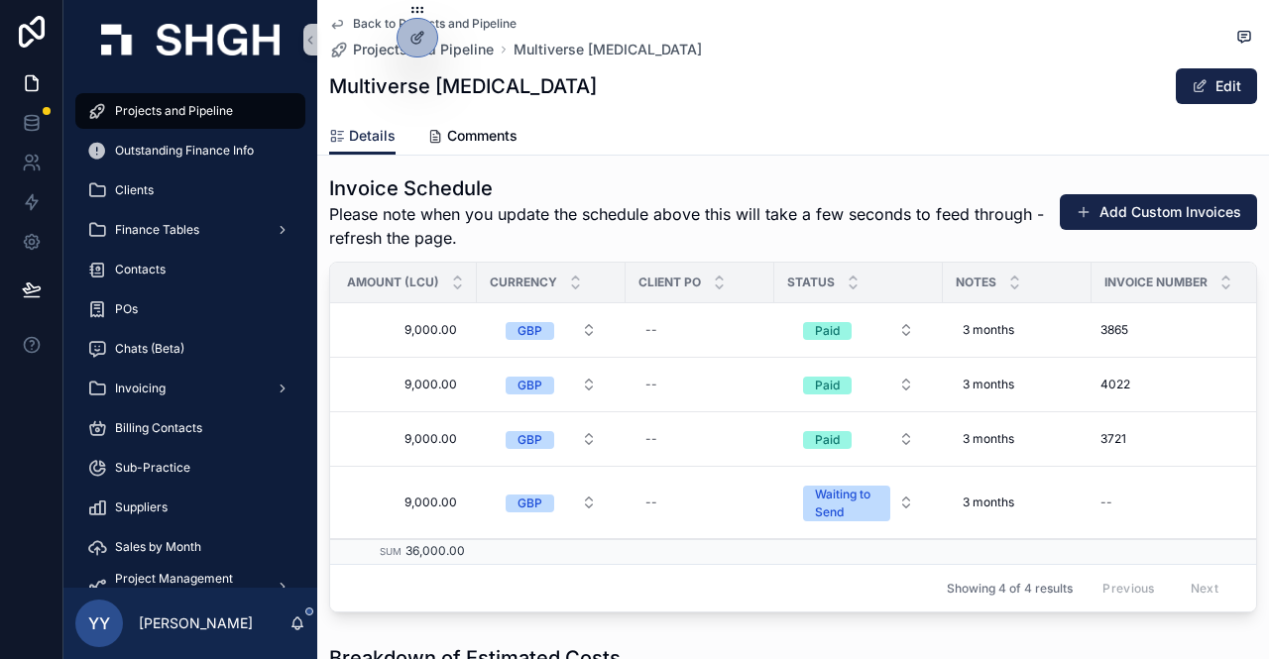
scroll to position [0, 0]
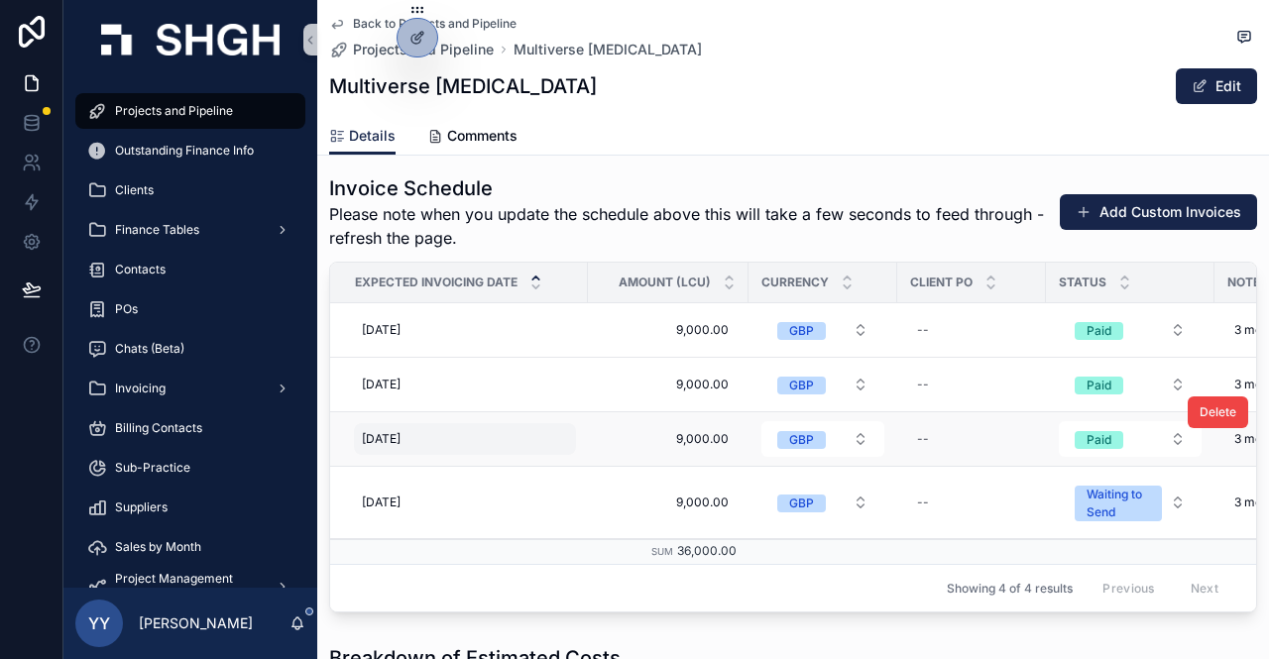
click at [401, 435] on span "[DATE]" at bounding box center [381, 439] width 39 height 16
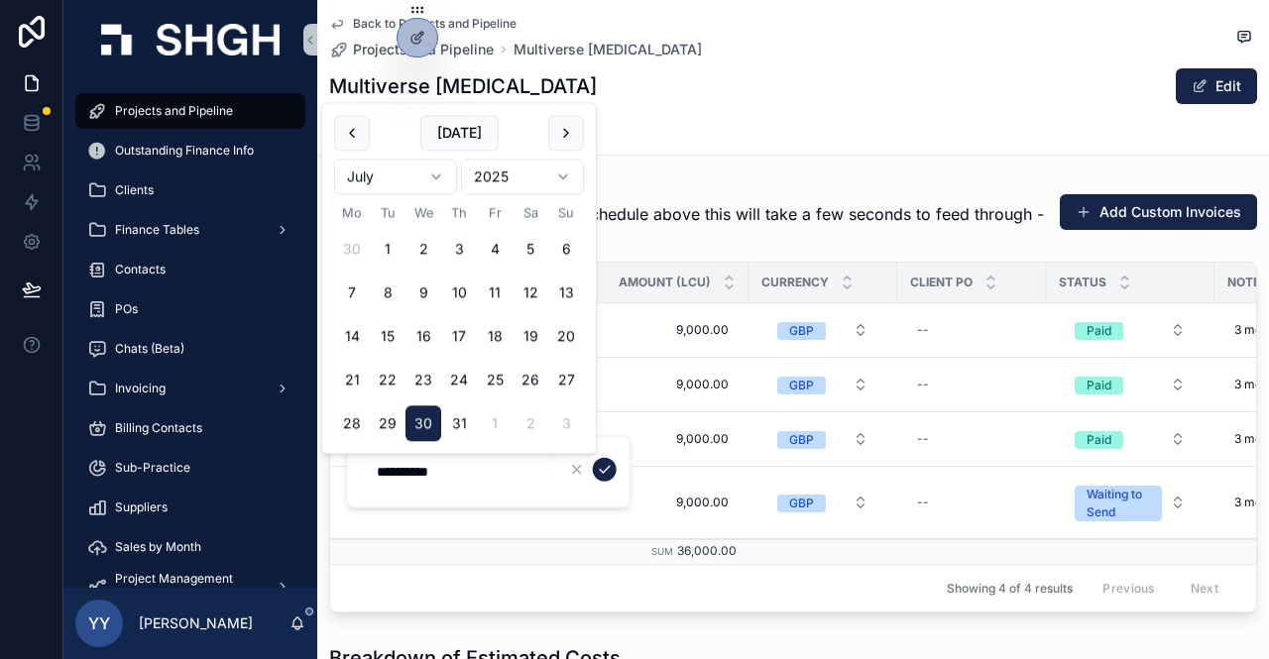
drag, startPoint x: 486, startPoint y: 469, endPoint x: 320, endPoint y: 470, distance: 165.6
click at [321, 470] on div "Projects and Pipeline Outstanding Finance Info Clients Finance Tables Contacts …" at bounding box center [665, 329] width 1205 height 659
click at [608, 473] on icon "scrollable content" at bounding box center [605, 470] width 16 height 16
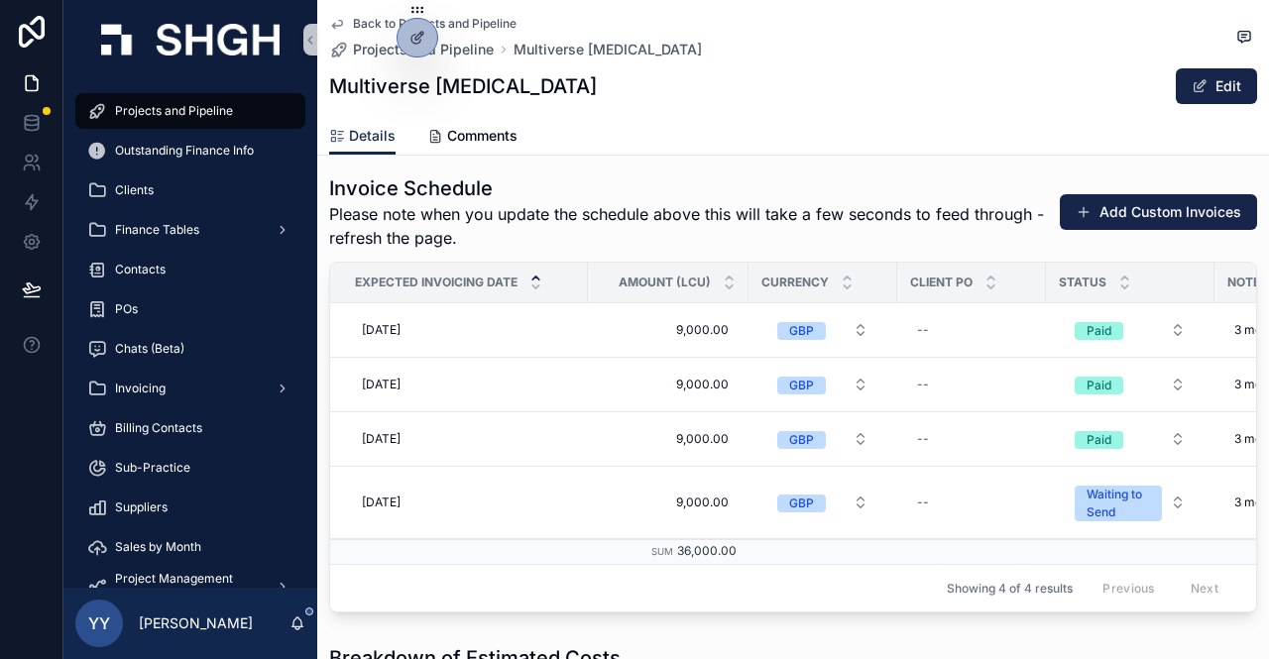
scroll to position [0, 293]
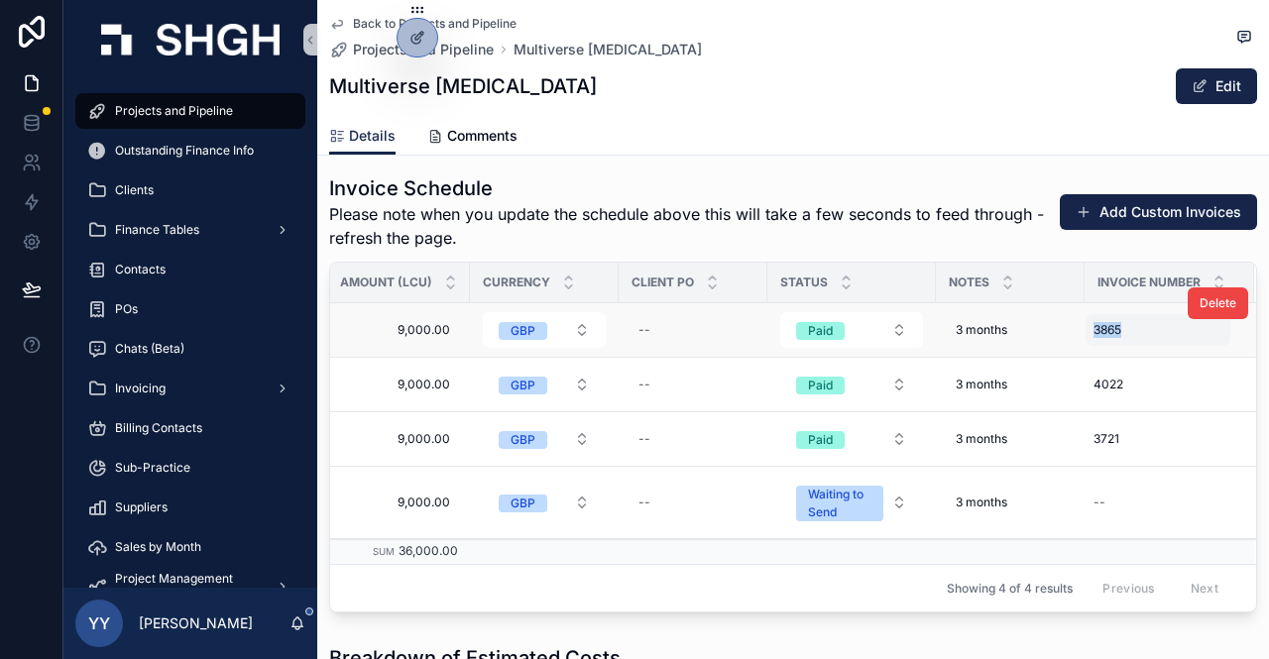
drag, startPoint x: 1122, startPoint y: 338, endPoint x: 1073, endPoint y: 337, distance: 49.6
click at [1086, 337] on div "3865 3865" at bounding box center [1158, 330] width 145 height 32
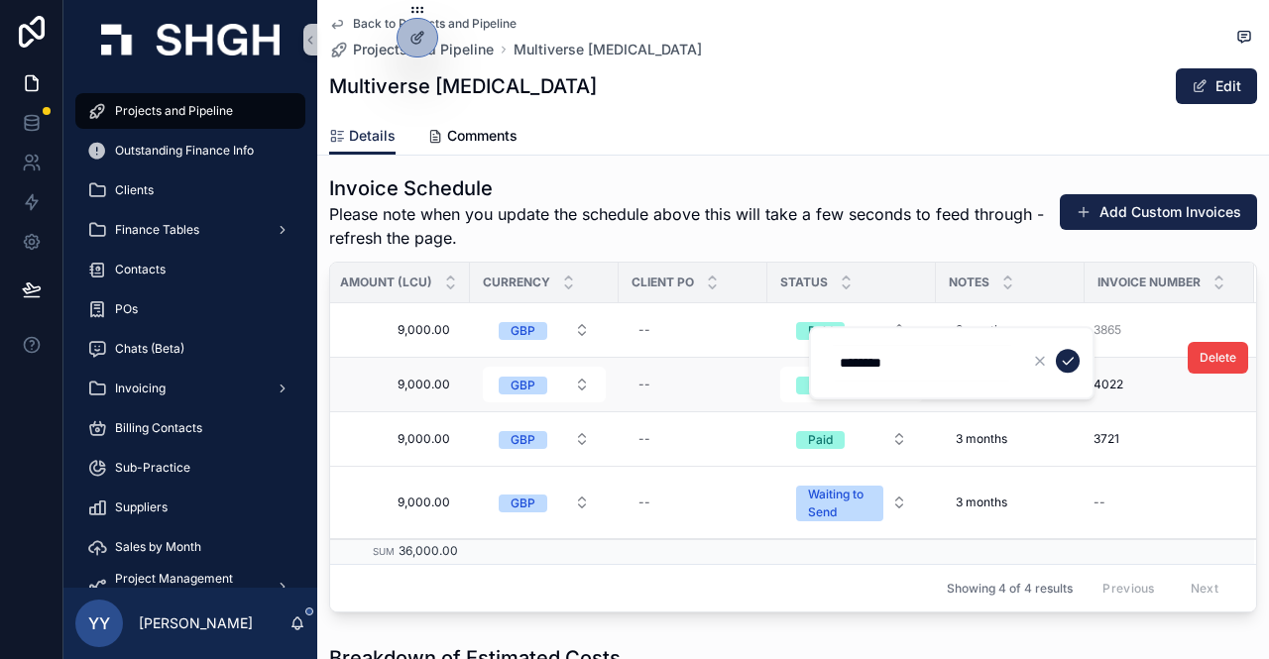
drag, startPoint x: 868, startPoint y: 361, endPoint x: 757, endPoint y: 380, distance: 112.6
click at [762, 378] on div "Projects and Pipeline Outstanding Finance Info Clients Finance Tables Contacts …" at bounding box center [665, 329] width 1205 height 659
click at [962, 369] on input "********" at bounding box center [922, 363] width 188 height 28
type input "*"
type input "****"
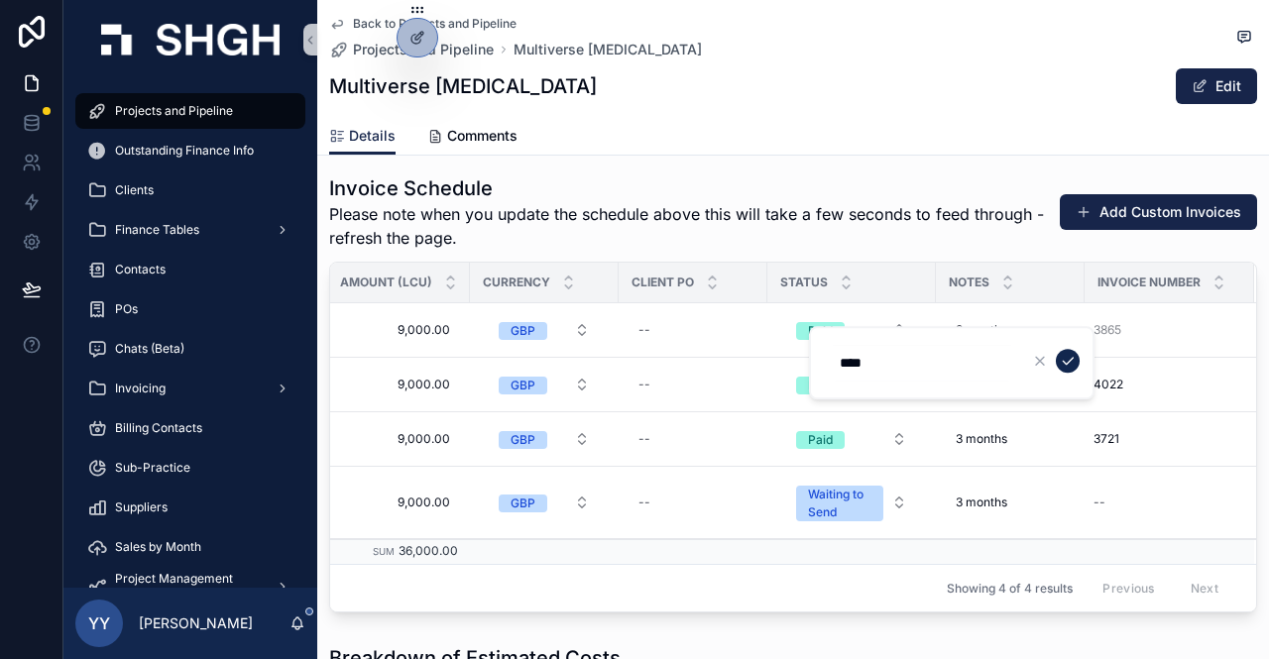
click at [1070, 362] on icon "scrollable content" at bounding box center [1068, 361] width 16 height 16
click at [1116, 390] on div "4022 4022" at bounding box center [1158, 385] width 145 height 32
drag, startPoint x: 956, startPoint y: 424, endPoint x: 840, endPoint y: 427, distance: 116.0
click at [840, 427] on input "****" at bounding box center [922, 417] width 188 height 28
type input "****"
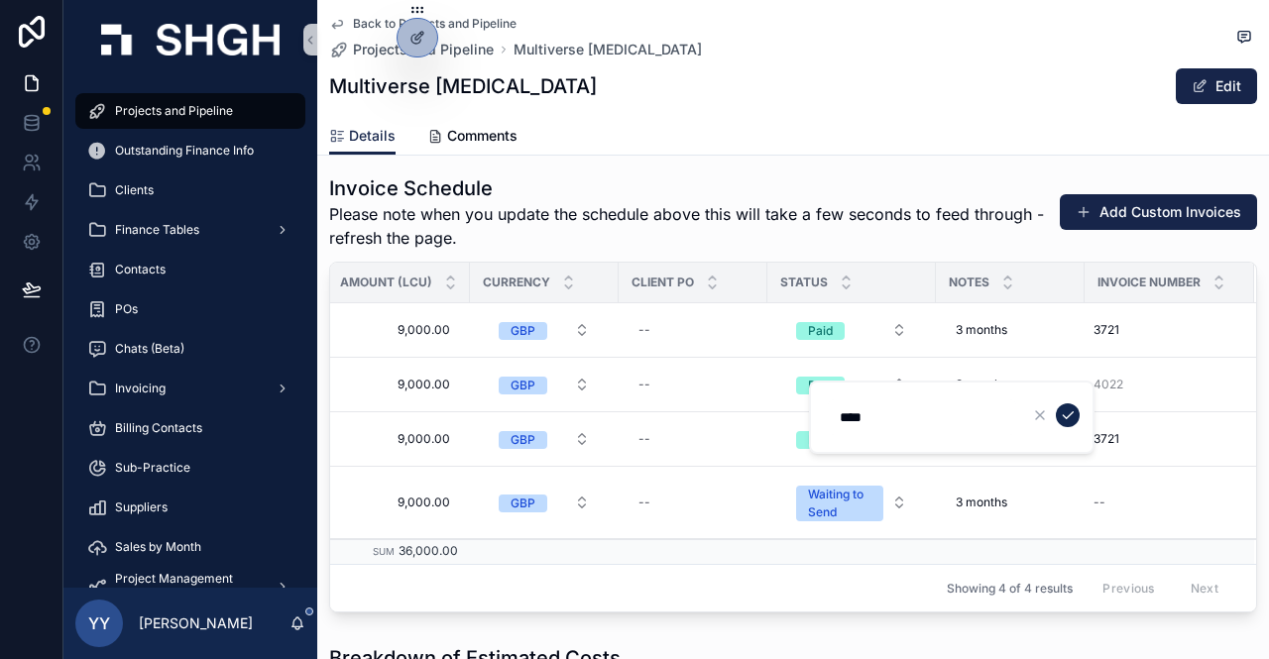
click at [1065, 415] on icon "scrollable content" at bounding box center [1068, 415] width 16 height 16
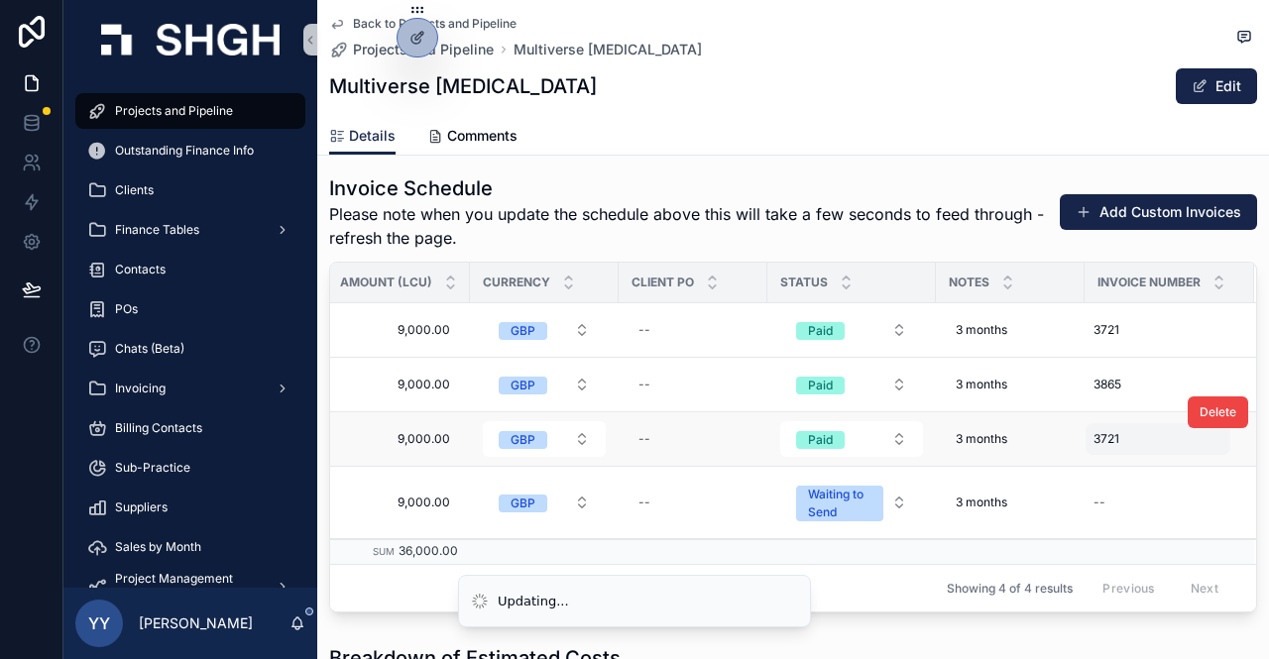
click at [1118, 444] on div "3721 3721" at bounding box center [1158, 439] width 145 height 32
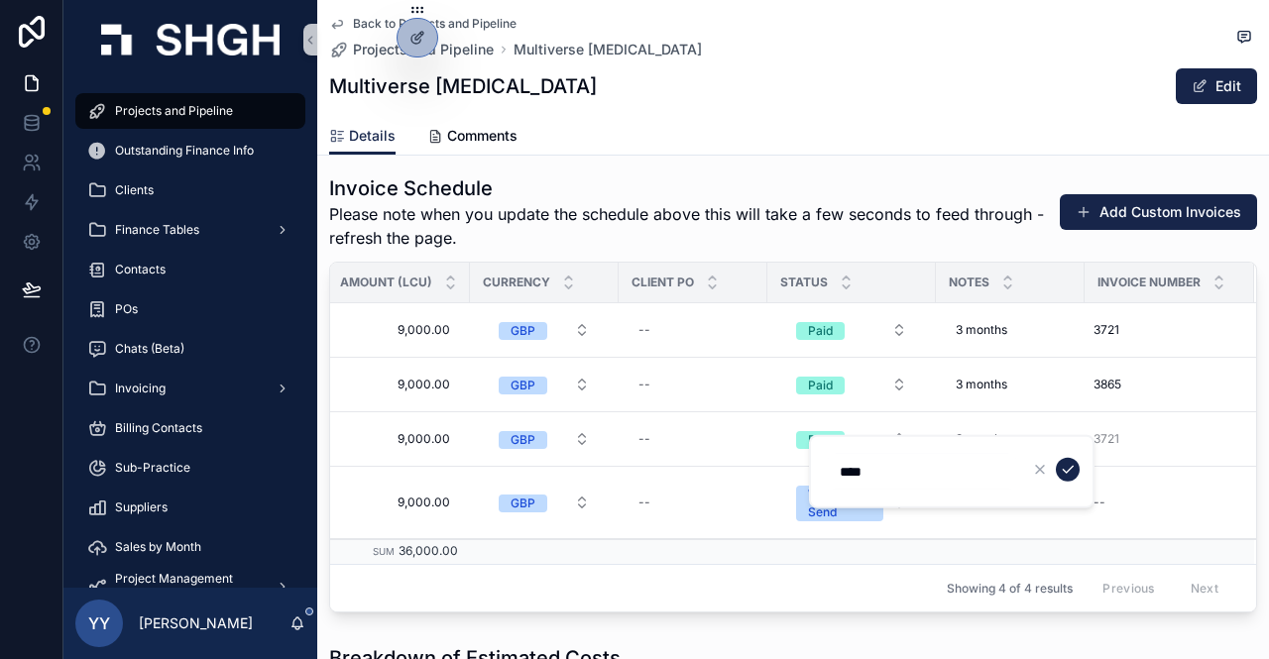
drag, startPoint x: 884, startPoint y: 481, endPoint x: 826, endPoint y: 477, distance: 58.6
click at [826, 477] on div "****" at bounding box center [952, 471] width 286 height 73
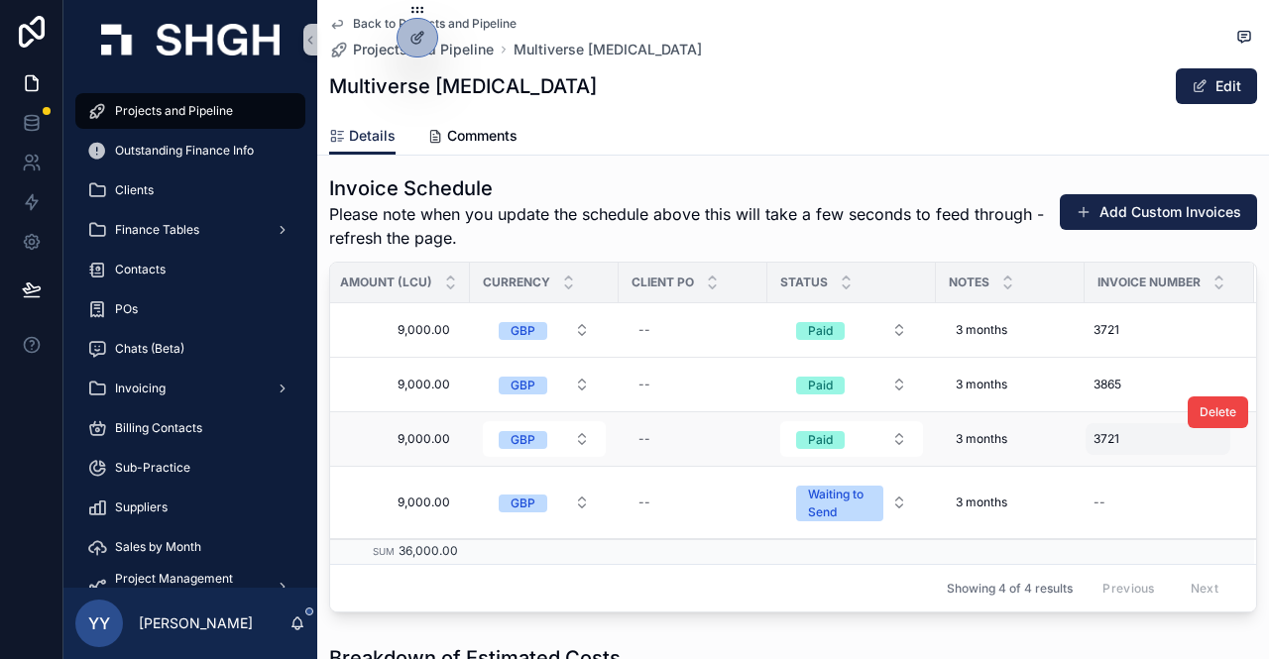
click at [1119, 437] on div "3721 3721" at bounding box center [1158, 439] width 145 height 32
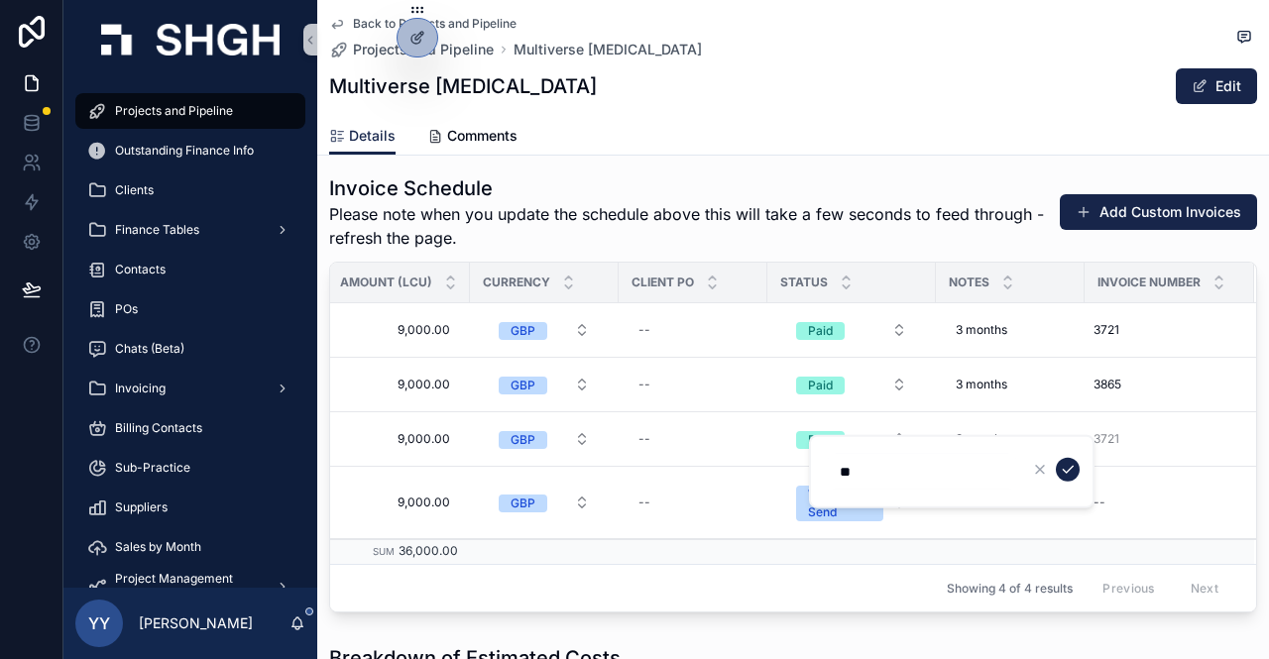
type input "*"
type input "****"
click at [1066, 471] on icon "scrollable content" at bounding box center [1068, 470] width 16 height 16
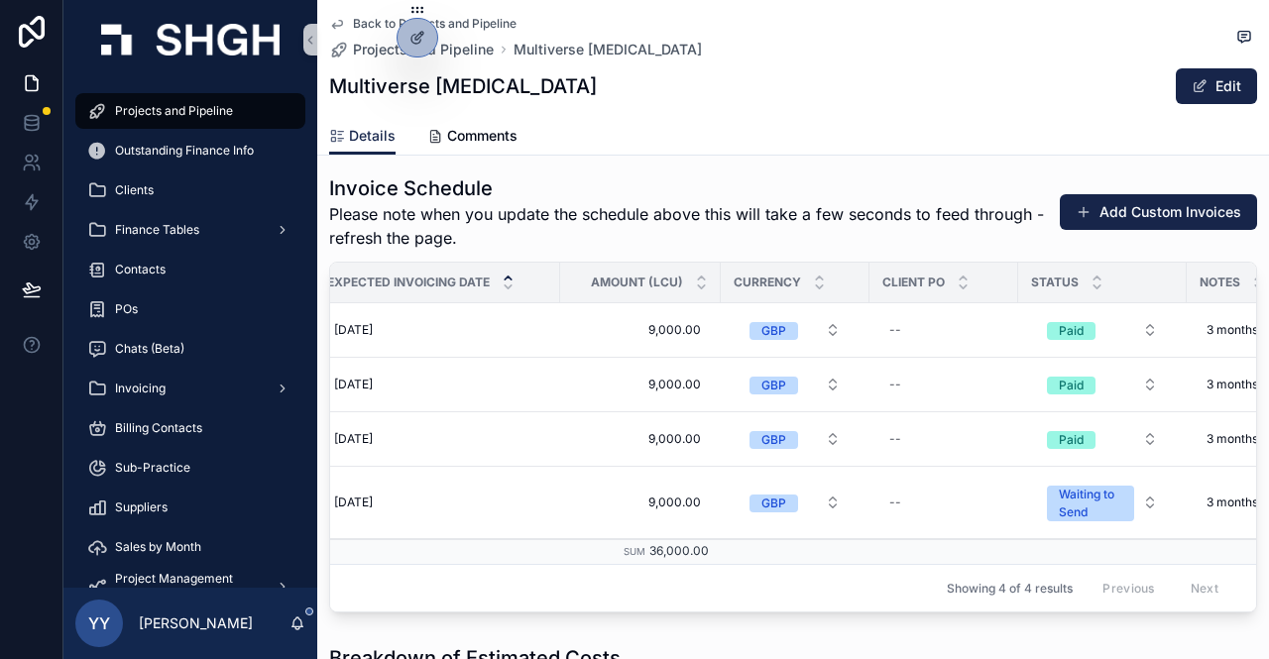
scroll to position [0, 0]
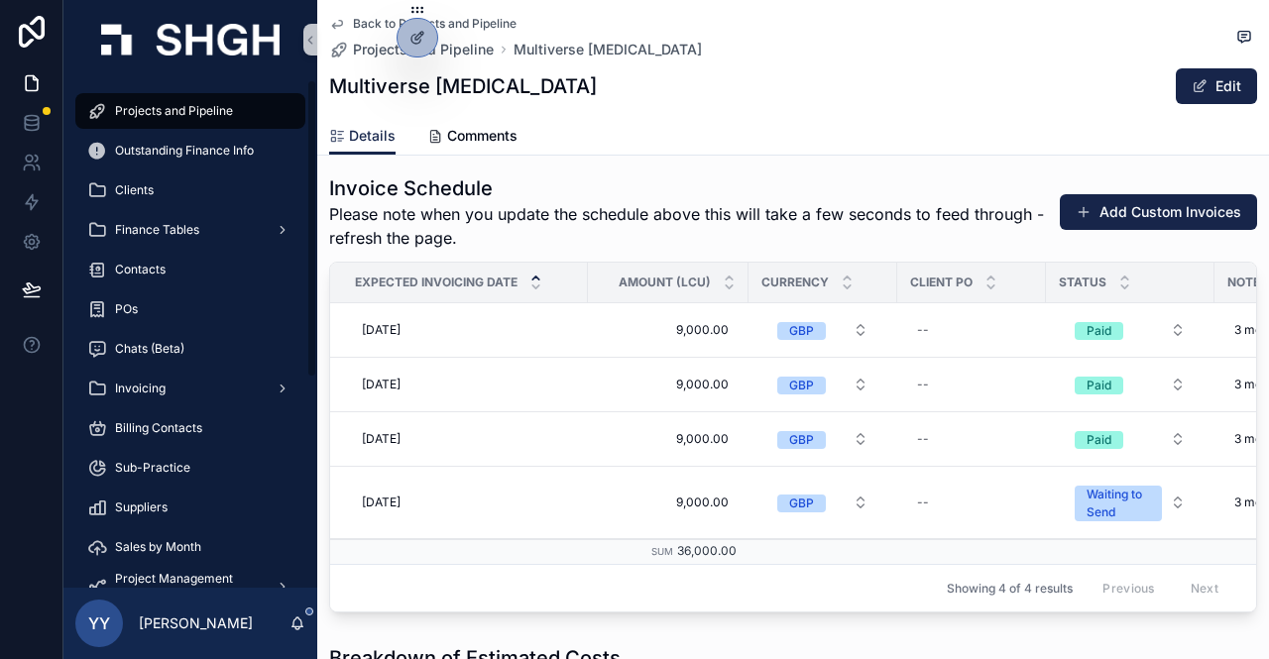
click at [214, 107] on span "Projects and Pipeline" at bounding box center [174, 111] width 118 height 16
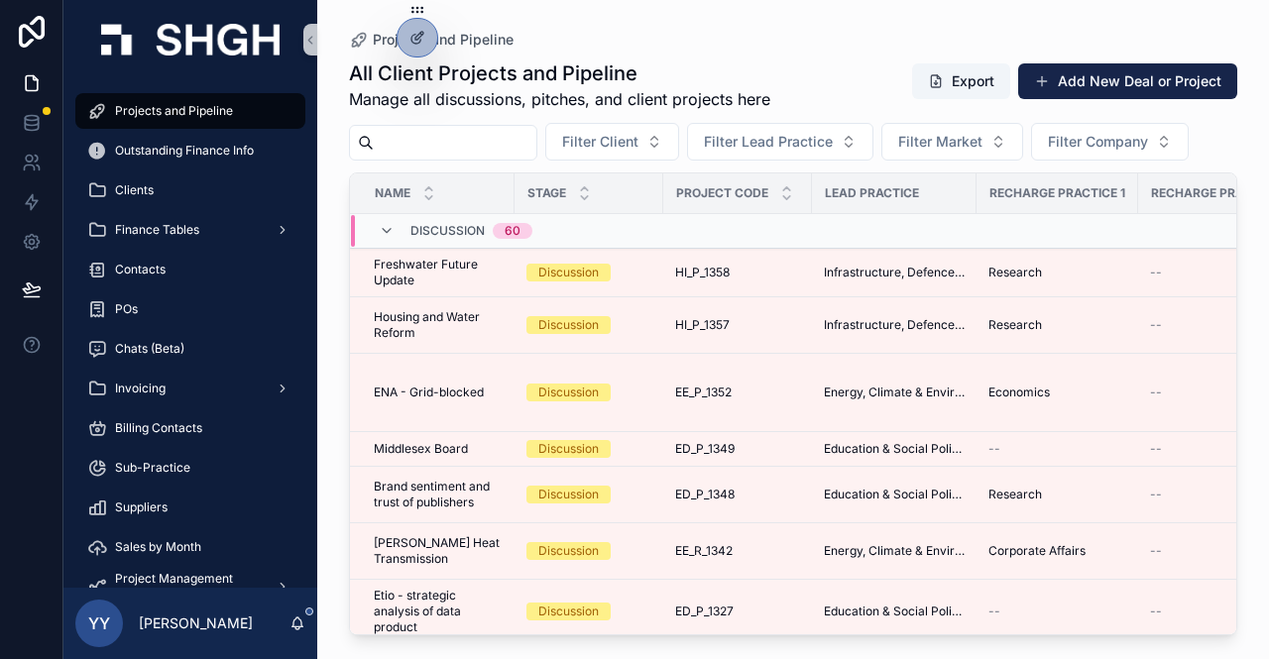
drag, startPoint x: 373, startPoint y: 128, endPoint x: 420, endPoint y: 134, distance: 48.0
click at [374, 129] on input "scrollable content" at bounding box center [455, 143] width 163 height 28
paste input "******"
type input "******"
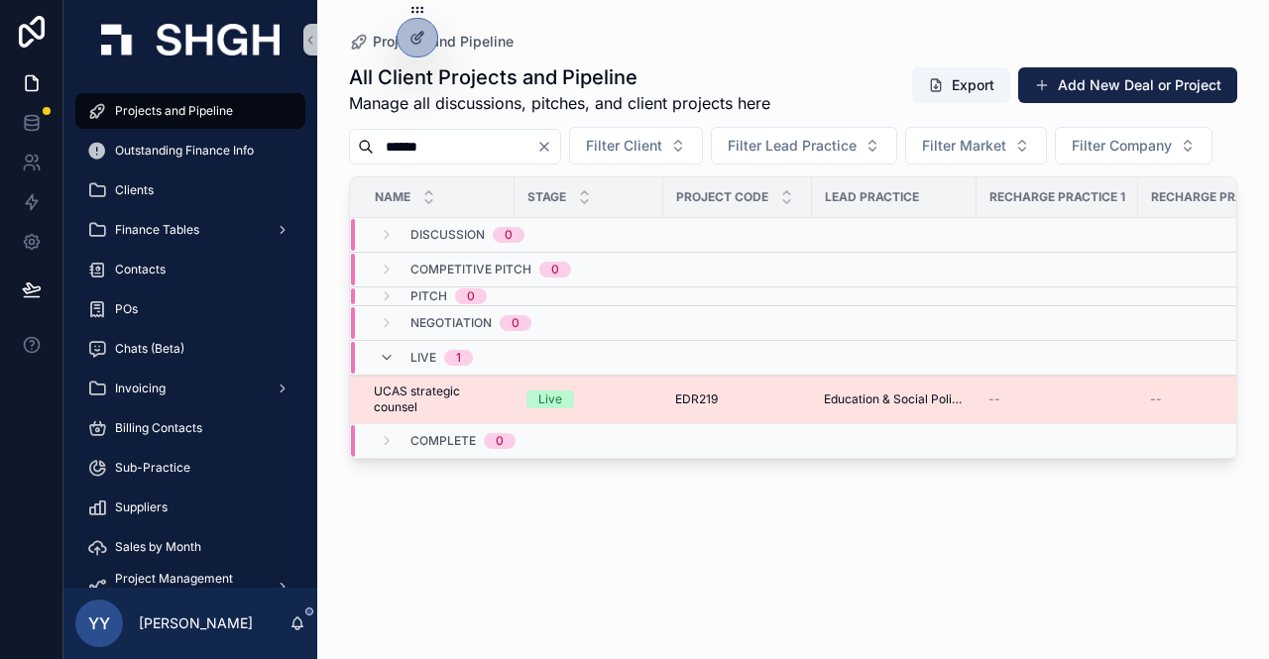
click at [556, 408] on div "Live" at bounding box center [550, 400] width 24 height 18
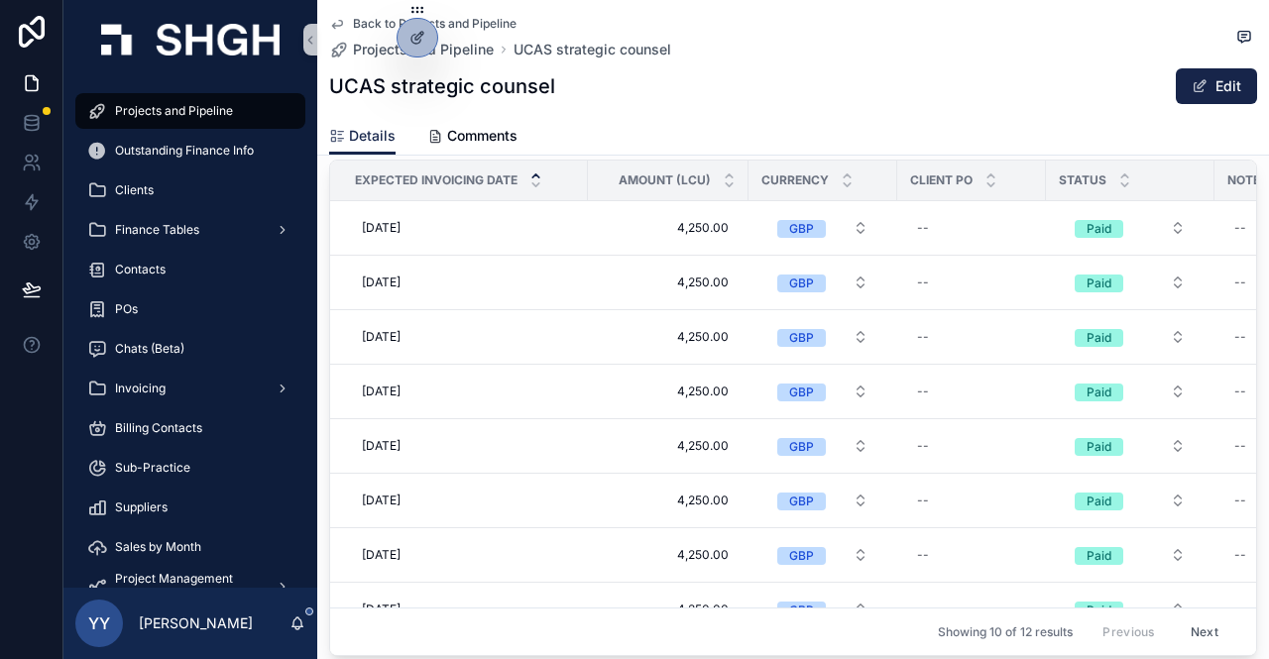
scroll to position [3270, 0]
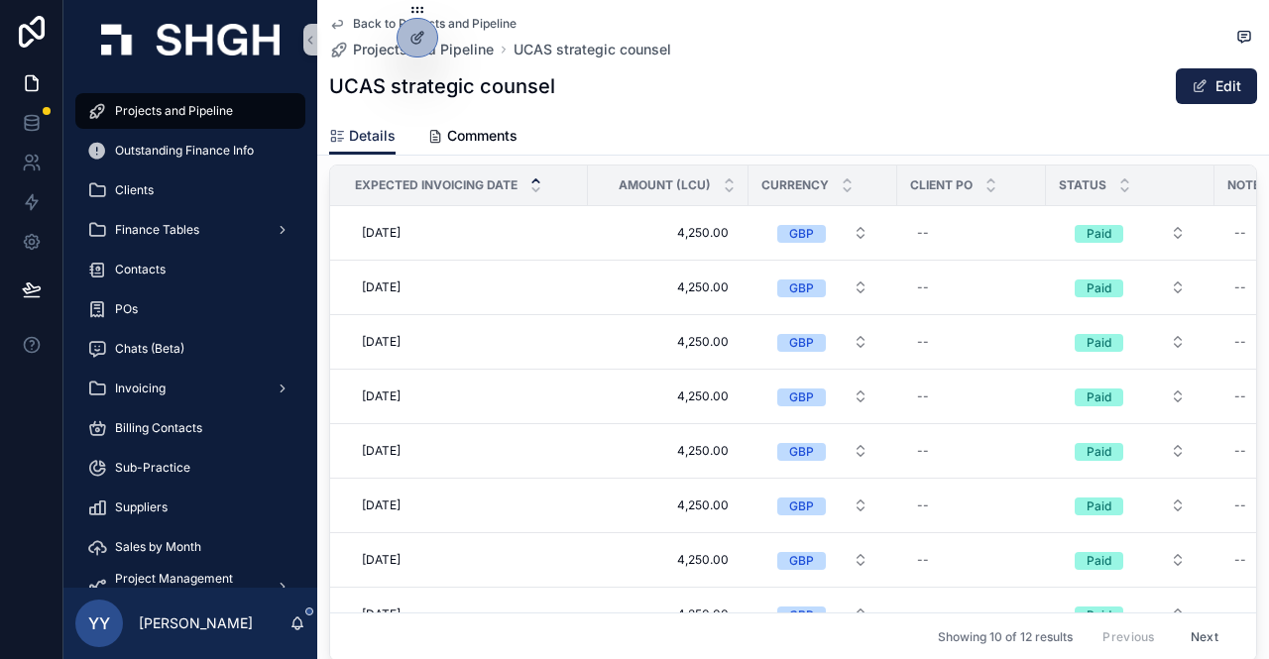
click at [1177, 626] on button "Next" at bounding box center [1205, 637] width 56 height 31
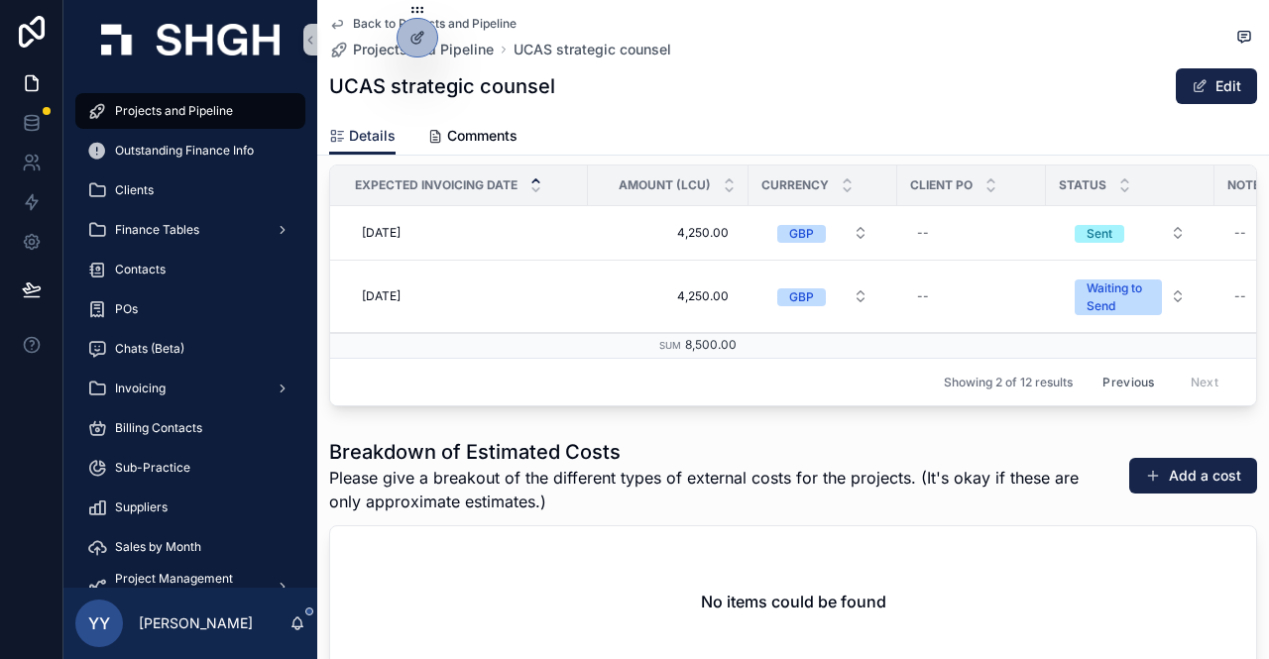
click at [1125, 383] on button "Previous" at bounding box center [1128, 382] width 79 height 31
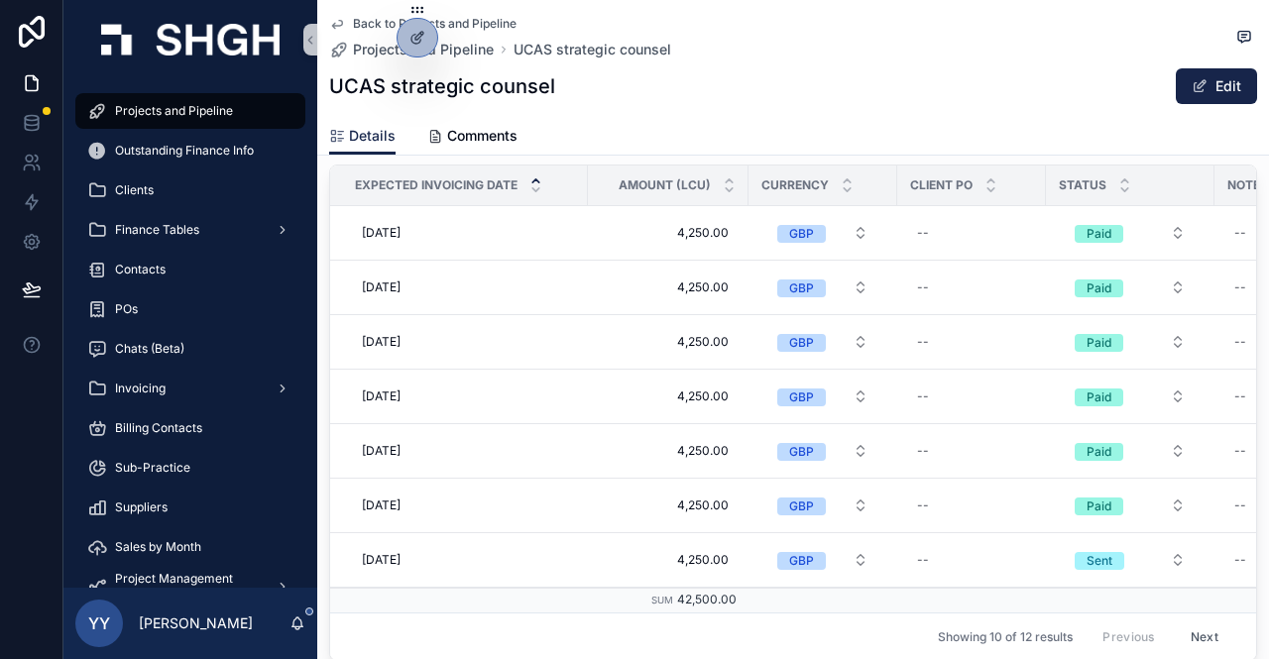
scroll to position [174, 0]
click at [401, 552] on span "[DATE]" at bounding box center [381, 560] width 39 height 16
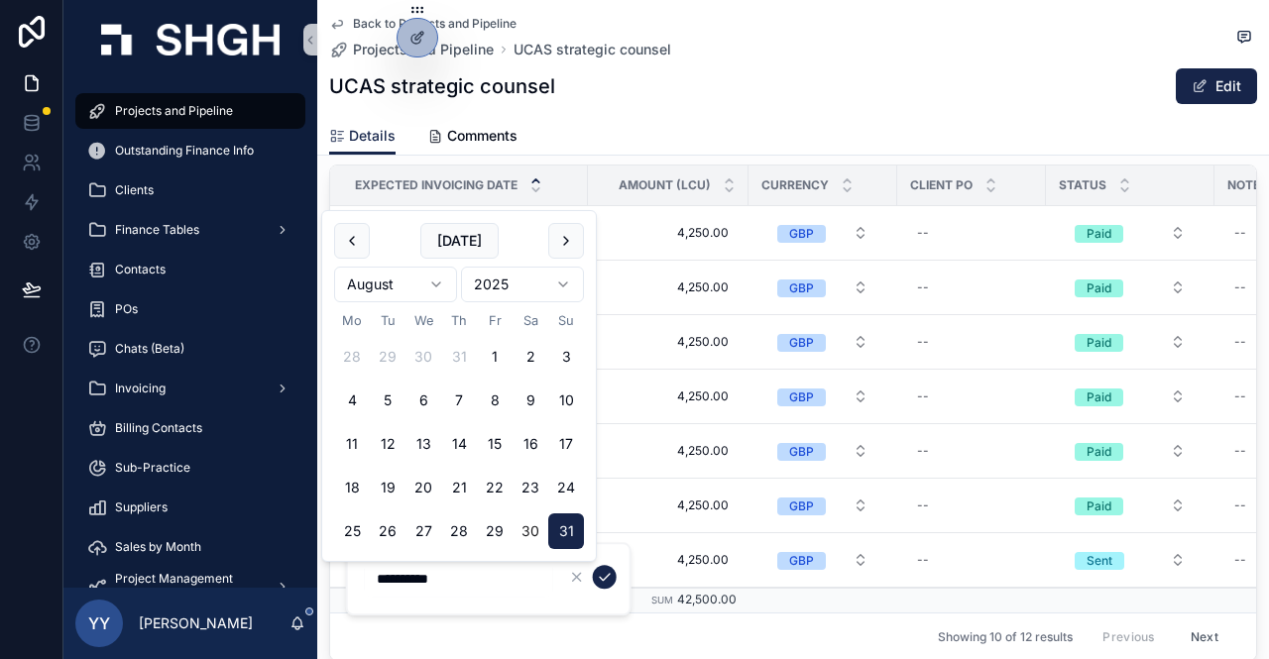
click at [528, 530] on button "30" at bounding box center [531, 532] width 36 height 36
type input "**********"
click at [604, 579] on icon "scrollable content" at bounding box center [605, 577] width 10 height 7
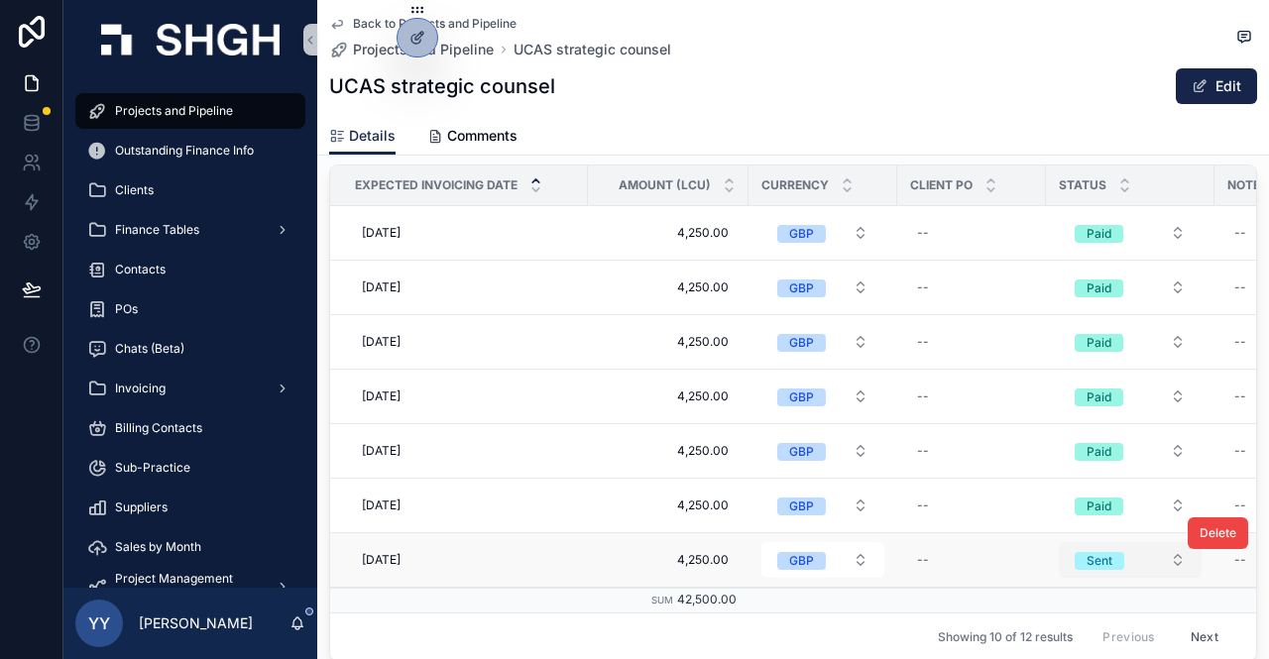
click at [1105, 552] on div "Sent" at bounding box center [1100, 561] width 26 height 18
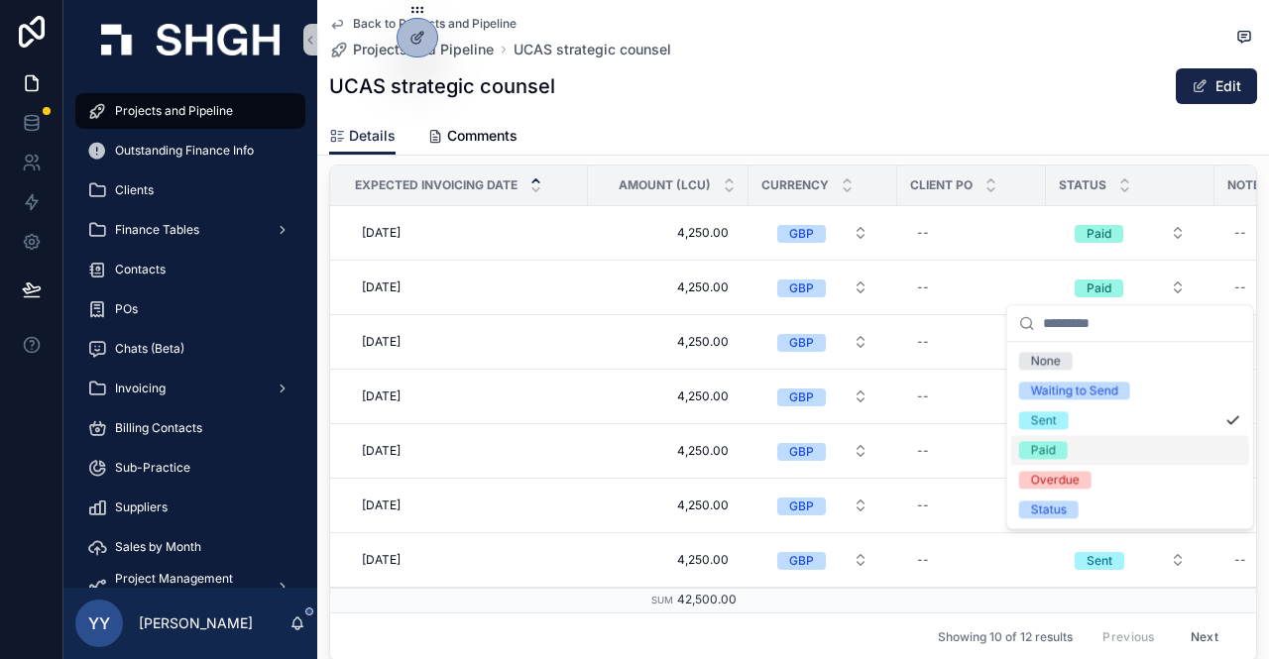
click at [1050, 448] on div "Paid" at bounding box center [1043, 450] width 25 height 18
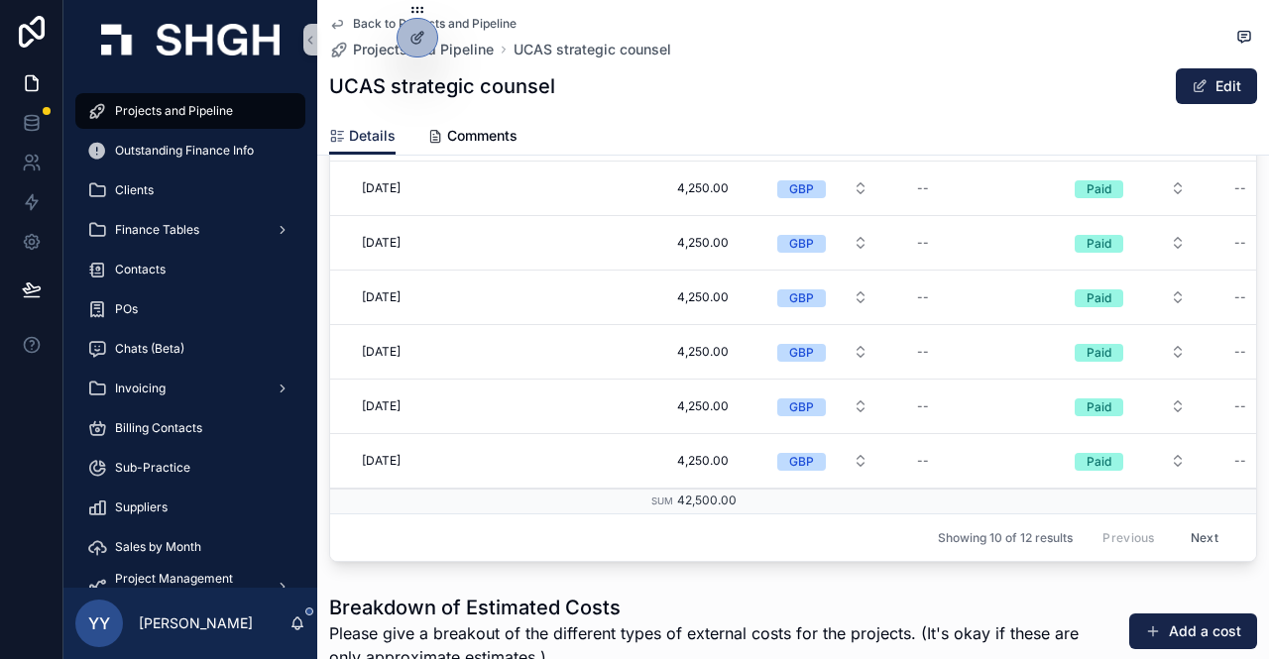
click at [1186, 534] on button "Next" at bounding box center [1205, 537] width 56 height 31
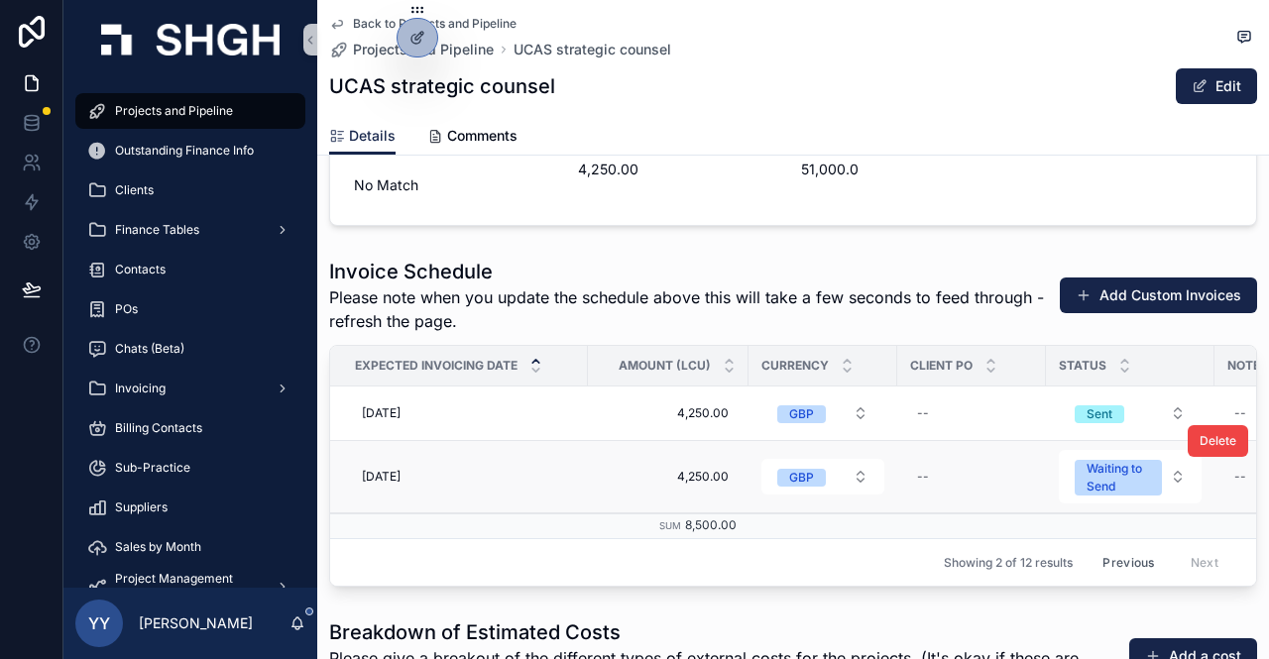
scroll to position [3071, 0]
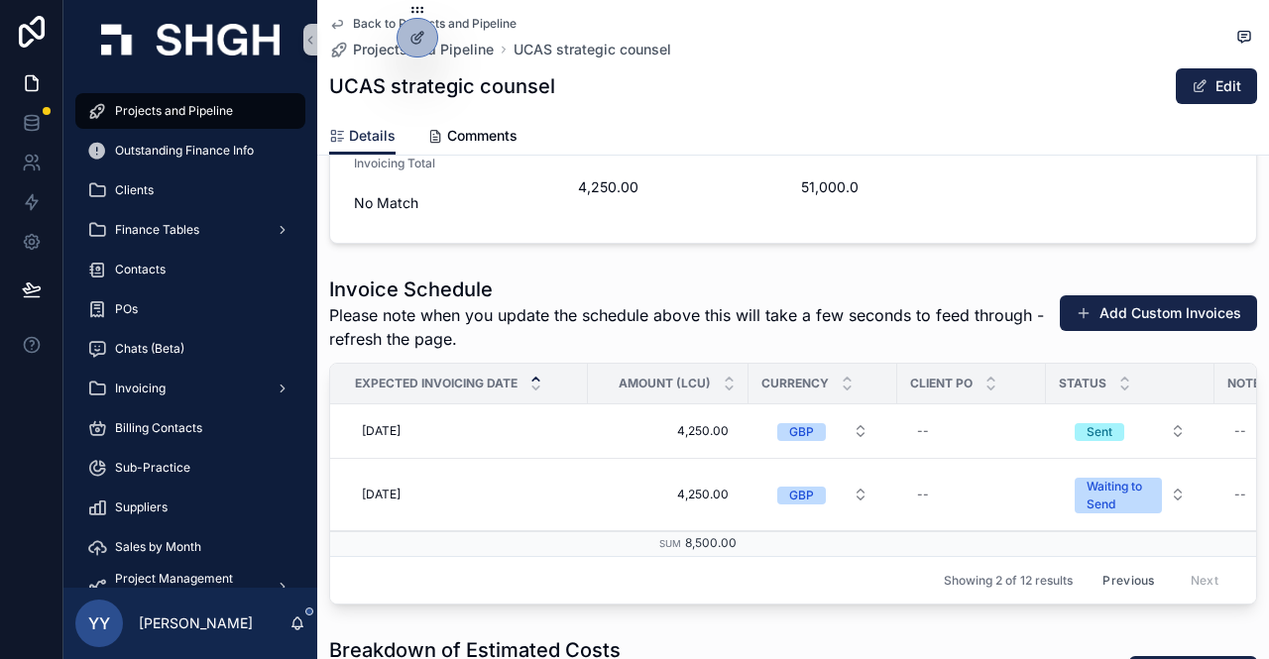
click at [163, 108] on span "Projects and Pipeline" at bounding box center [174, 111] width 118 height 16
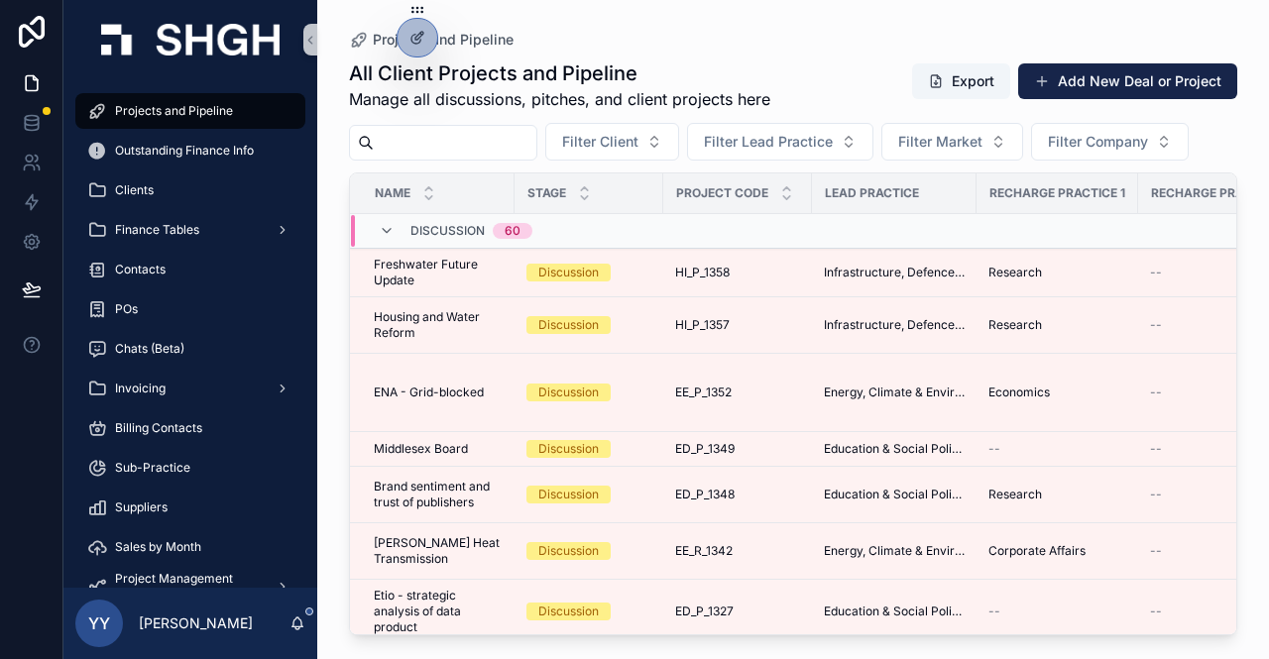
click at [484, 137] on input "scrollable content" at bounding box center [455, 143] width 163 height 28
paste input "******"
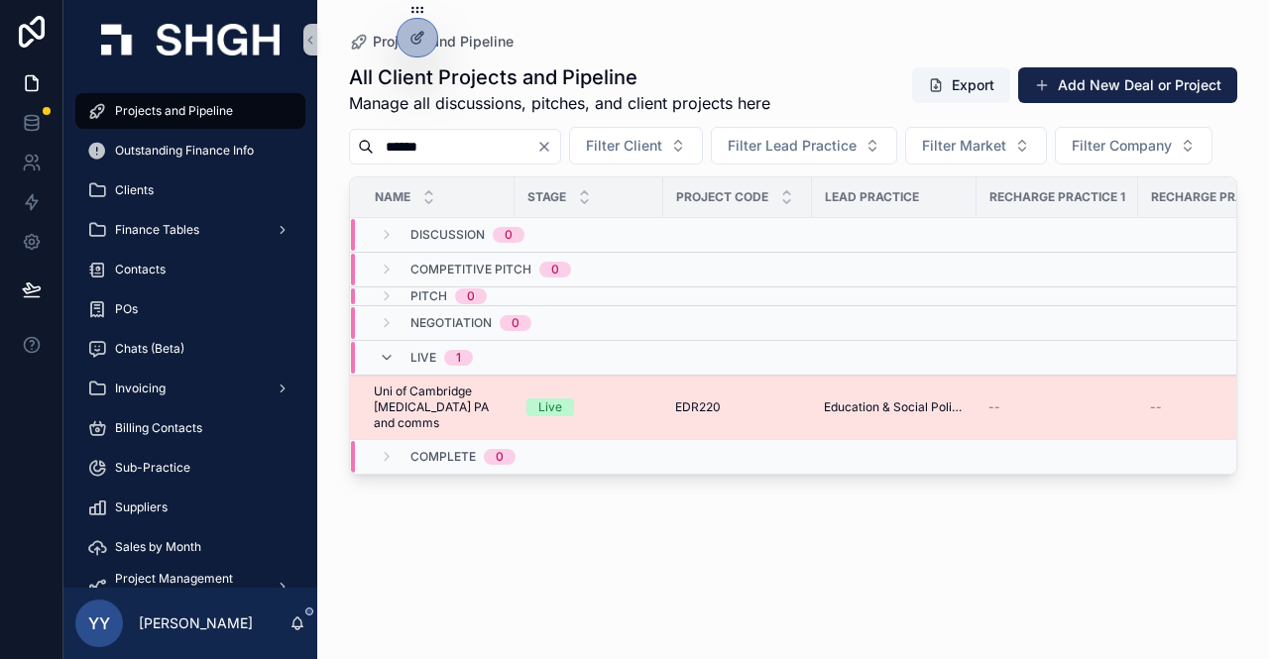
type input "******"
click at [579, 416] on div "Live" at bounding box center [588, 408] width 125 height 18
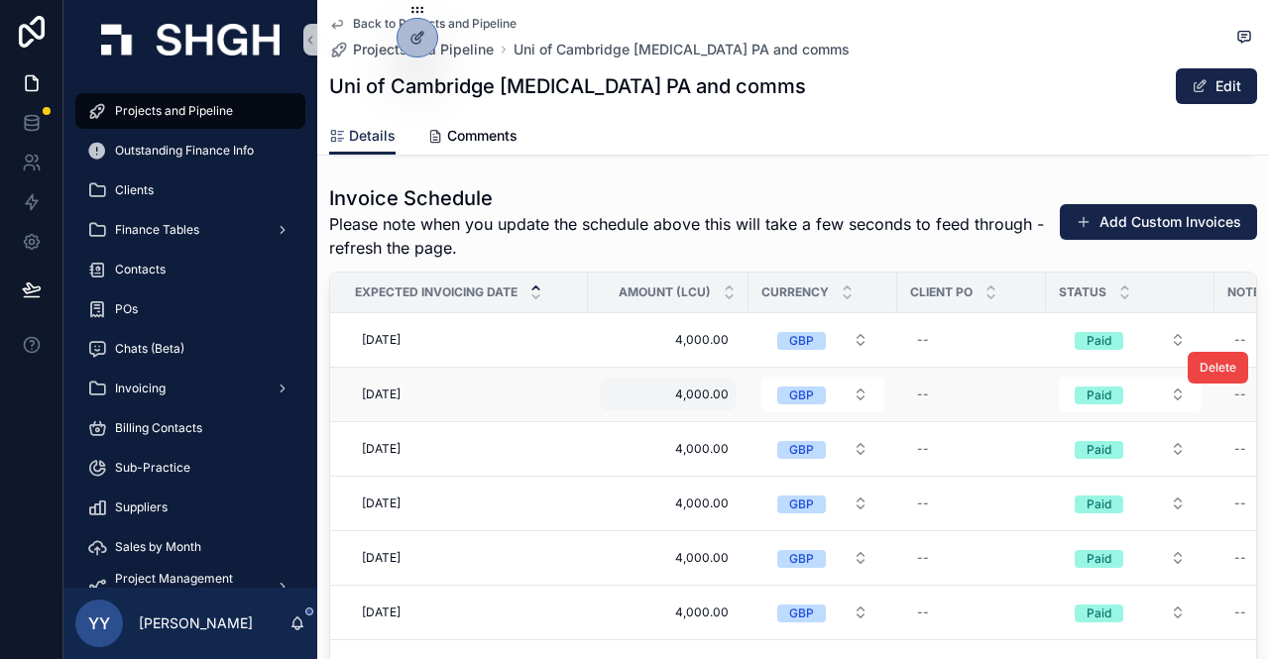
scroll to position [3271, 0]
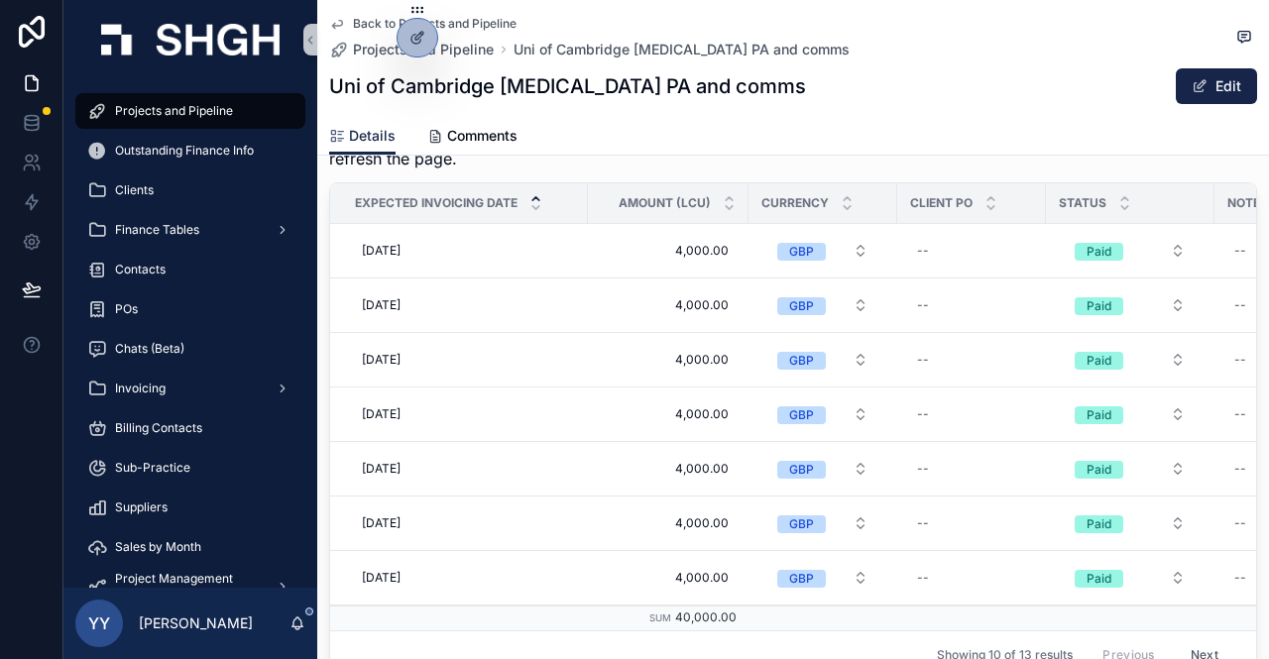
click at [1184, 639] on button "Next" at bounding box center [1205, 654] width 56 height 31
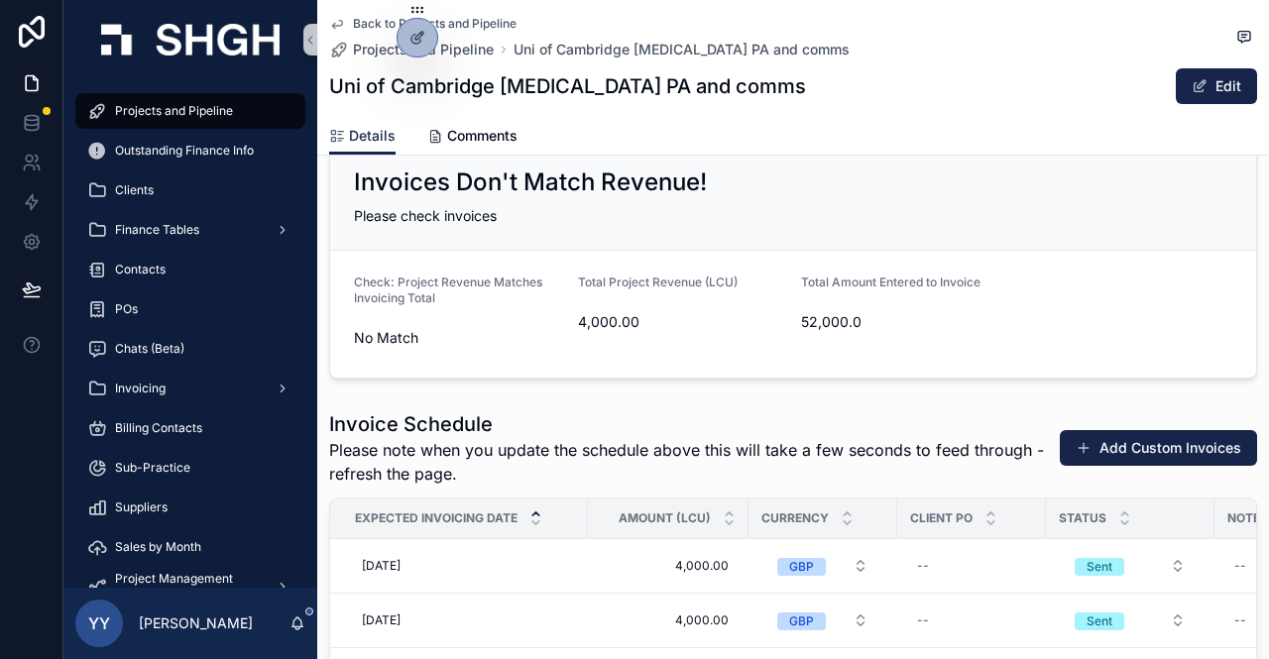
scroll to position [3172, 0]
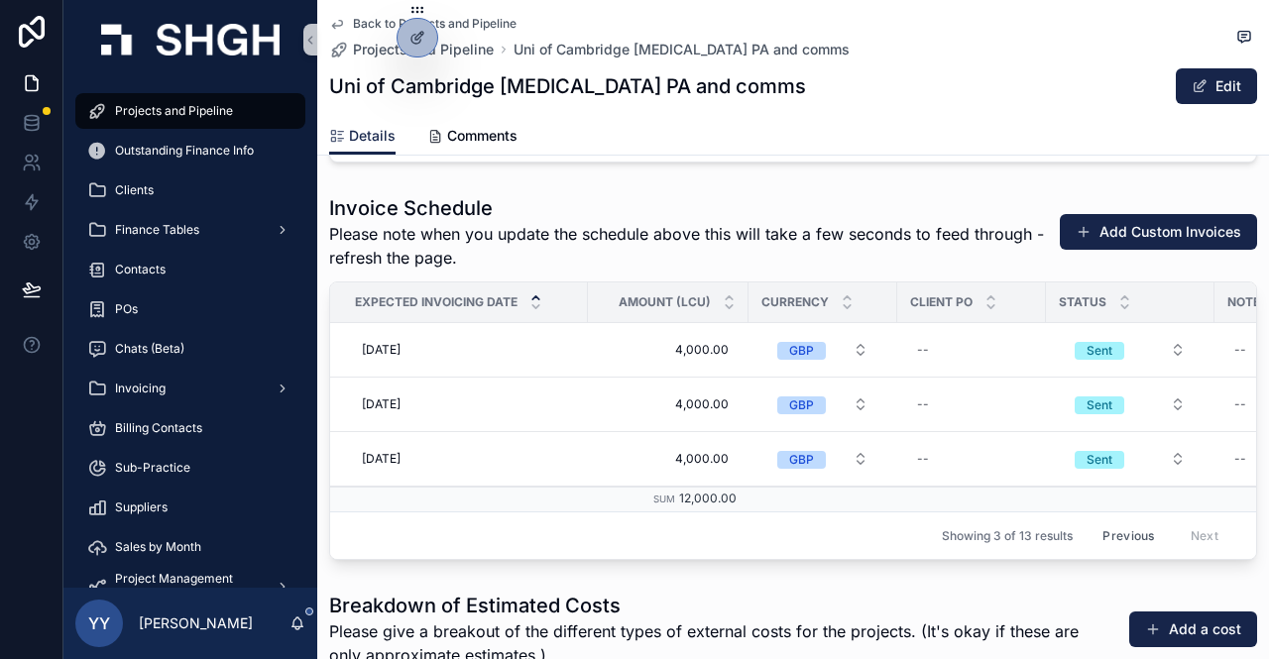
click at [1100, 524] on button "Previous" at bounding box center [1128, 535] width 79 height 31
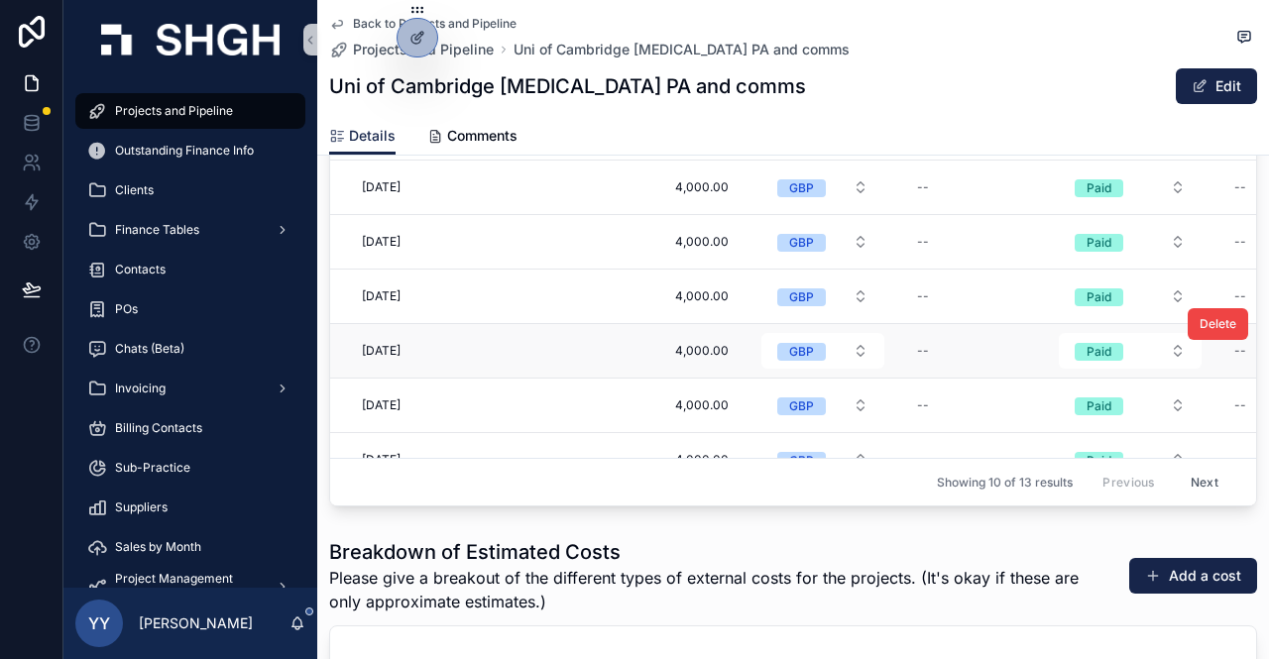
scroll to position [3345, 0]
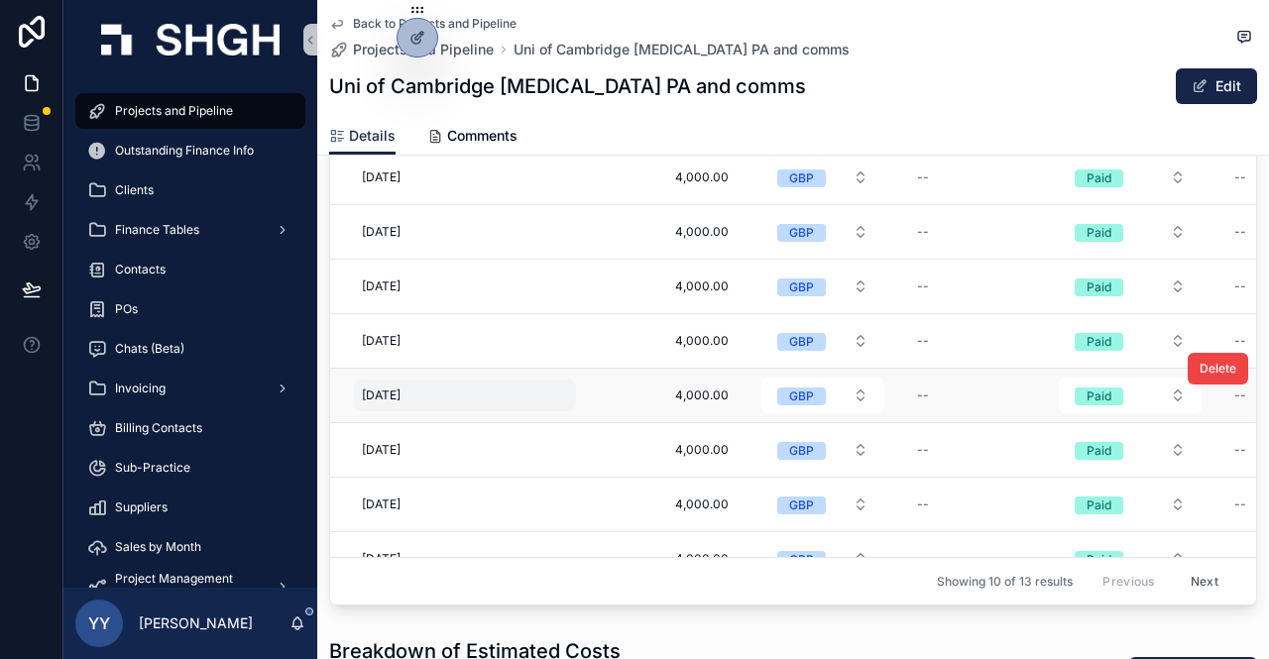
click at [442, 380] on div "[DATE] [DATE]" at bounding box center [465, 396] width 222 height 32
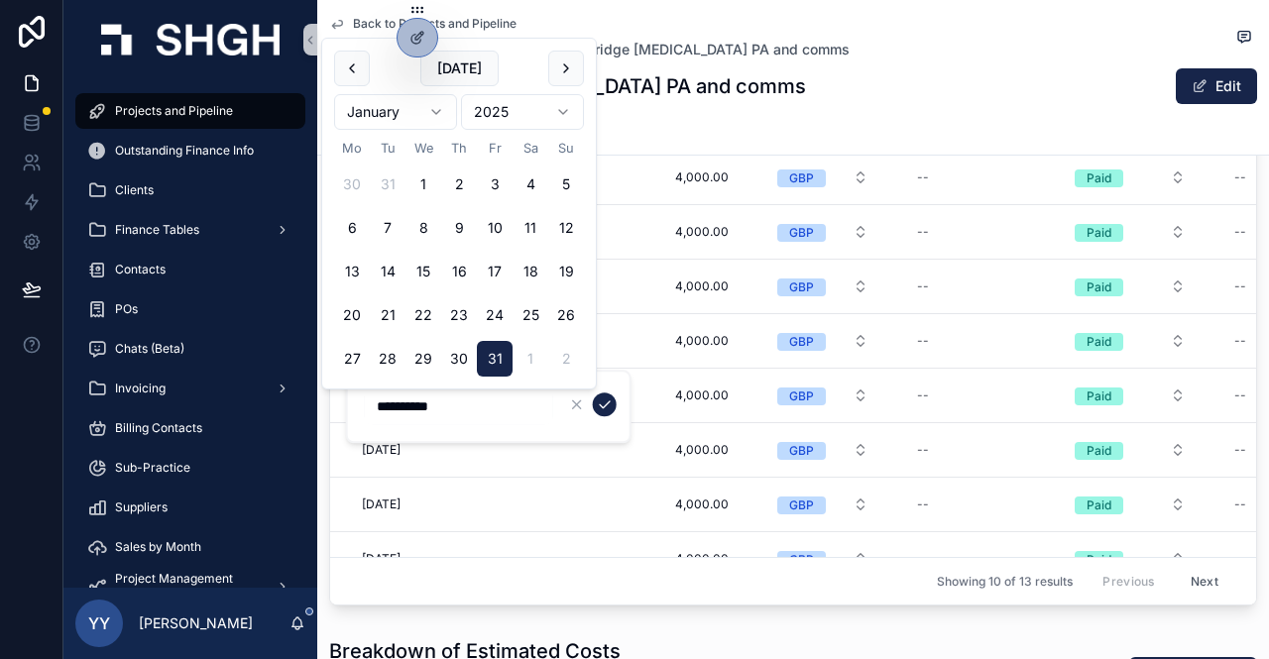
click at [511, 557] on div "Showing 10 of 13 results Previous Next" at bounding box center [793, 581] width 926 height 48
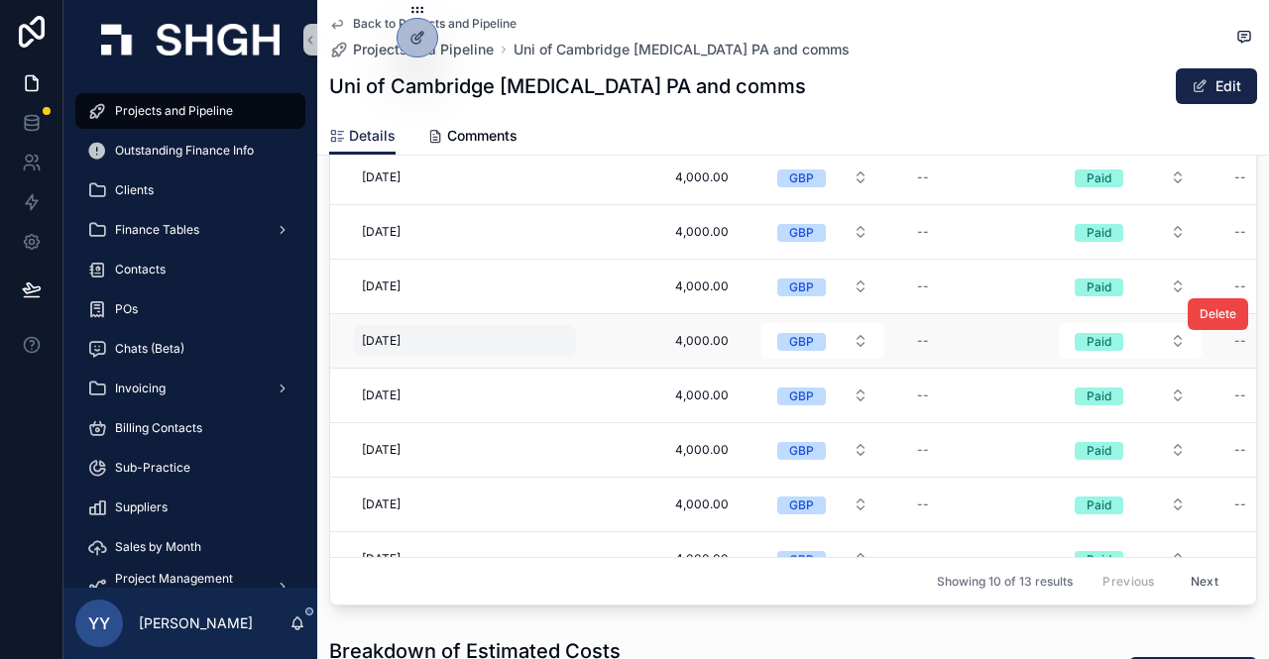
click at [401, 333] on span "[DATE]" at bounding box center [381, 341] width 39 height 16
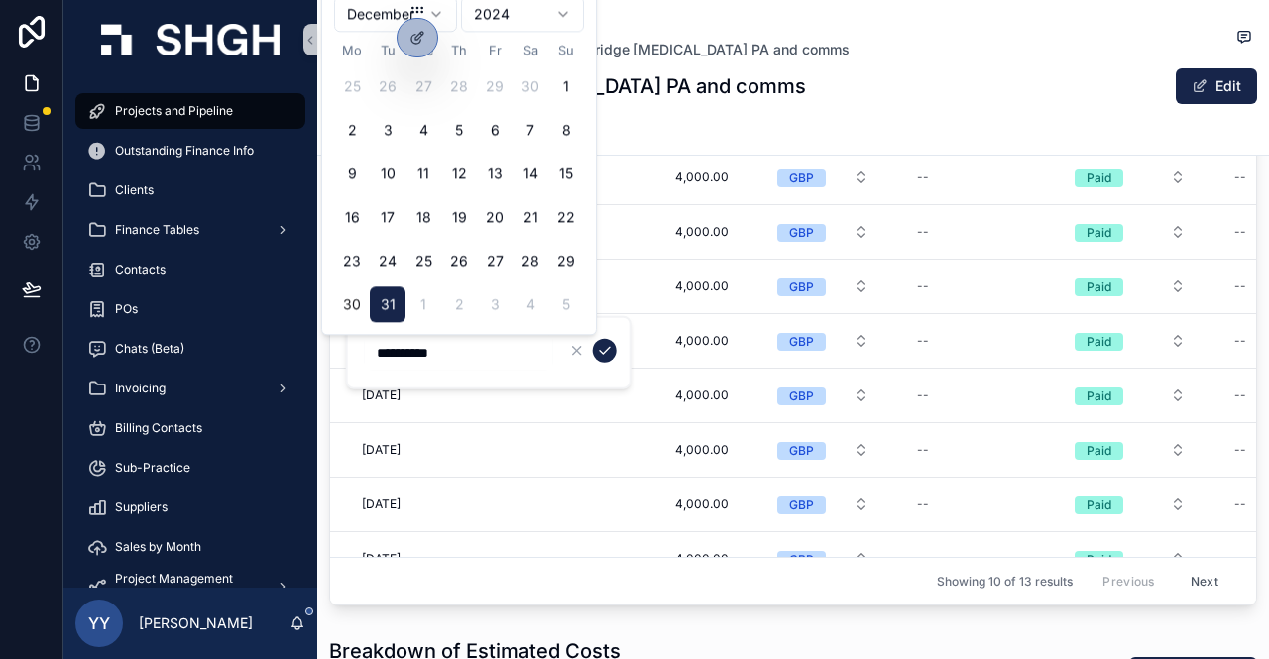
click at [355, 303] on button "30" at bounding box center [352, 305] width 36 height 36
type input "**********"
click at [606, 349] on icon "scrollable content" at bounding box center [605, 351] width 16 height 16
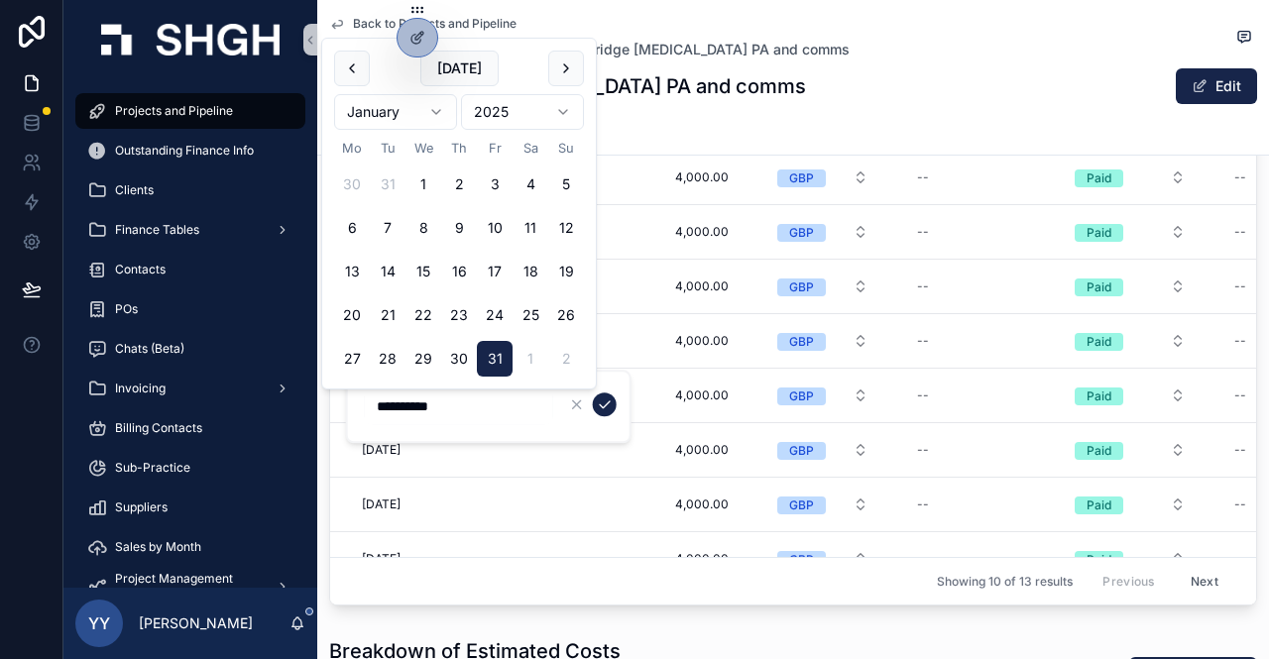
click at [448, 356] on button "30" at bounding box center [459, 359] width 36 height 36
type input "**********"
click at [614, 404] on button "scrollable content" at bounding box center [605, 405] width 24 height 24
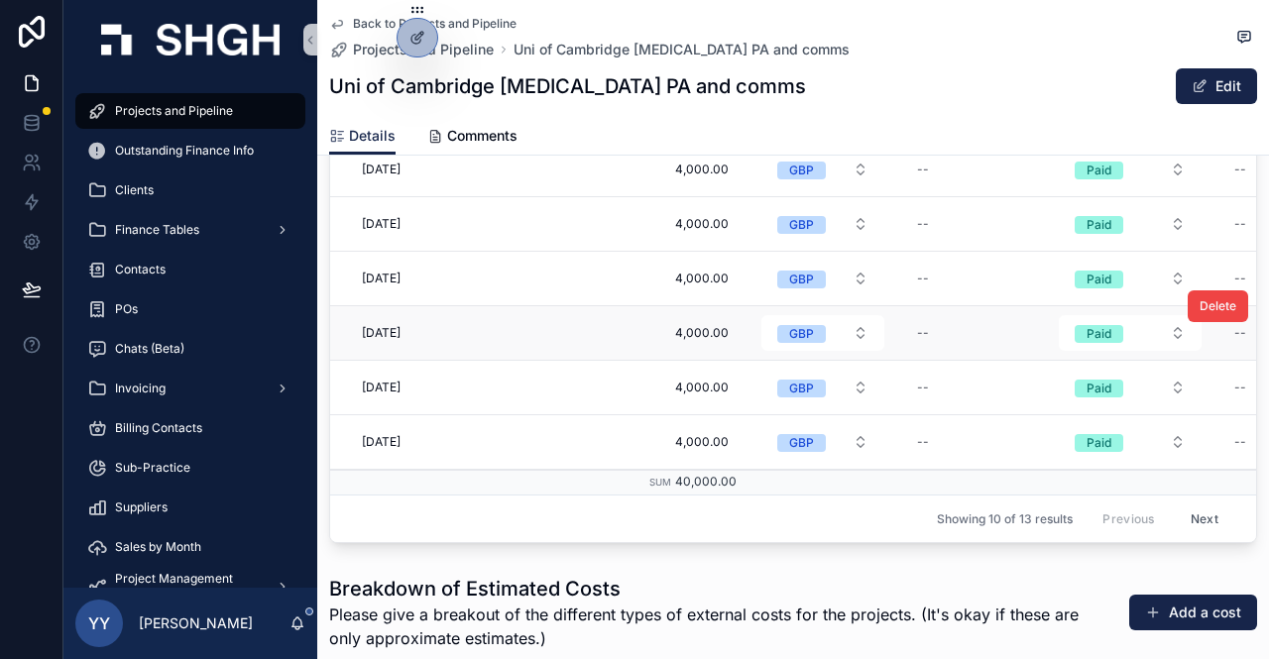
scroll to position [3543, 0]
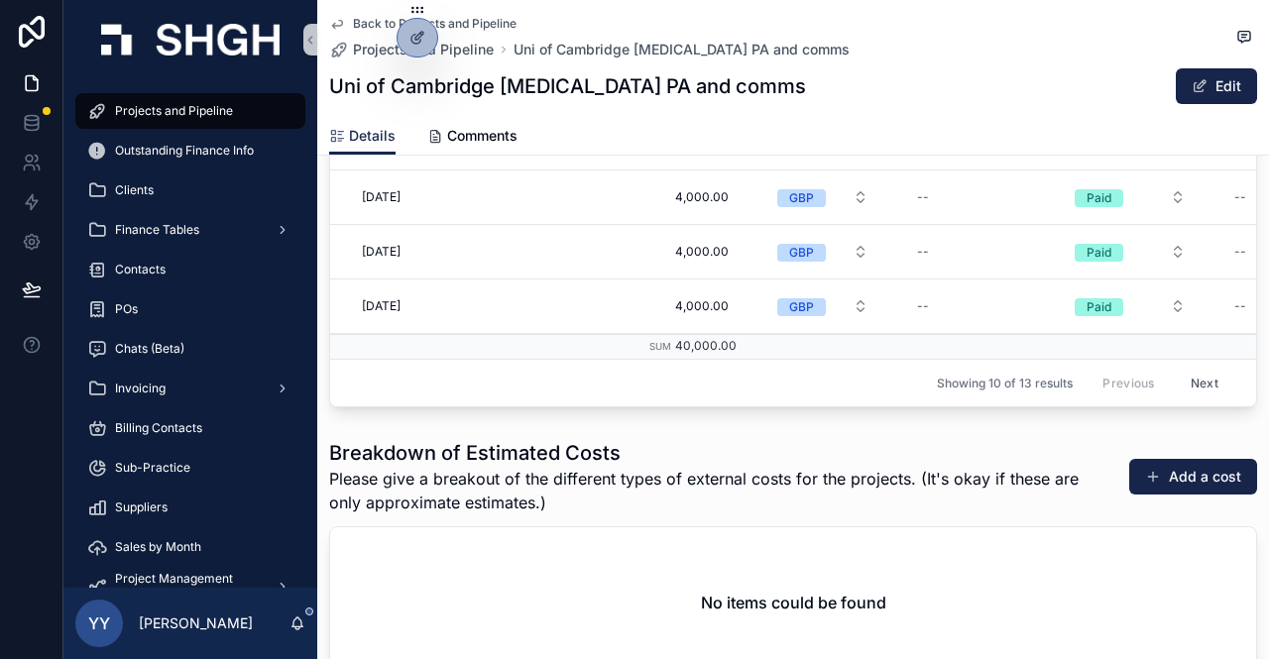
click at [1186, 368] on button "Next" at bounding box center [1205, 383] width 56 height 31
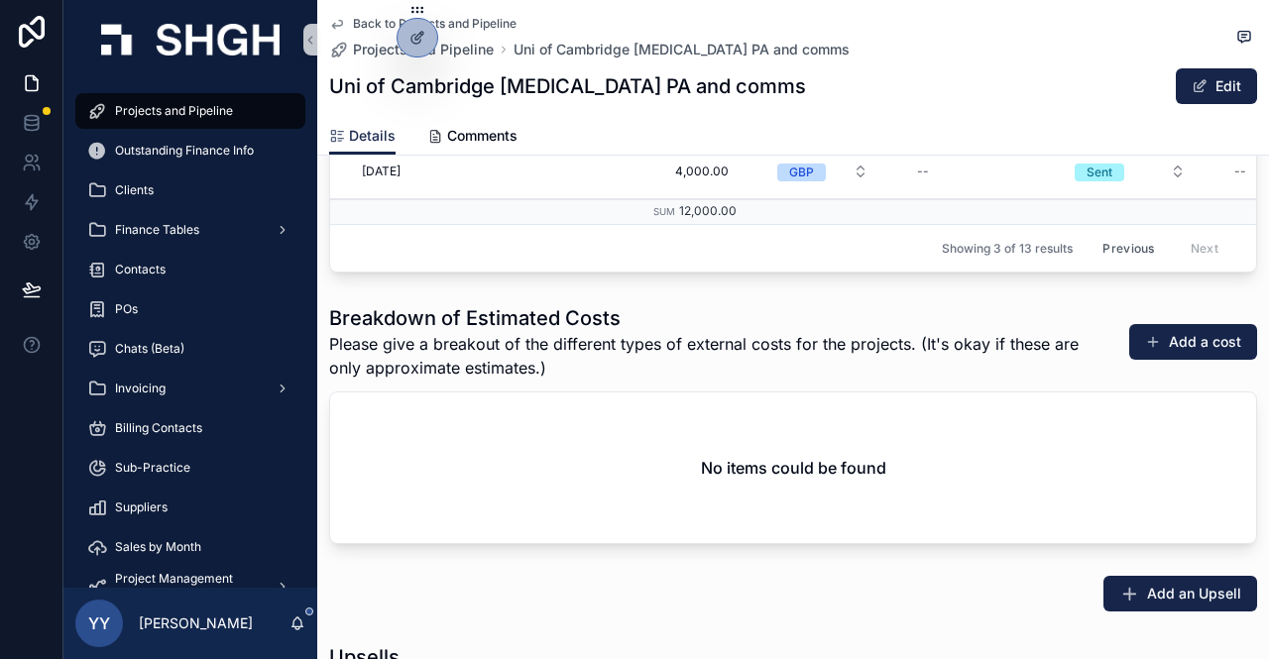
scroll to position [3266, 0]
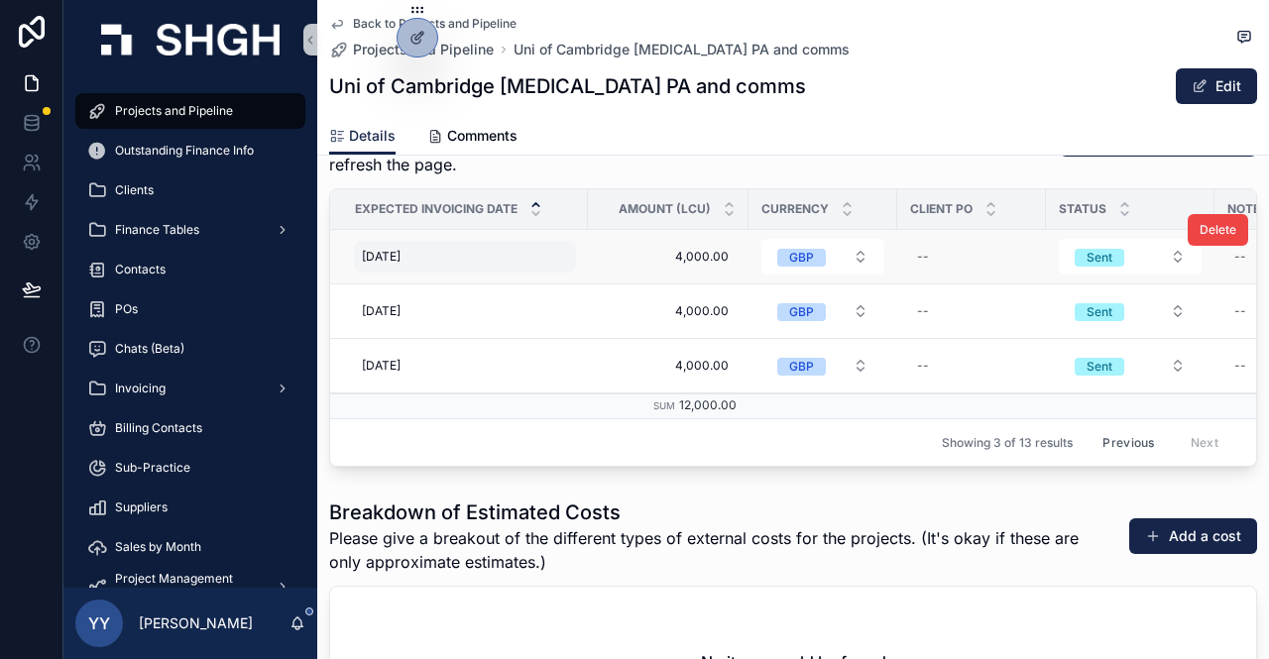
click at [446, 246] on div "[DATE] [DATE]" at bounding box center [465, 257] width 222 height 32
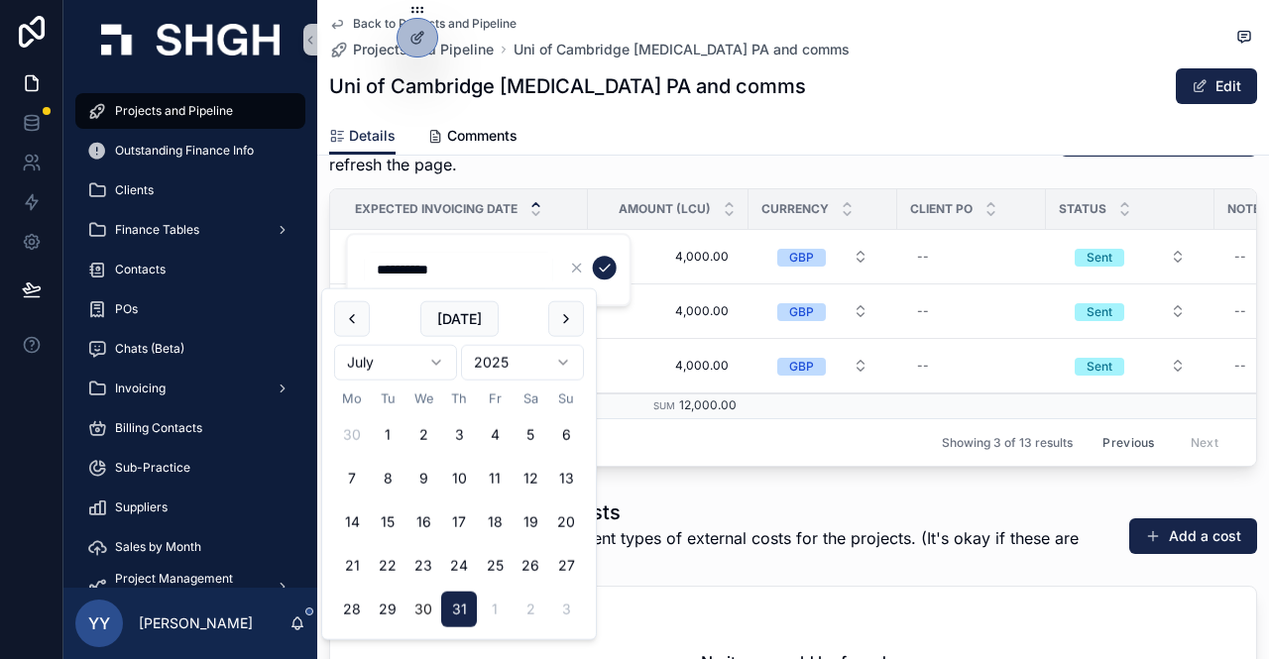
click at [422, 612] on button "30" at bounding box center [423, 610] width 36 height 36
type input "**********"
click at [610, 269] on icon "scrollable content" at bounding box center [605, 268] width 16 height 16
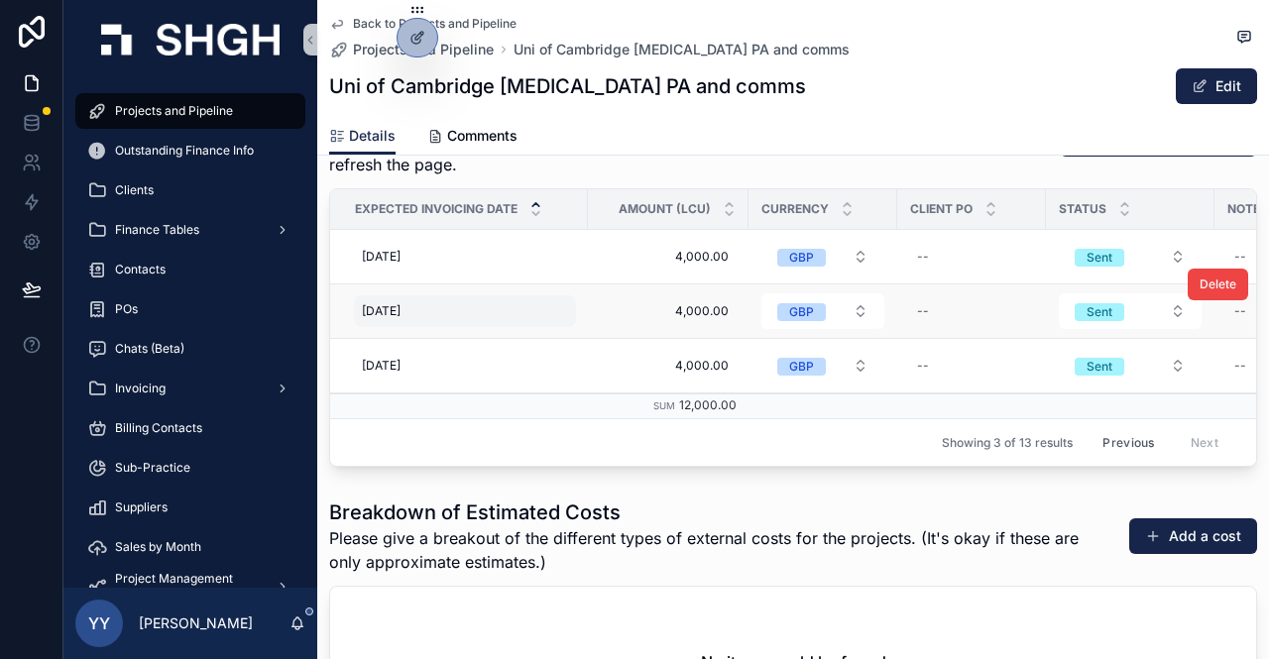
click at [428, 295] on div "[DATE] [DATE]" at bounding box center [465, 311] width 222 height 32
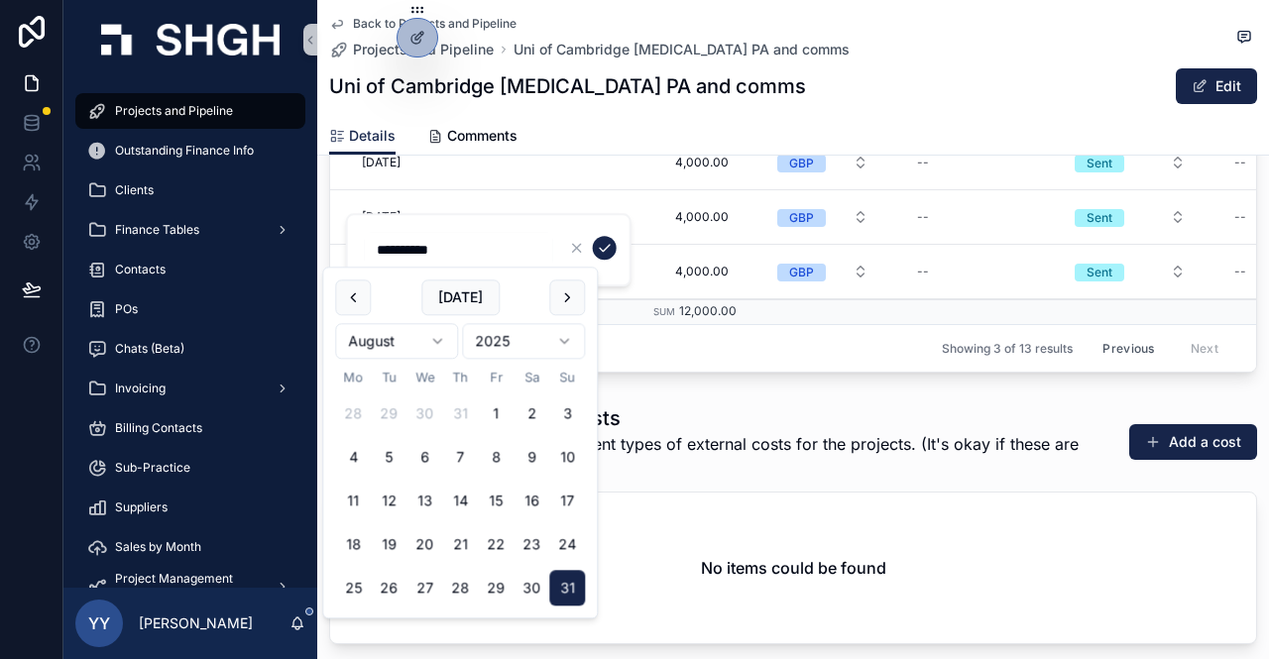
scroll to position [3381, 0]
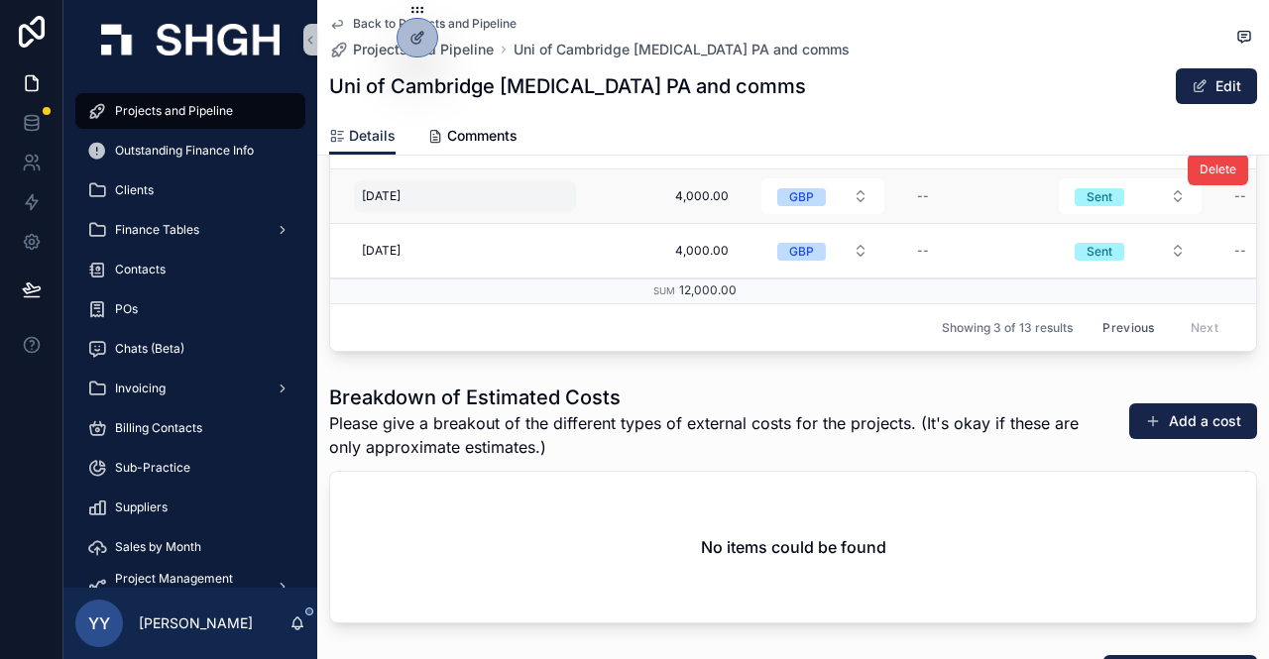
click at [401, 188] on span "[DATE]" at bounding box center [381, 196] width 39 height 16
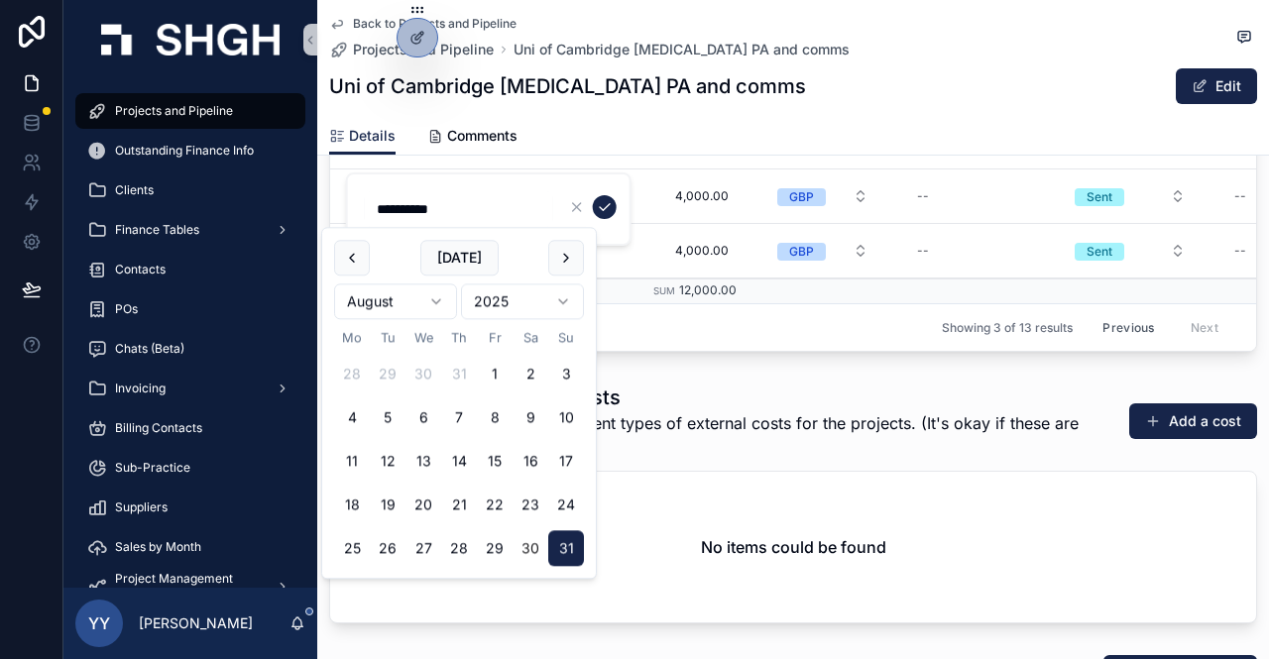
click at [534, 550] on button "30" at bounding box center [531, 549] width 36 height 36
type input "**********"
click at [605, 203] on icon "scrollable content" at bounding box center [605, 207] width 16 height 16
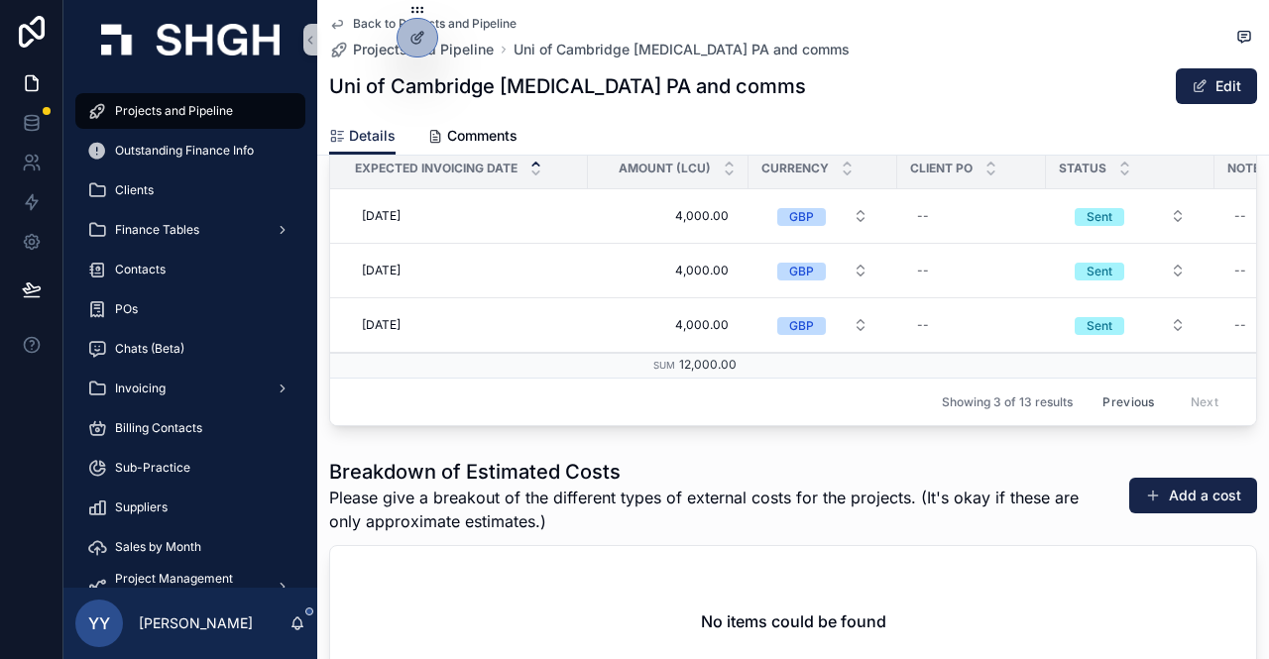
scroll to position [3281, 0]
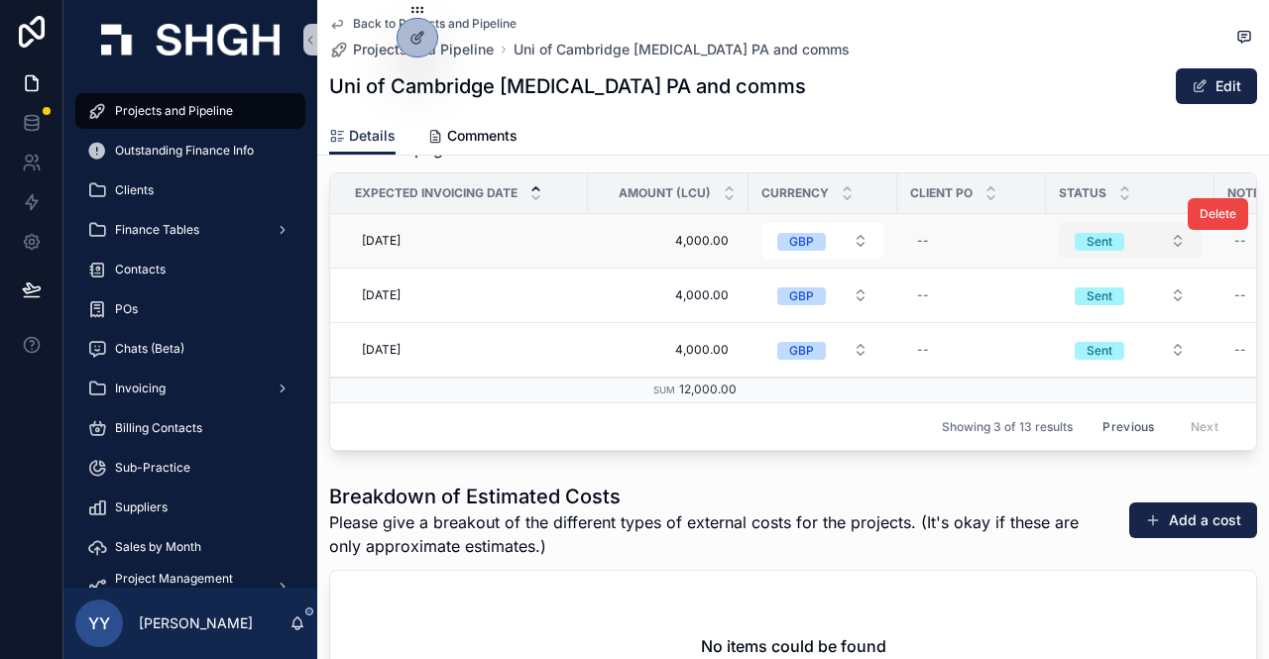
click at [1101, 233] on div "Sent" at bounding box center [1100, 242] width 26 height 18
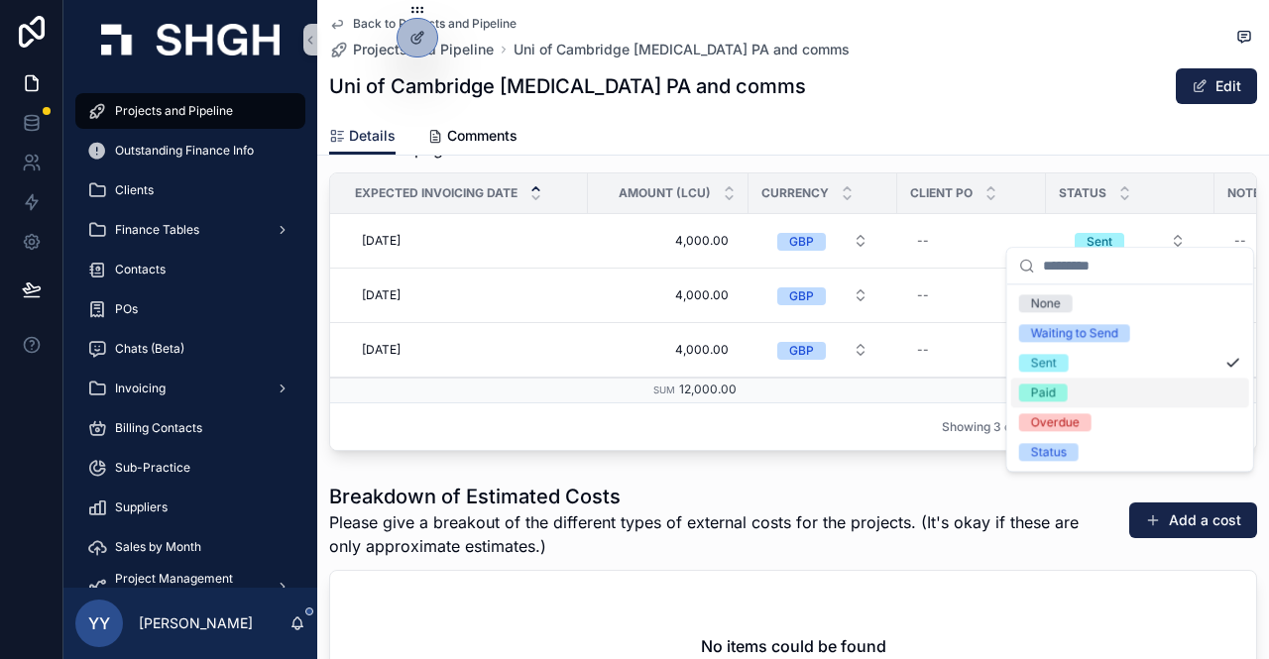
click at [1041, 388] on div "Paid" at bounding box center [1043, 393] width 25 height 18
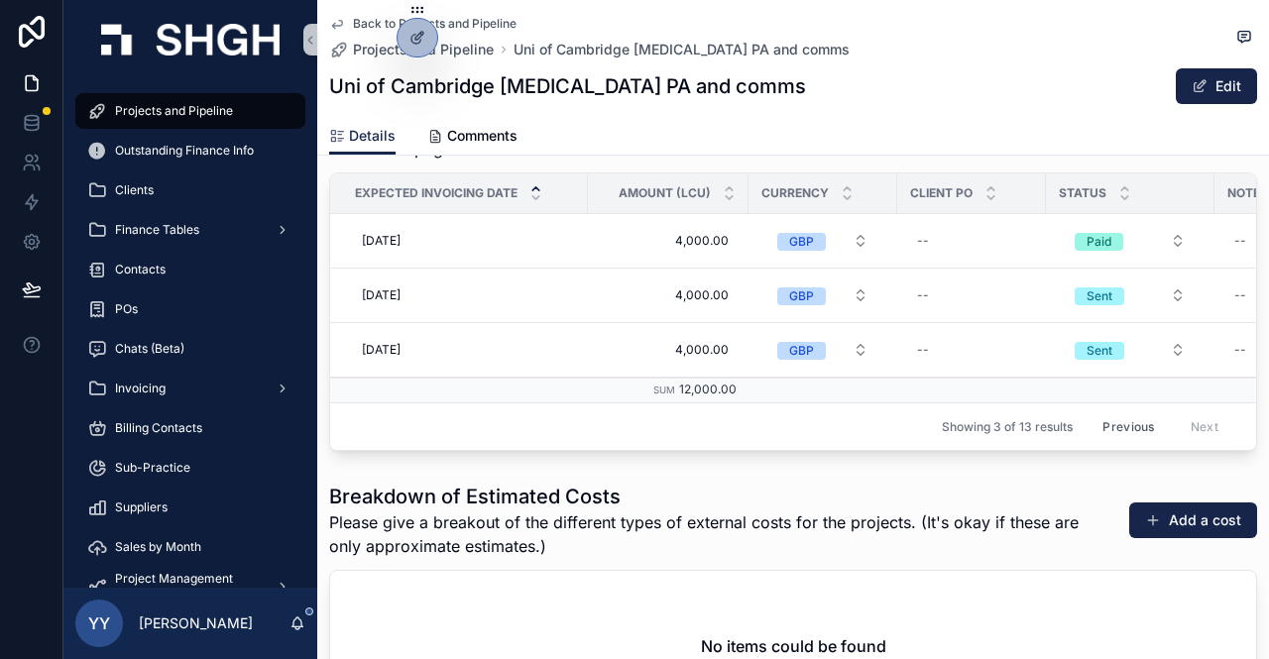
click at [1132, 411] on button "Previous" at bounding box center [1128, 426] width 79 height 31
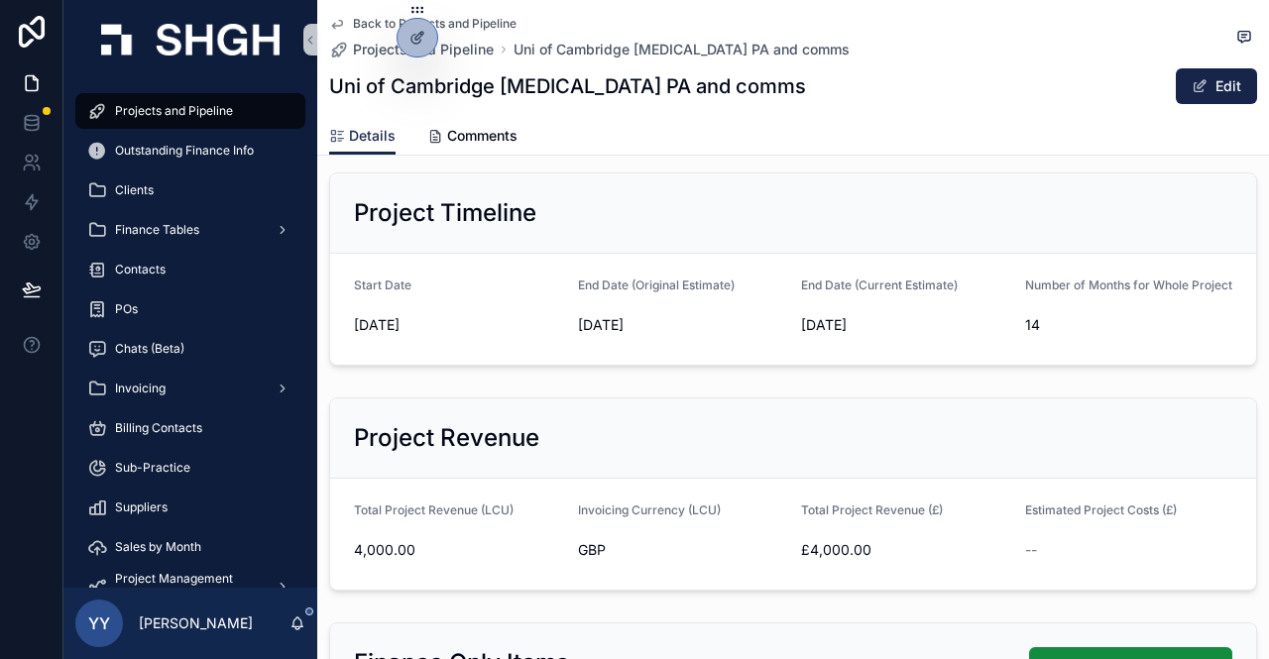
scroll to position [406, 0]
